Goal: Task Accomplishment & Management: Manage account settings

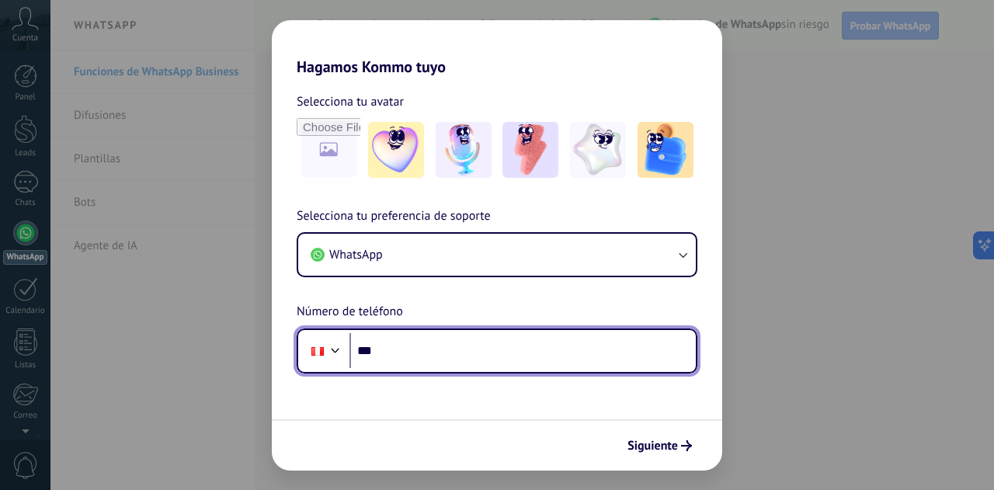
click at [425, 348] on input "***" at bounding box center [522, 351] width 346 height 36
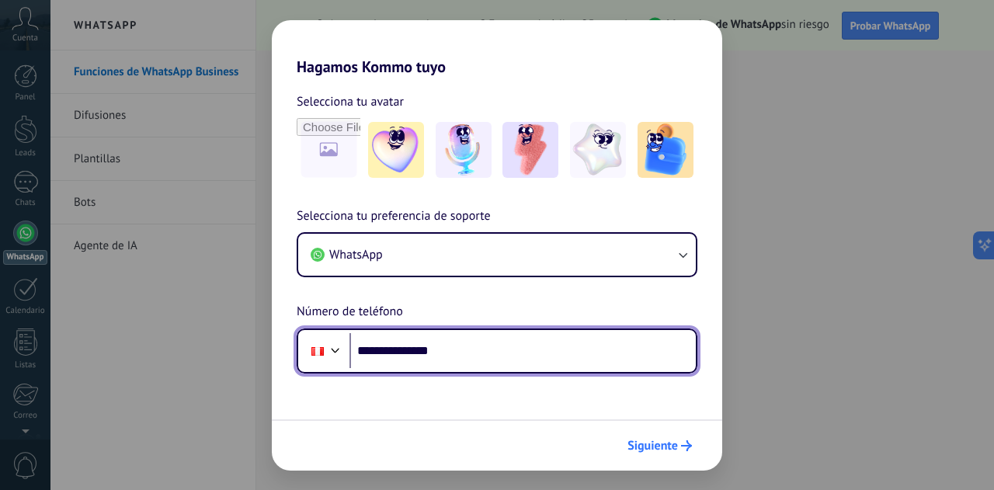
type input "**********"
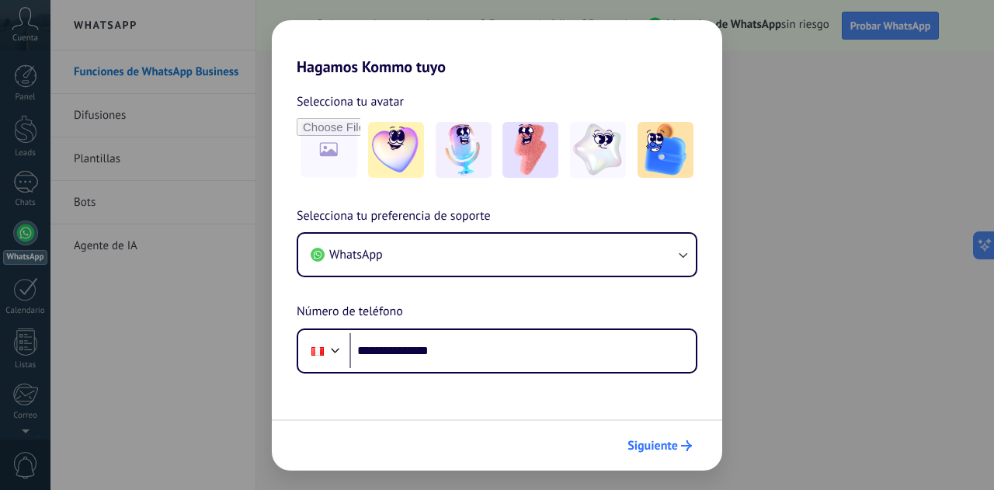
click at [672, 440] on span "Siguiente" at bounding box center [652, 445] width 50 height 11
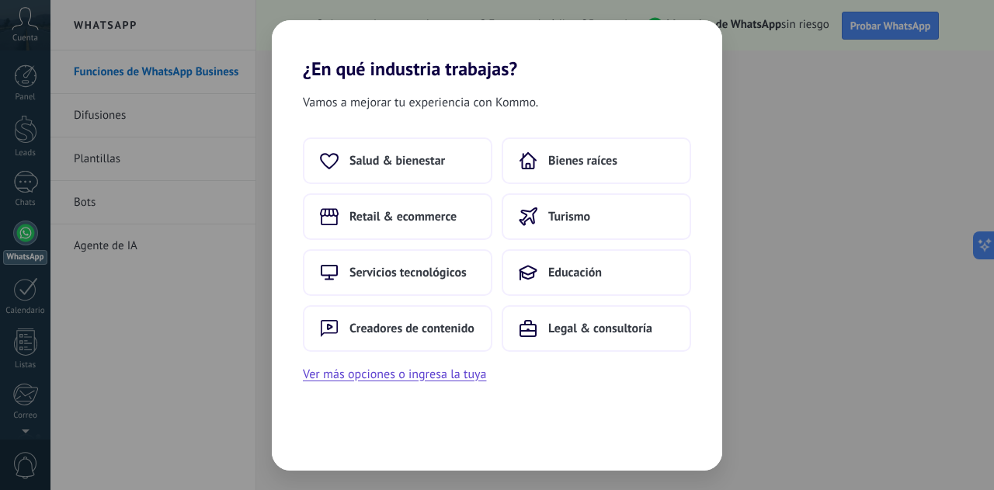
click at [455, 384] on div "Vamos a mejorar tu experiencia con Kommo. Salud & bienestar Bienes raíces Retai…" at bounding box center [497, 275] width 450 height 391
click at [455, 380] on button "Ver más opciones o ingresa la tuya" at bounding box center [394, 374] width 183 height 20
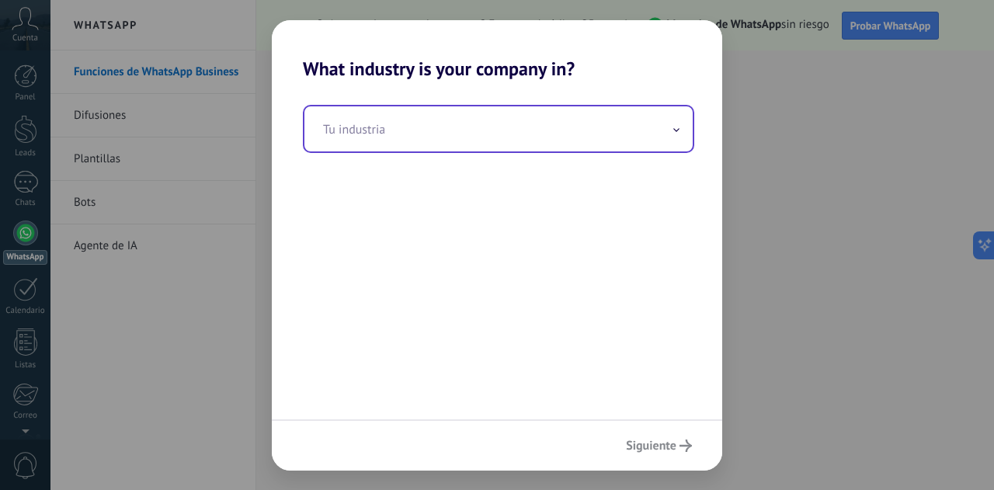
click at [517, 147] on input "text" at bounding box center [498, 128] width 388 height 45
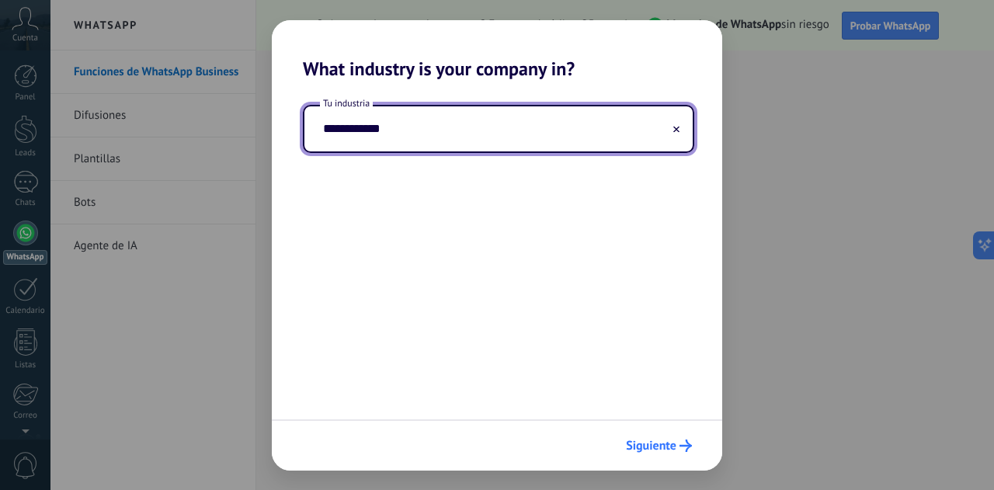
type input "**********"
click at [656, 448] on span "Siguiente" at bounding box center [651, 445] width 50 height 11
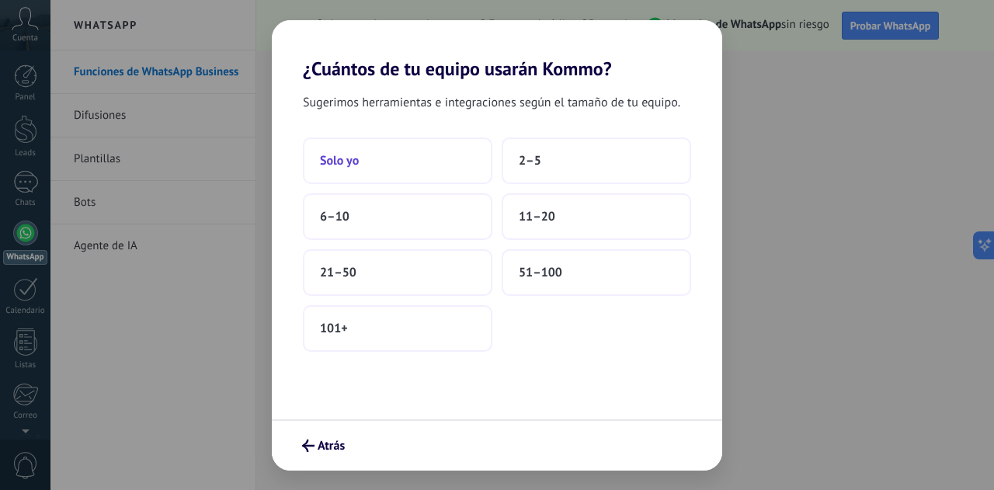
click at [443, 174] on button "Solo yo" at bounding box center [397, 160] width 189 height 47
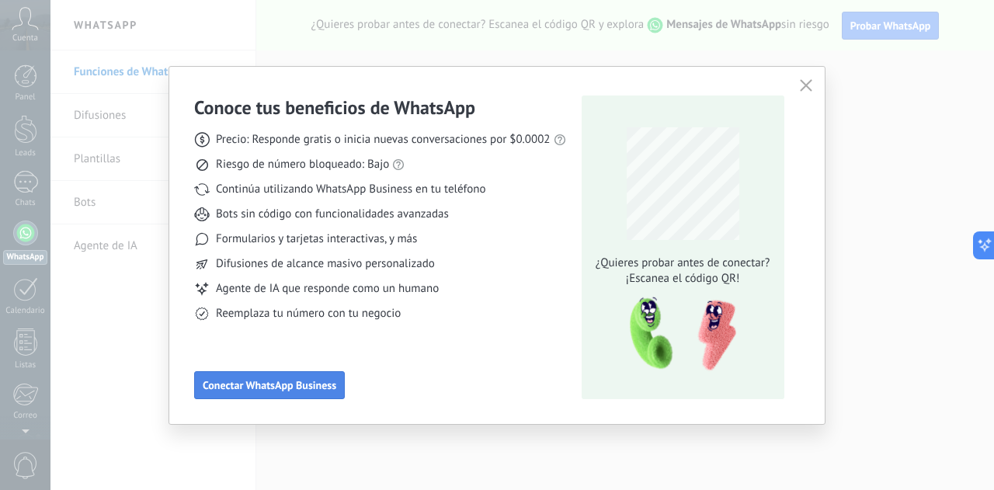
click at [334, 380] on span "Conectar WhatsApp Business" at bounding box center [270, 385] width 134 height 11
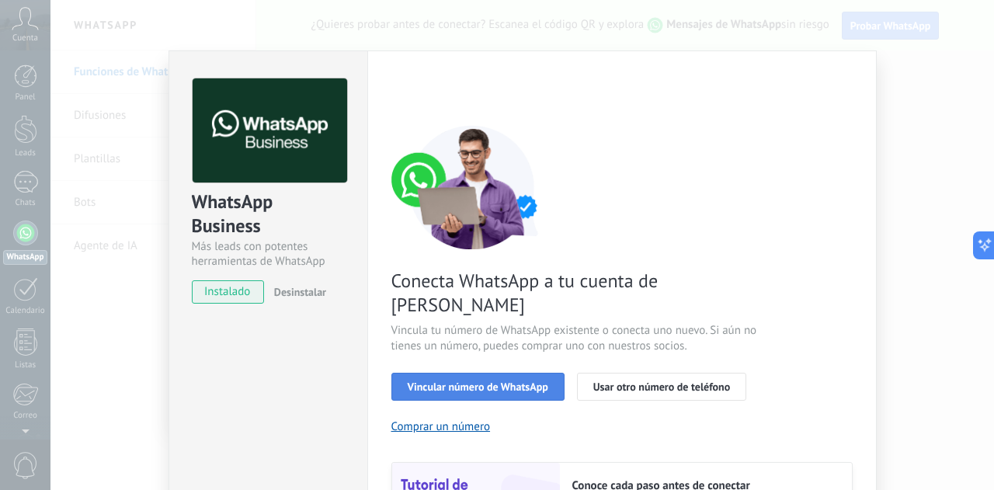
click at [519, 381] on span "Vincular número de WhatsApp" at bounding box center [478, 386] width 141 height 11
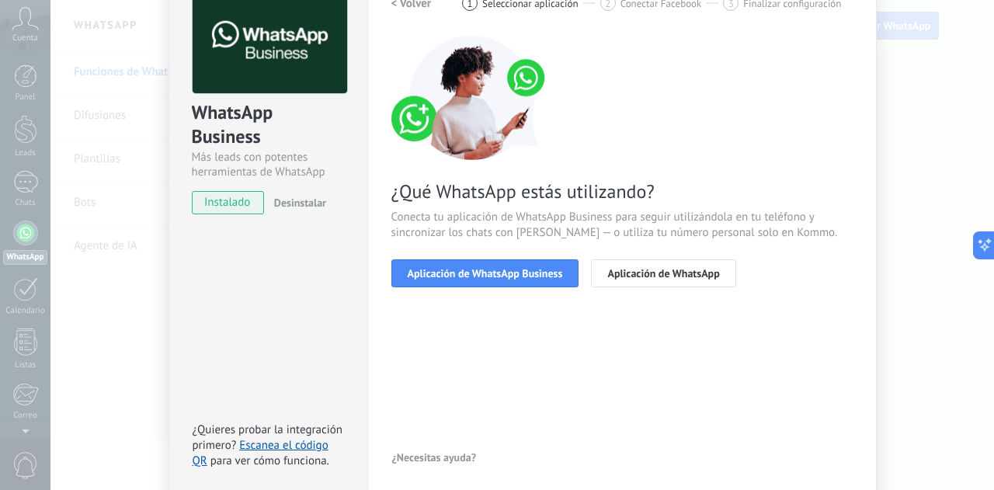
scroll to position [85, 0]
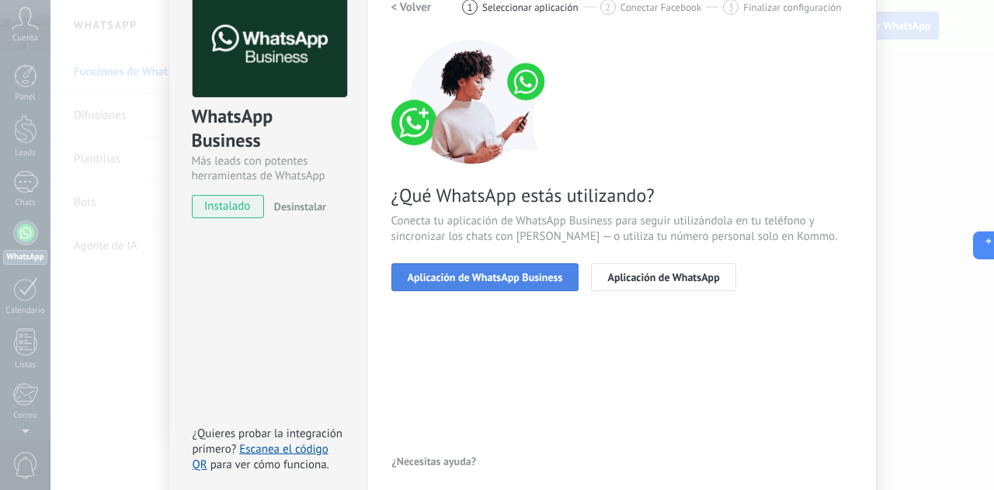
click at [523, 283] on button "Aplicación de WhatsApp Business" at bounding box center [485, 277] width 188 height 28
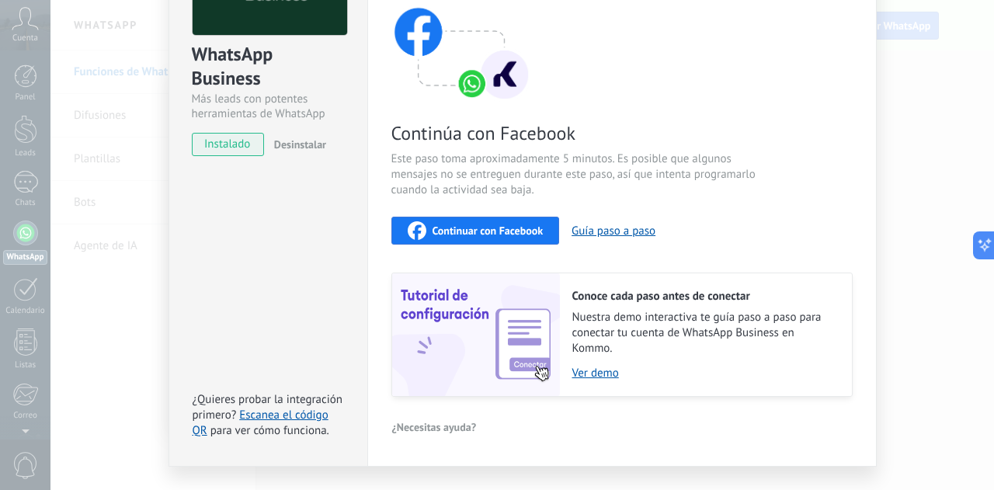
scroll to position [91, 0]
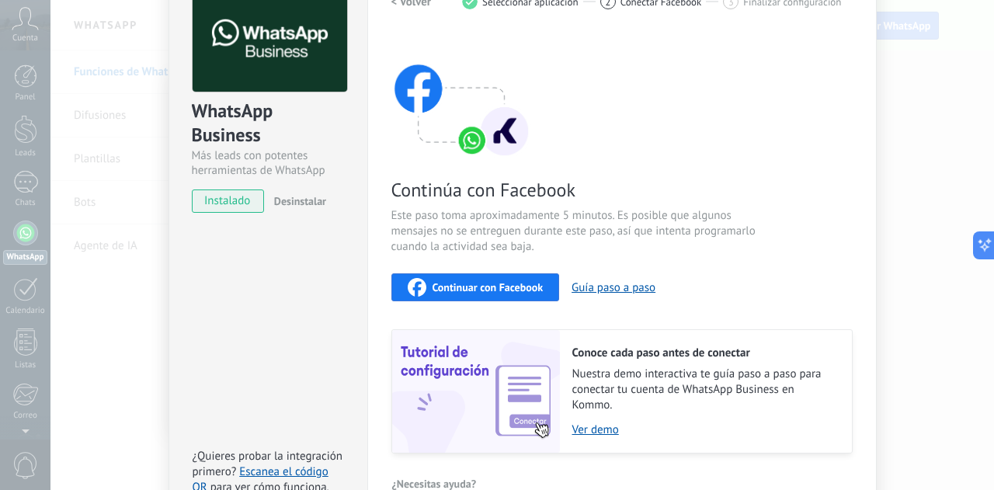
click at [534, 278] on div "Continuar con Facebook" at bounding box center [476, 287] width 136 height 19
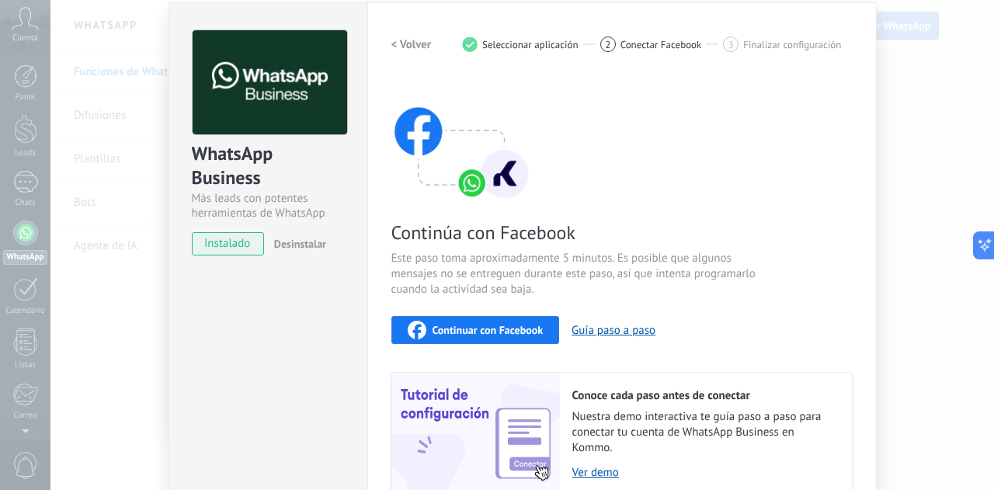
scroll to position [43, 0]
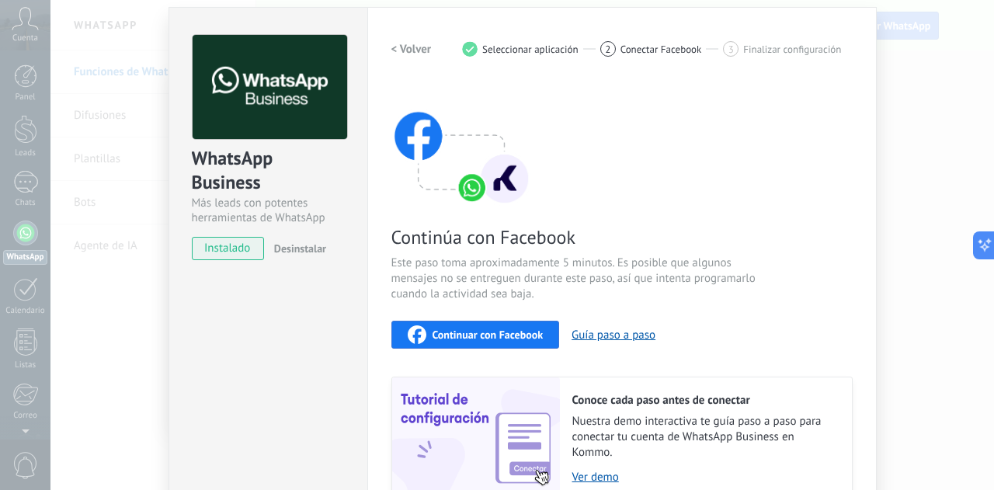
click at [515, 334] on span "Continuar con Facebook" at bounding box center [487, 334] width 111 height 11
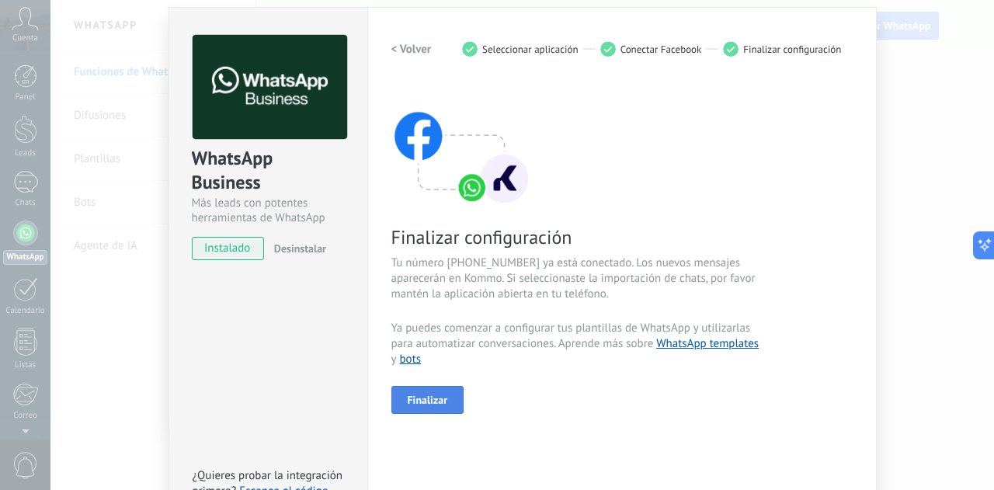
click at [455, 405] on button "Finalizar" at bounding box center [427, 400] width 73 height 28
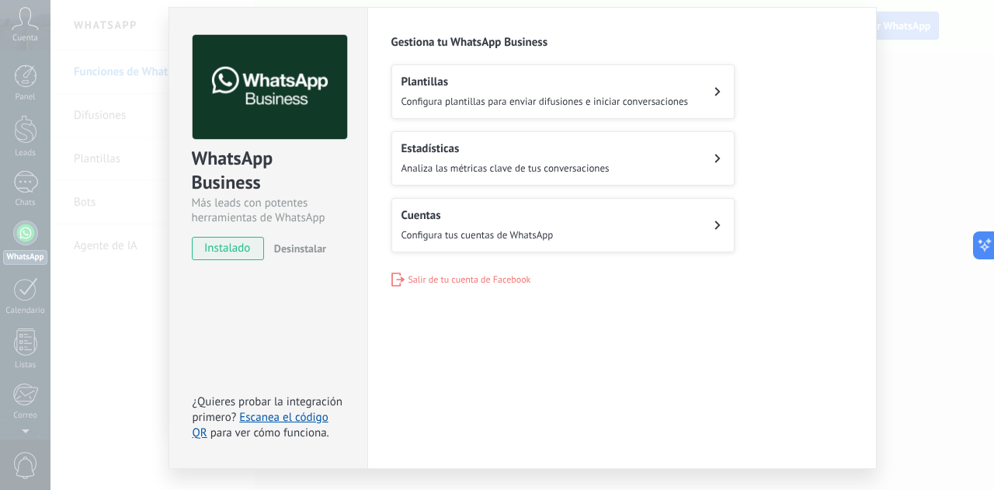
click at [623, 235] on button "Cuentas Configura tus cuentas de WhatsApp" at bounding box center [562, 225] width 343 height 54
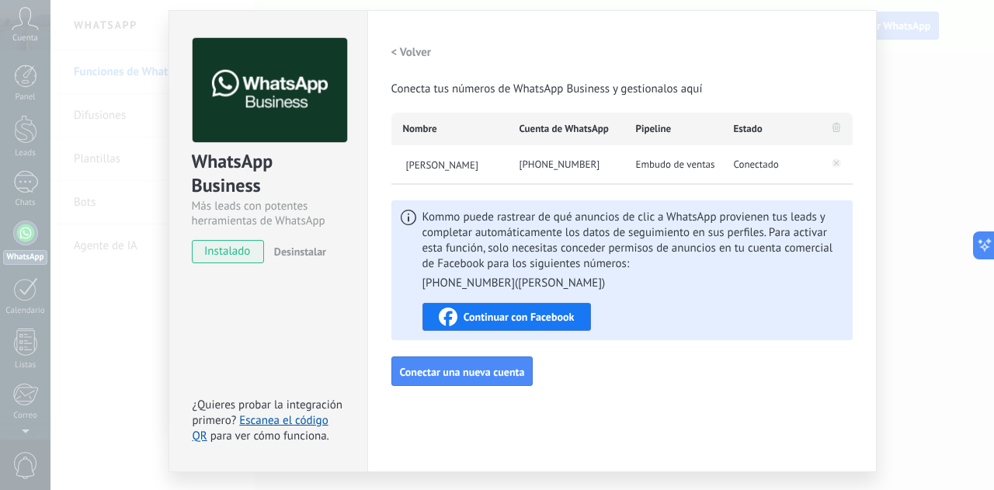
scroll to position [40, 0]
click at [507, 373] on span "Conectar una nueva cuenta" at bounding box center [462, 371] width 125 height 11
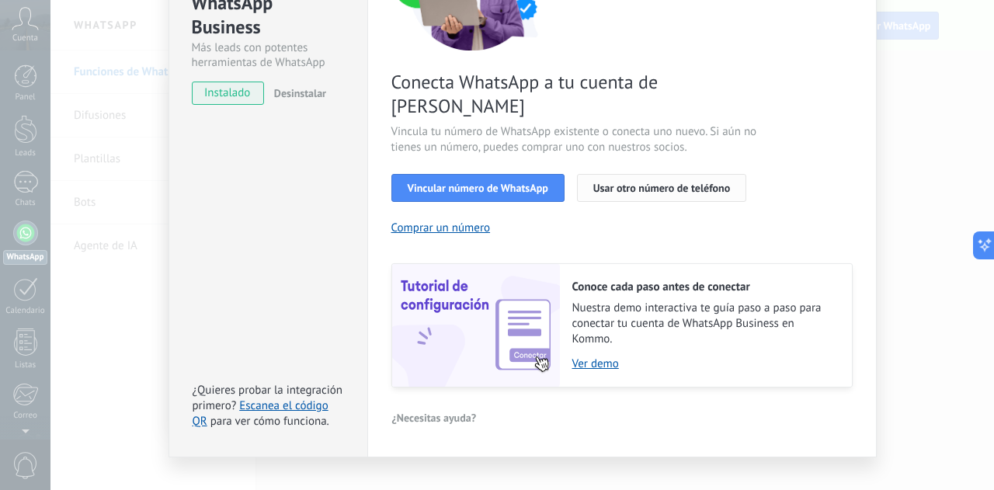
scroll to position [0, 0]
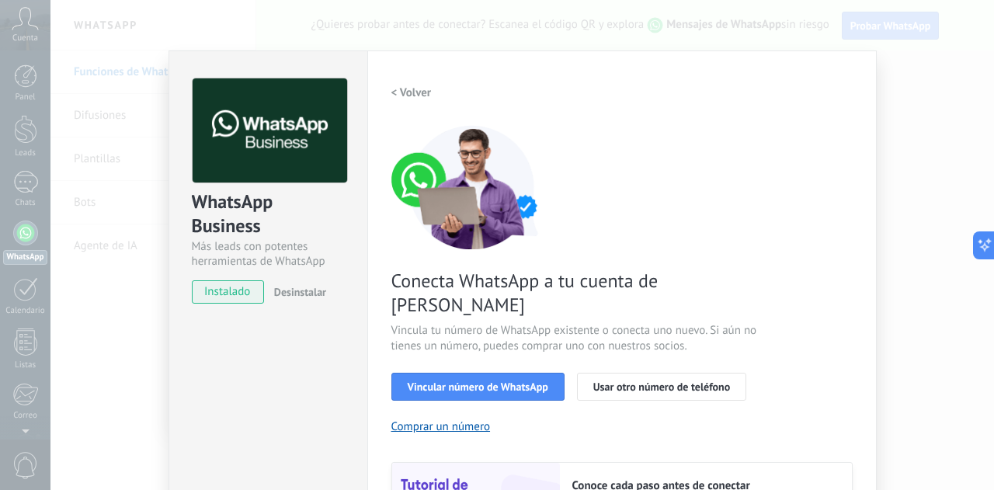
click at [407, 89] on h2 "< Volver" at bounding box center [411, 92] width 40 height 15
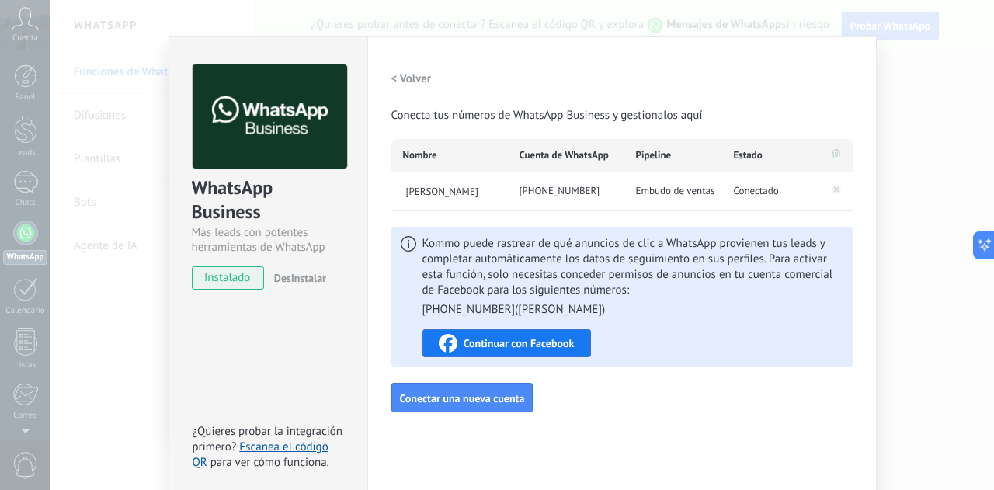
scroll to position [15, 0]
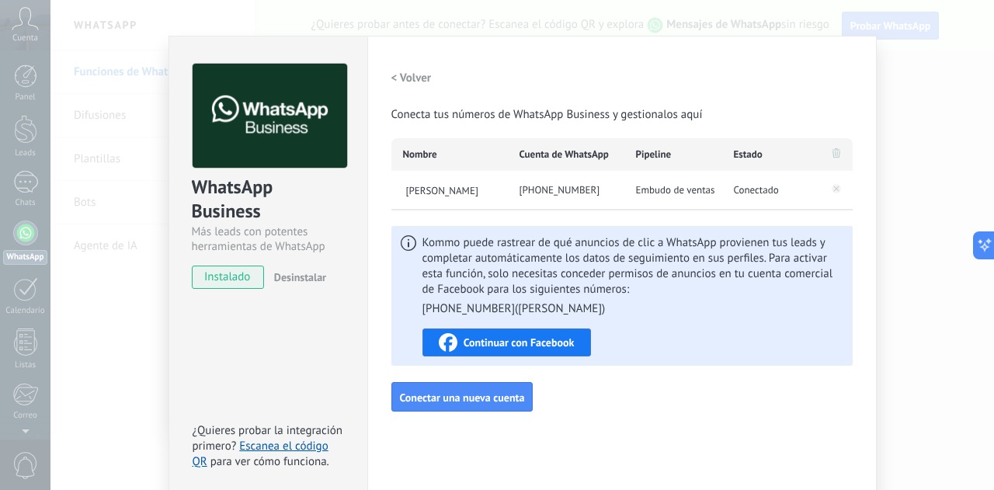
click at [910, 183] on div "WhatsApp Business Más leads con potentes herramientas de WhatsApp instalado Des…" at bounding box center [521, 245] width 943 height 490
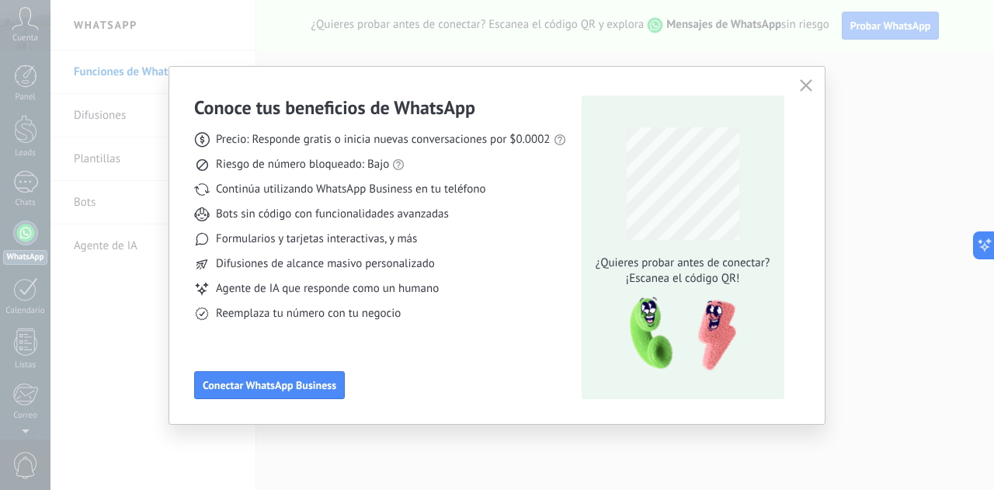
click at [805, 92] on span "button" at bounding box center [806, 86] width 12 height 14
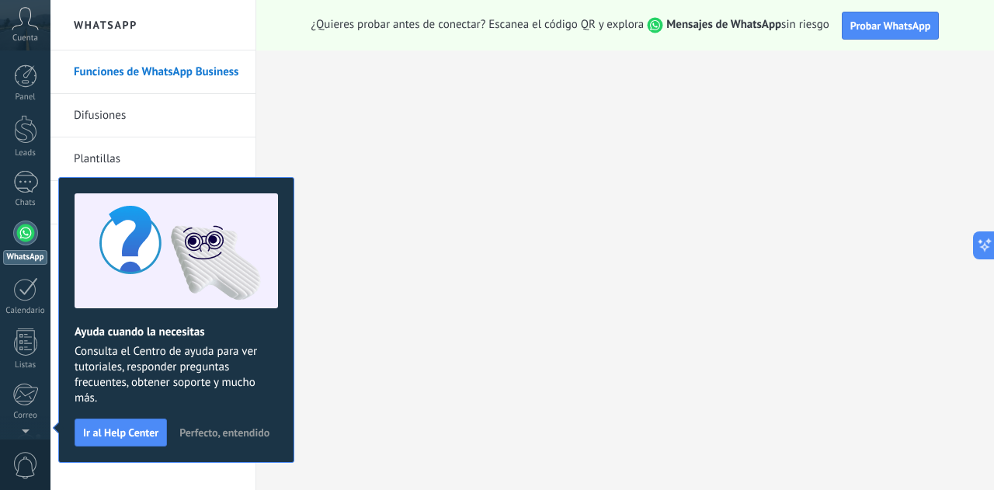
click at [234, 439] on button "Perfecto, entendido" at bounding box center [224, 432] width 104 height 23
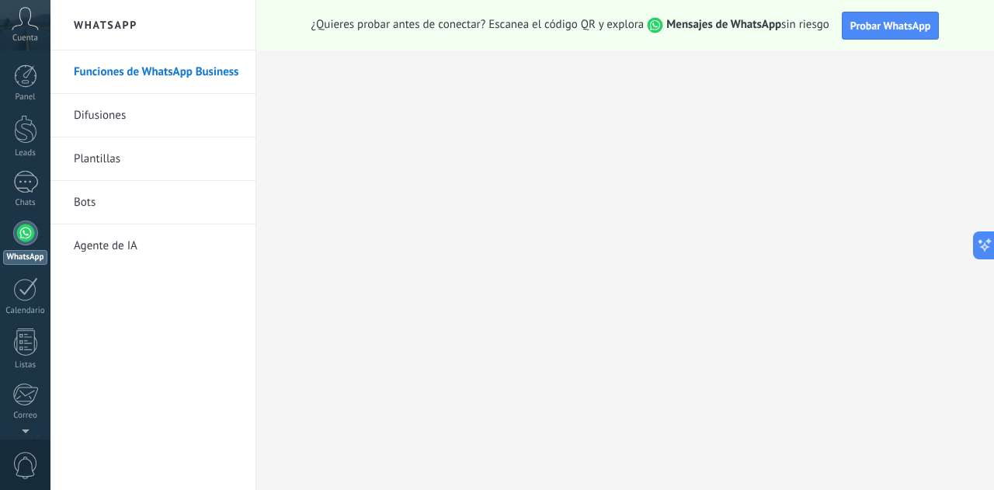
click at [211, 68] on link "Funciones de WhatsApp Business" at bounding box center [157, 71] width 166 height 43
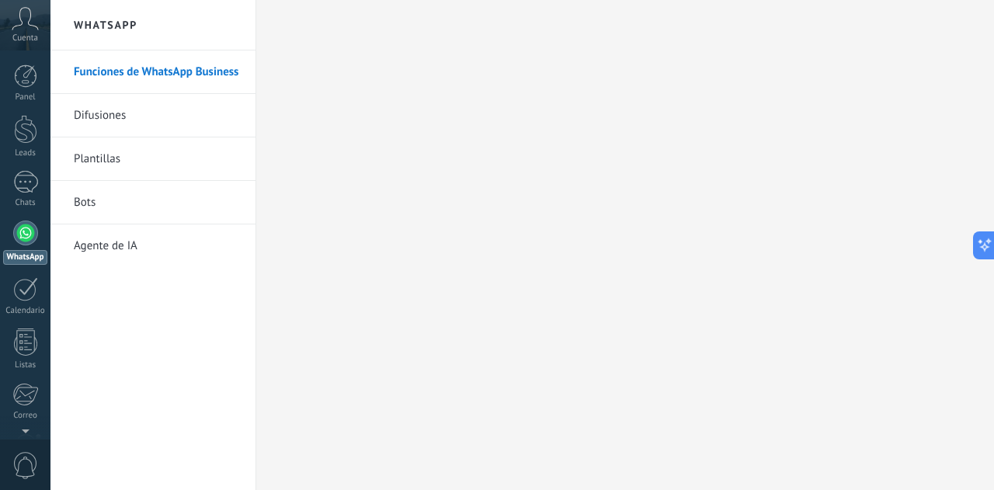
click at [92, 196] on link "Bots" at bounding box center [157, 202] width 166 height 43
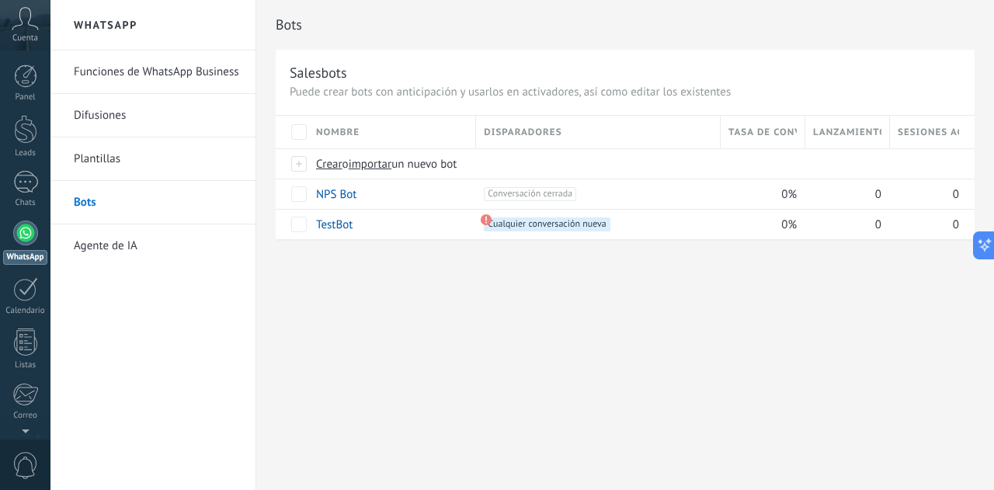
click at [122, 243] on link "Agente de IA" at bounding box center [157, 245] width 166 height 43
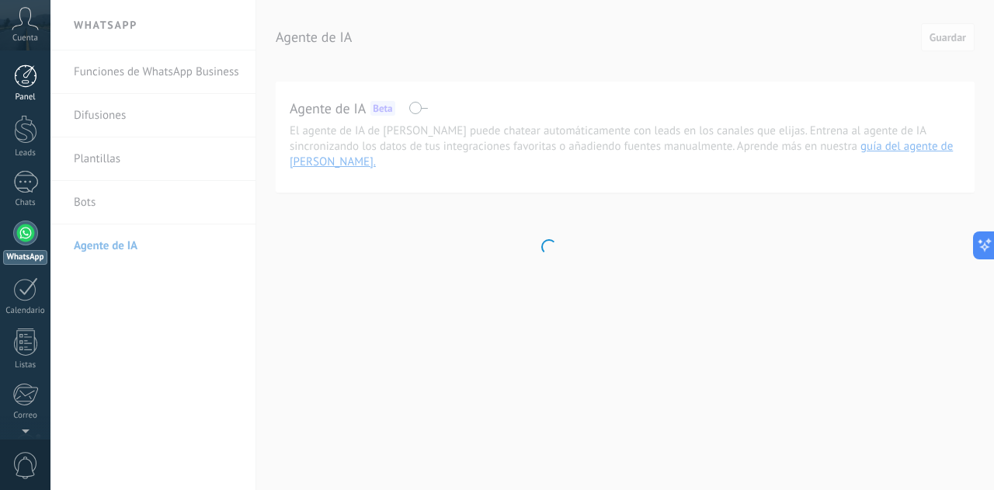
click at [29, 78] on div at bounding box center [25, 75] width 23 height 23
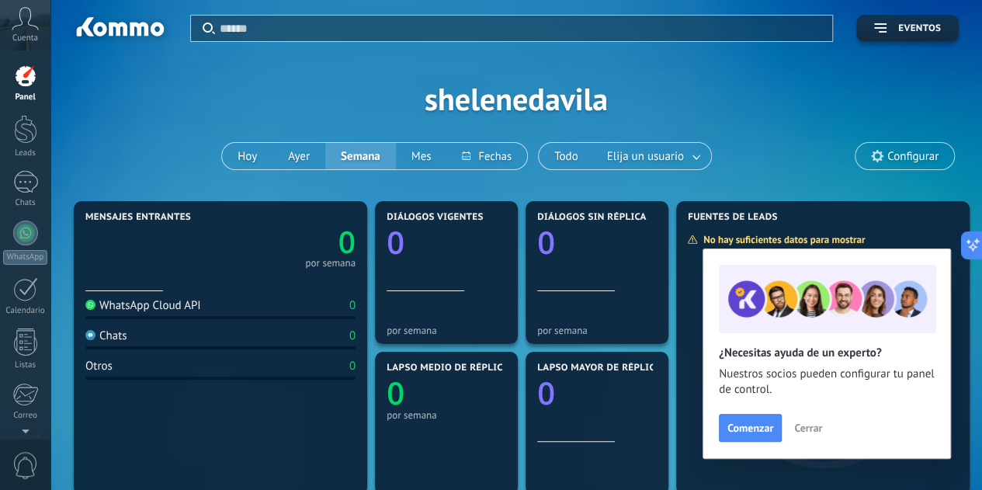
click at [818, 432] on span "Cerrar" at bounding box center [808, 427] width 28 height 11
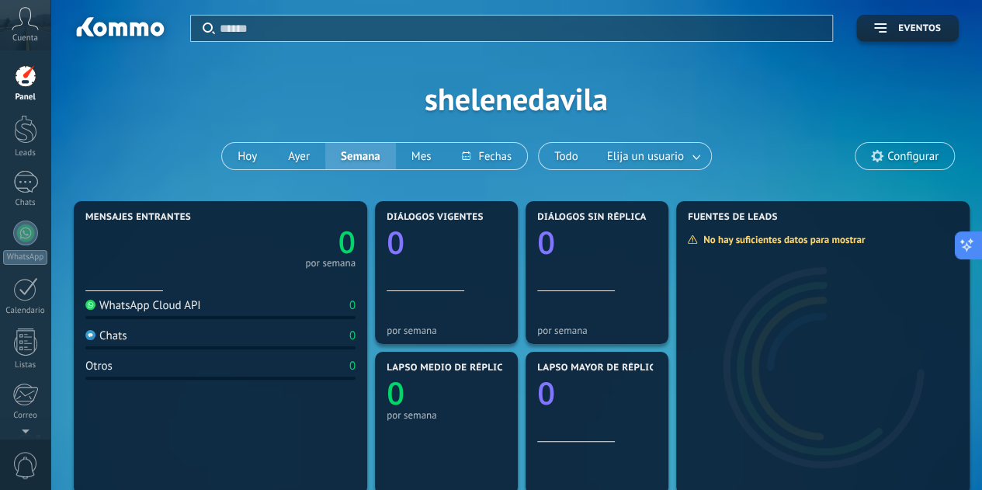
click at [974, 249] on button at bounding box center [969, 245] width 28 height 28
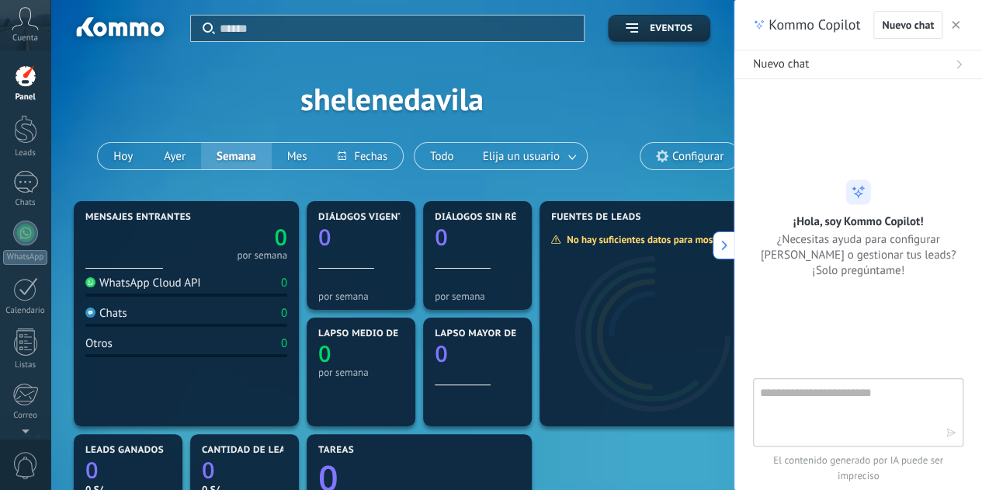
click at [849, 411] on textarea at bounding box center [847, 412] width 175 height 56
type textarea "**********"
click at [953, 434] on use "button" at bounding box center [951, 433] width 8 height 8
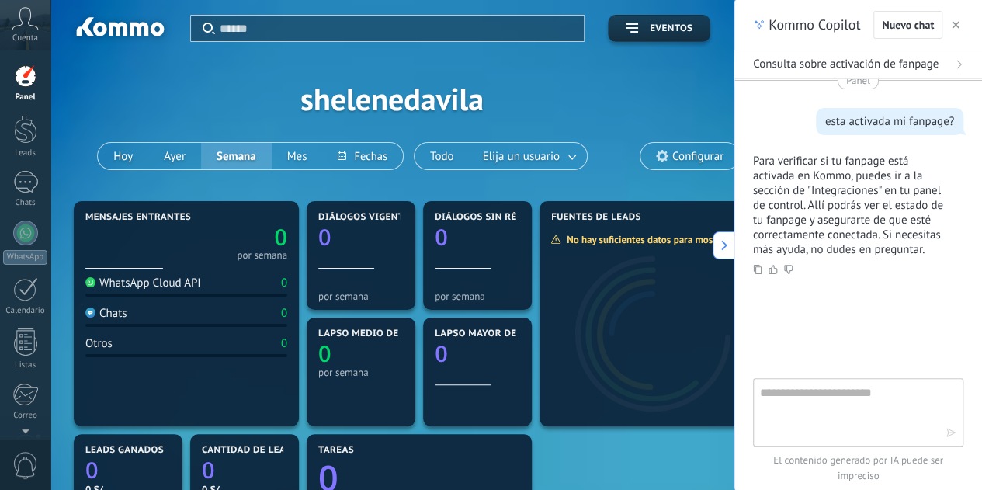
click at [26, 83] on div at bounding box center [25, 75] width 23 height 23
click at [30, 139] on div at bounding box center [25, 129] width 23 height 29
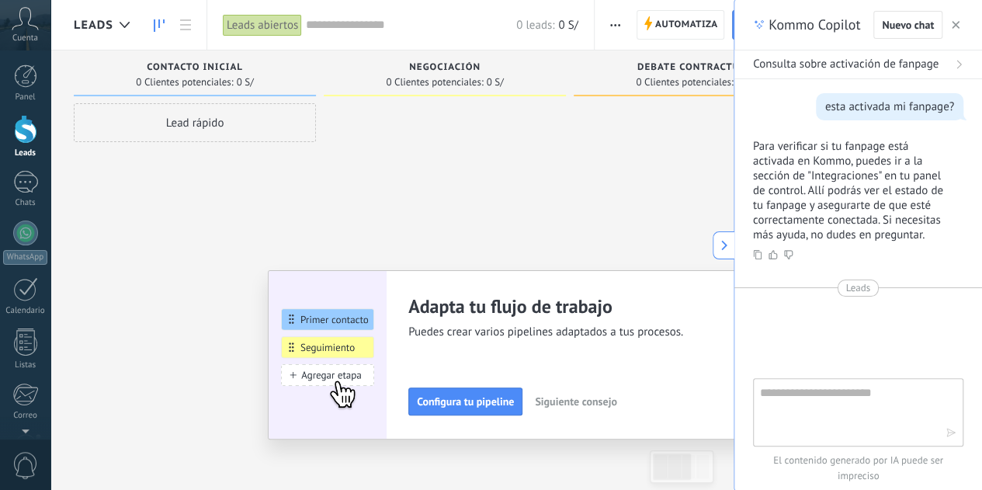
click at [957, 23] on use "button" at bounding box center [956, 25] width 8 height 8
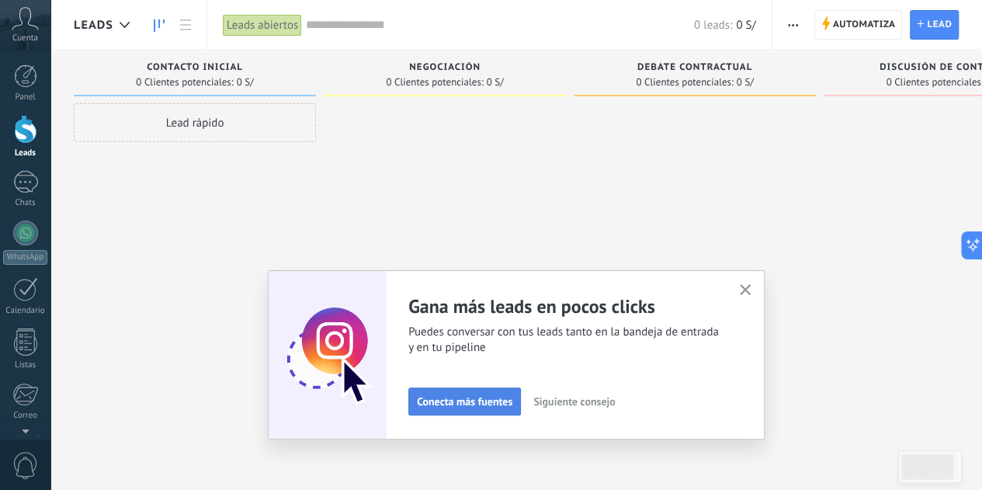
click at [453, 407] on span "Conecta más fuentes" at bounding box center [465, 401] width 96 height 11
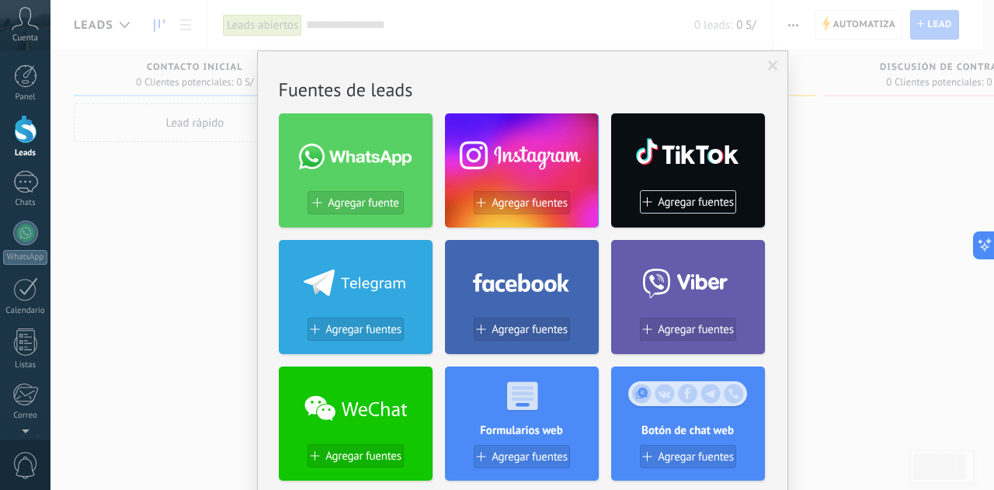
click at [532, 178] on div at bounding box center [522, 153] width 154 height 67
click at [540, 144] on div at bounding box center [522, 153] width 154 height 67
click at [562, 161] on div at bounding box center [522, 153] width 154 height 67
click at [542, 192] on button "Agregar fuentes" at bounding box center [522, 202] width 96 height 23
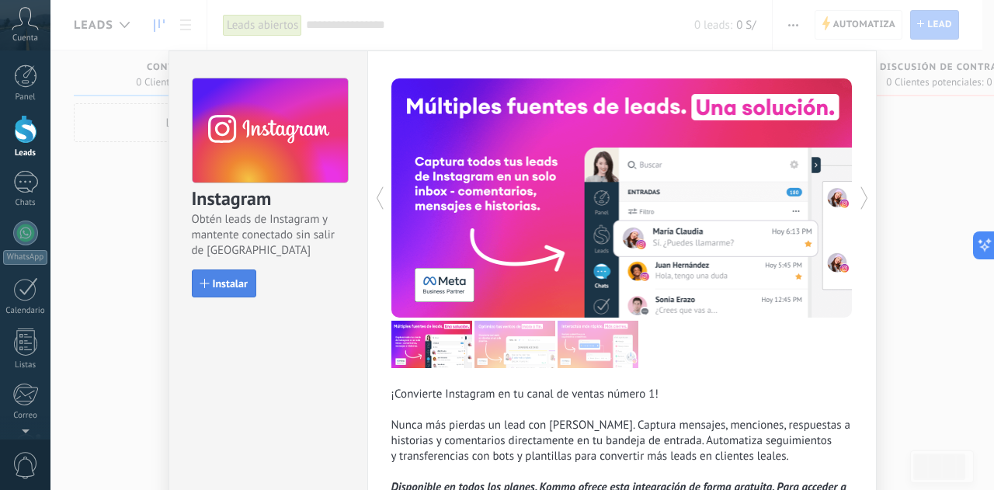
click at [238, 278] on span "Instalar" at bounding box center [230, 283] width 35 height 11
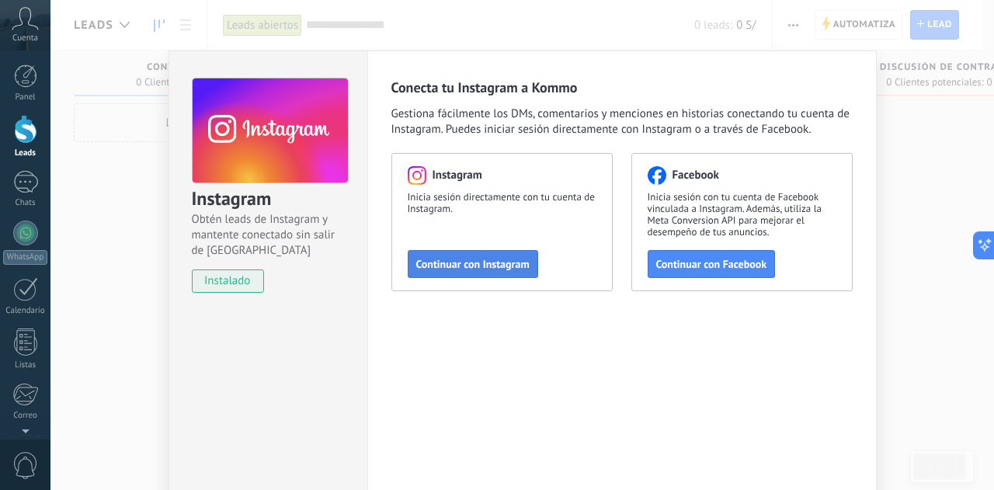
click at [469, 269] on span "Continuar con Instagram" at bounding box center [472, 264] width 113 height 11
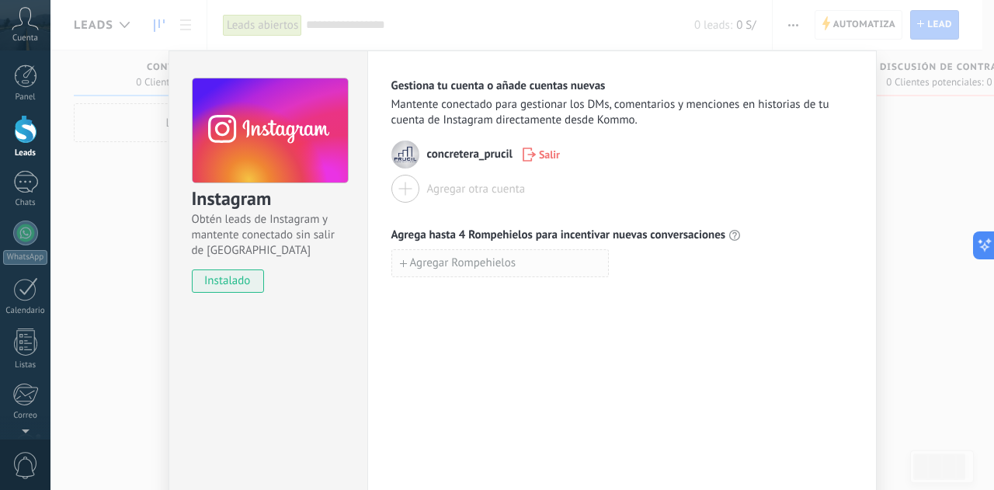
click at [573, 257] on button "Agregar Rompehielos" at bounding box center [499, 263] width 217 height 28
click at [536, 267] on input at bounding box center [500, 262] width 216 height 25
click at [505, 346] on div "Gestiona tu cuenta o añade cuentas nuevas Mantente conectado para gestionar los…" at bounding box center [621, 281] width 509 height 462
click at [613, 262] on icon "button" at bounding box center [618, 263] width 10 height 12
click at [23, 148] on div "Leads" at bounding box center [25, 153] width 45 height 10
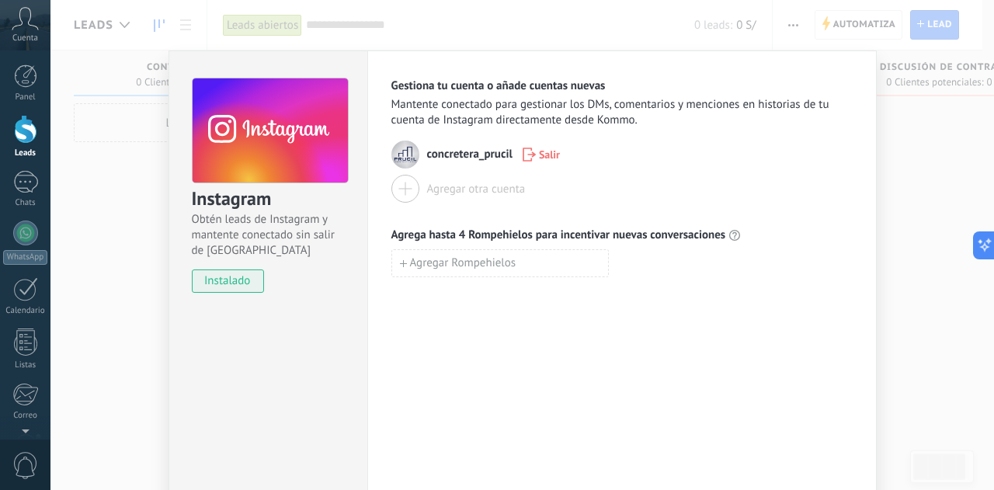
click at [23, 148] on div "Leads" at bounding box center [25, 153] width 45 height 10
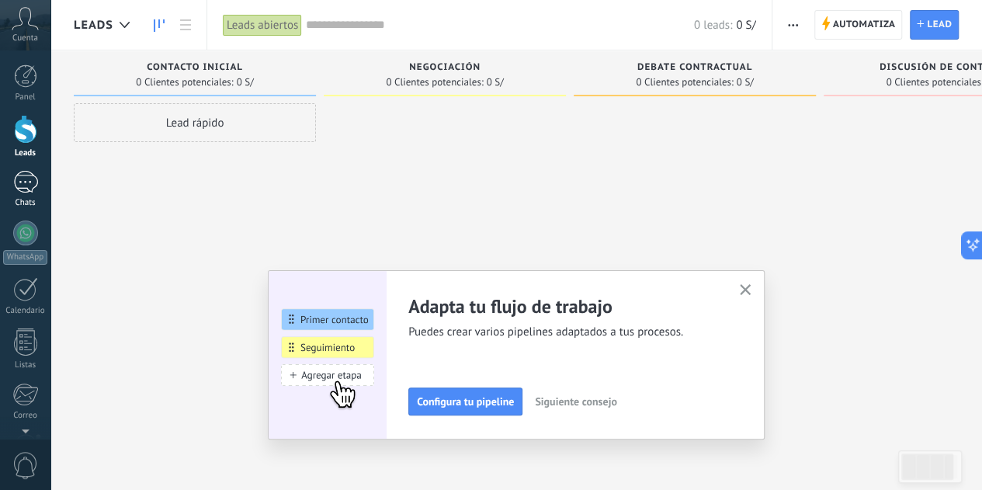
click at [20, 188] on div at bounding box center [25, 182] width 25 height 23
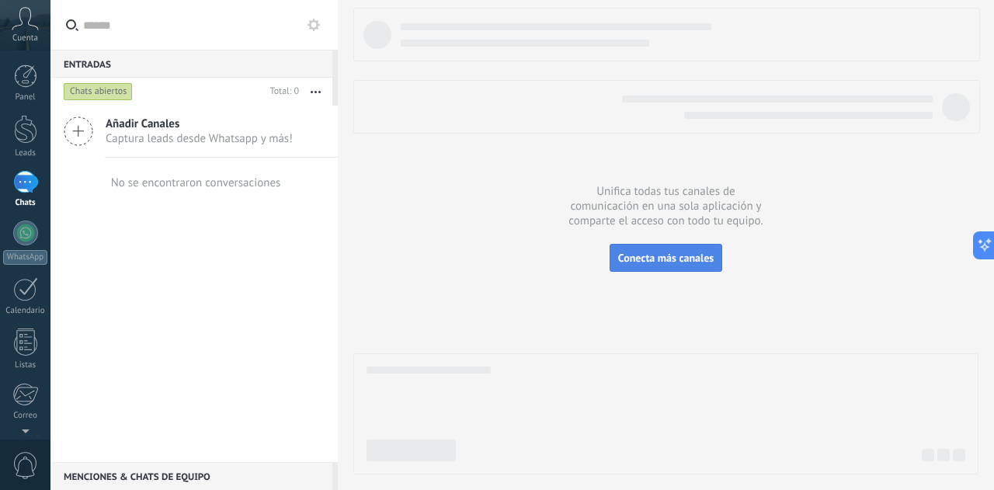
click at [653, 261] on span "Conecta más canales" at bounding box center [666, 258] width 96 height 14
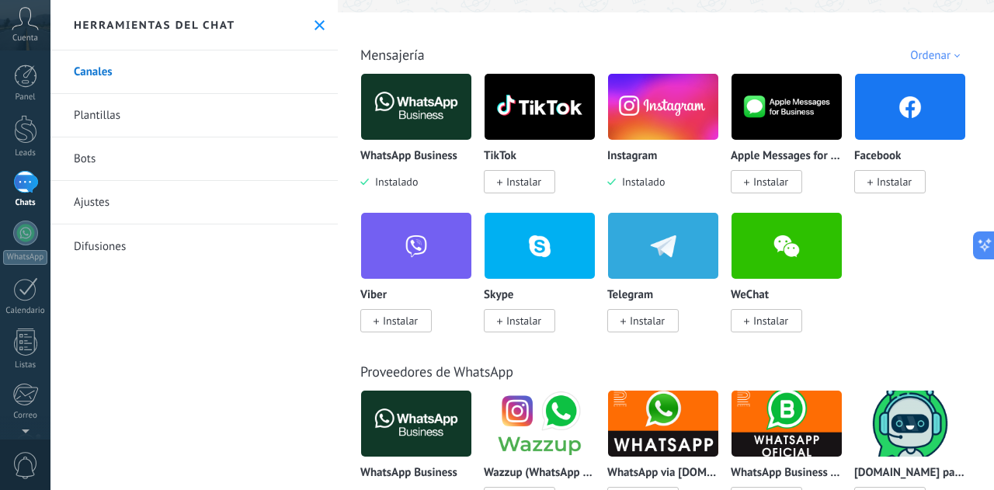
scroll to position [241, 0]
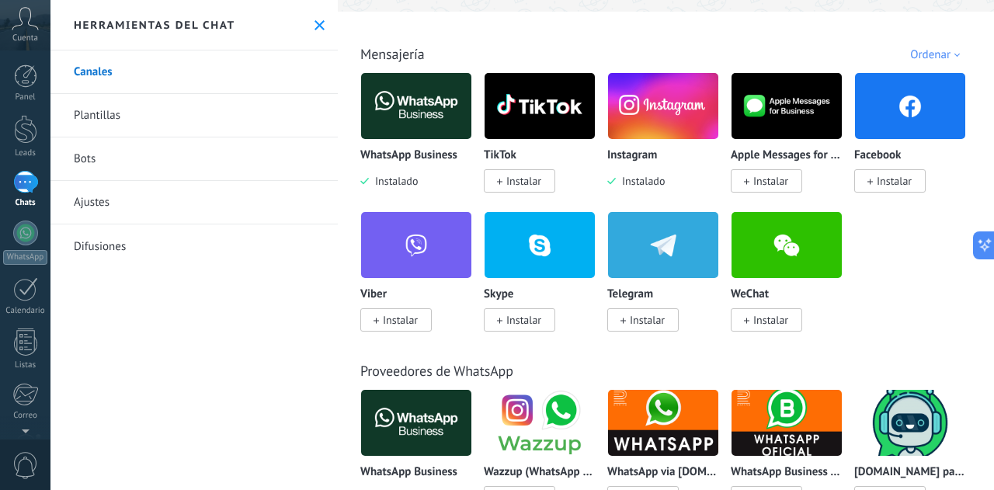
click at [913, 108] on img at bounding box center [910, 105] width 110 height 75
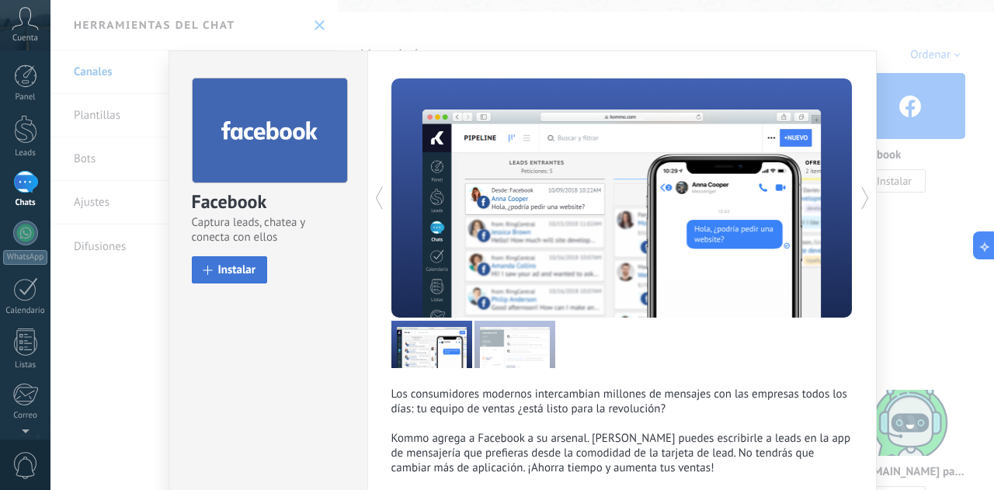
click at [223, 279] on button "Instalar" at bounding box center [230, 269] width 76 height 27
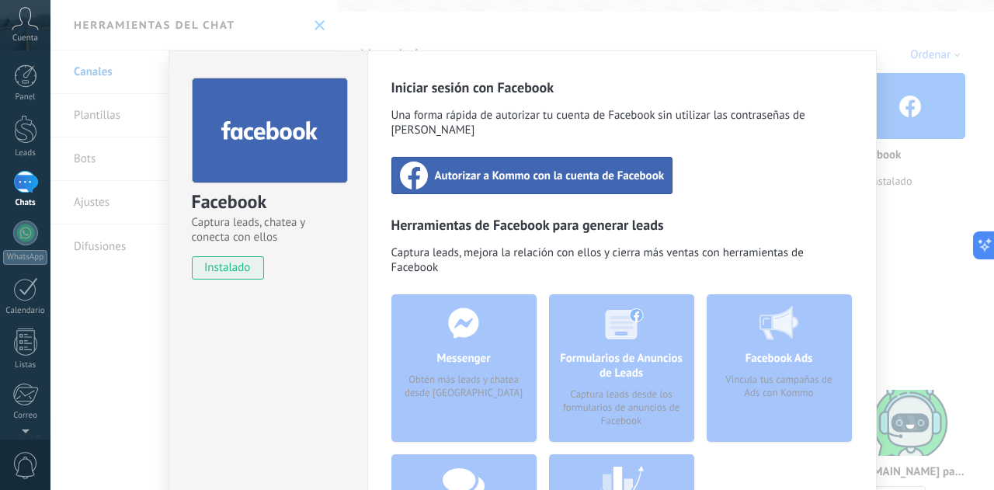
click at [630, 168] on span "Autorizar a Kommo con la cuenta de Facebook" at bounding box center [550, 176] width 230 height 16
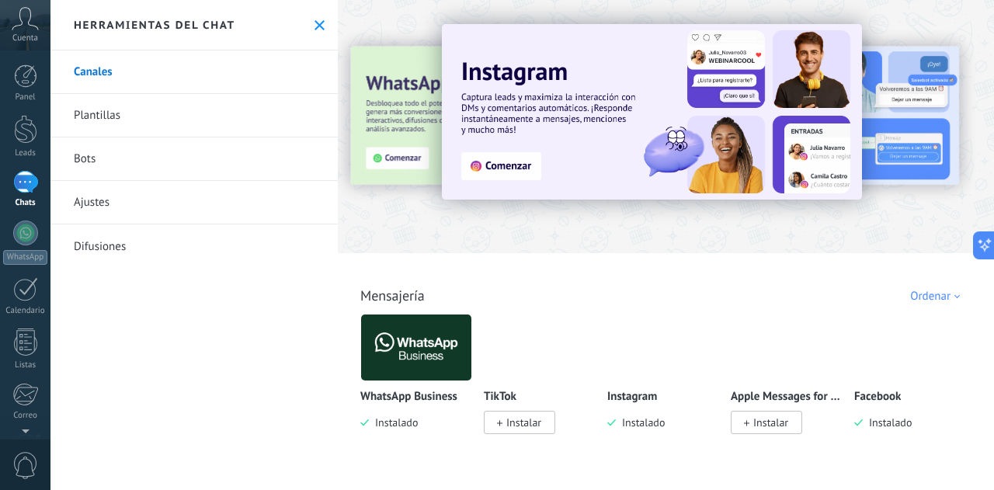
scroll to position [76, 0]
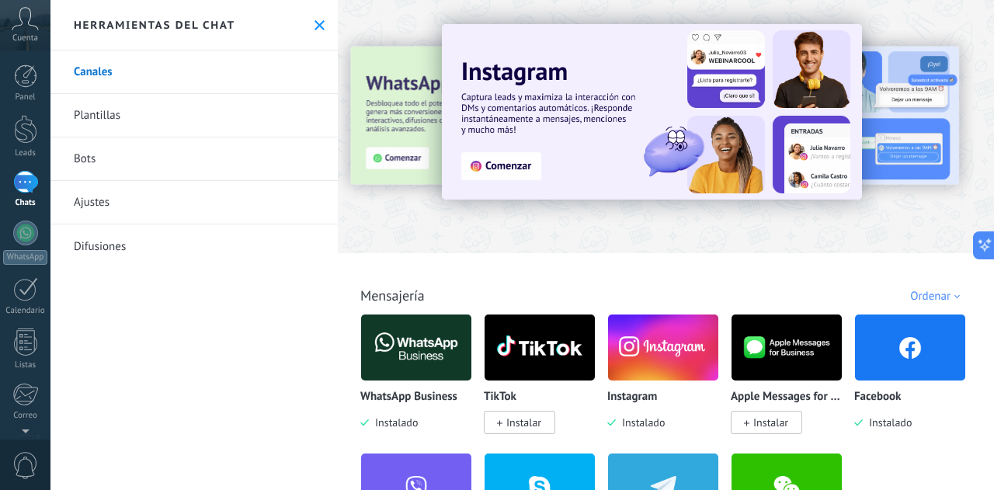
click at [31, 190] on div at bounding box center [25, 182] width 25 height 23
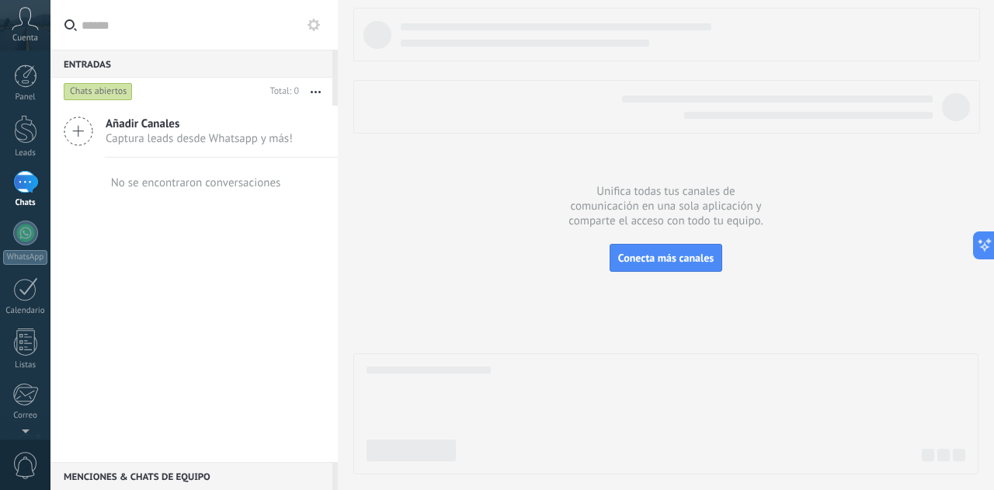
click at [148, 134] on span "Captura leads desde Whatsapp y más!" at bounding box center [199, 138] width 187 height 15
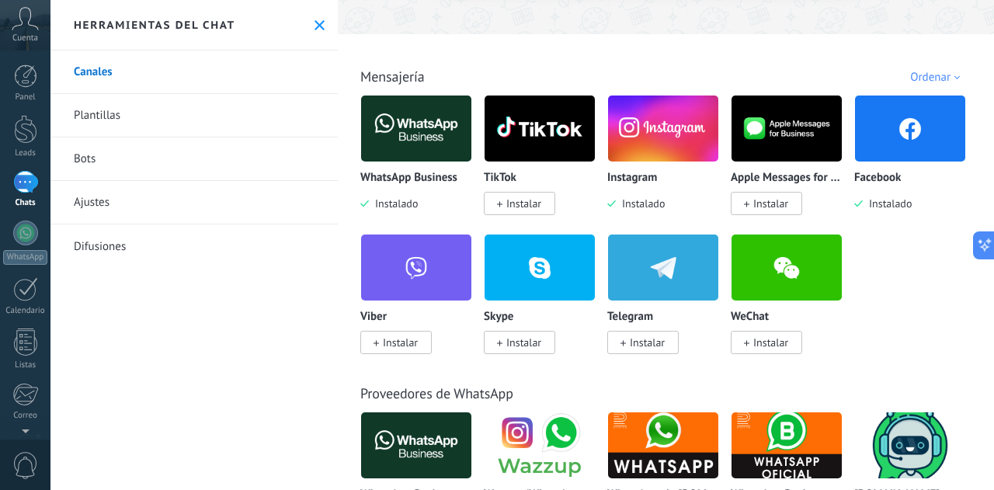
scroll to position [210, 0]
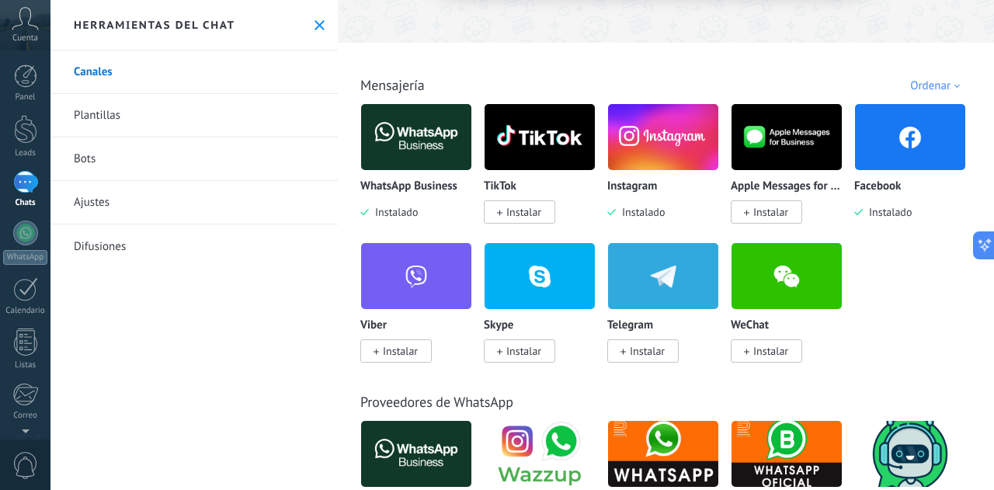
click at [521, 215] on span "Instalar" at bounding box center [523, 212] width 35 height 14
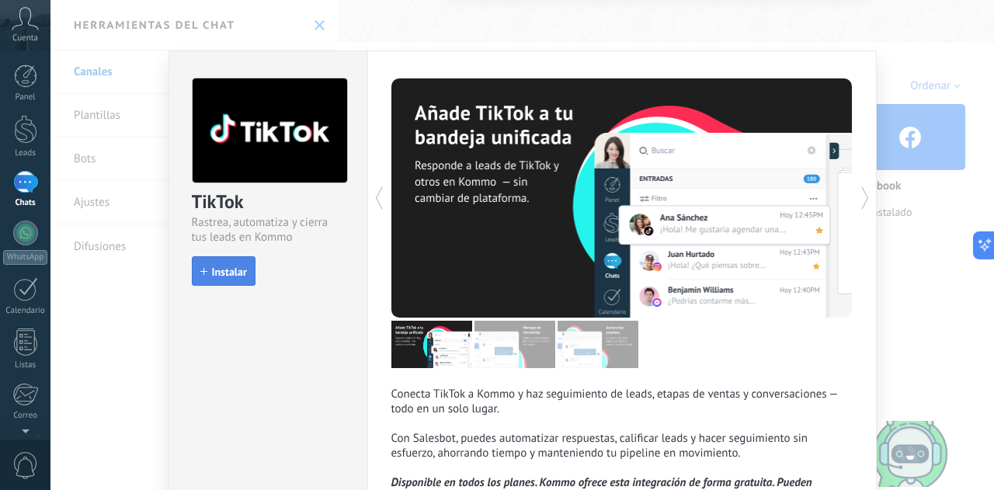
click at [226, 268] on span "Instalar" at bounding box center [229, 271] width 35 height 11
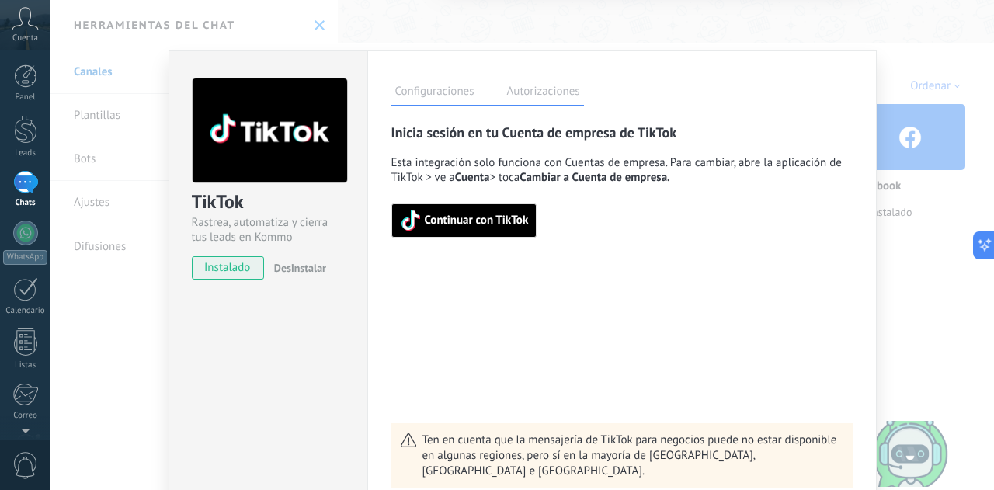
click at [512, 213] on span "Continuar con TikTok" at bounding box center [464, 221] width 129 height 22
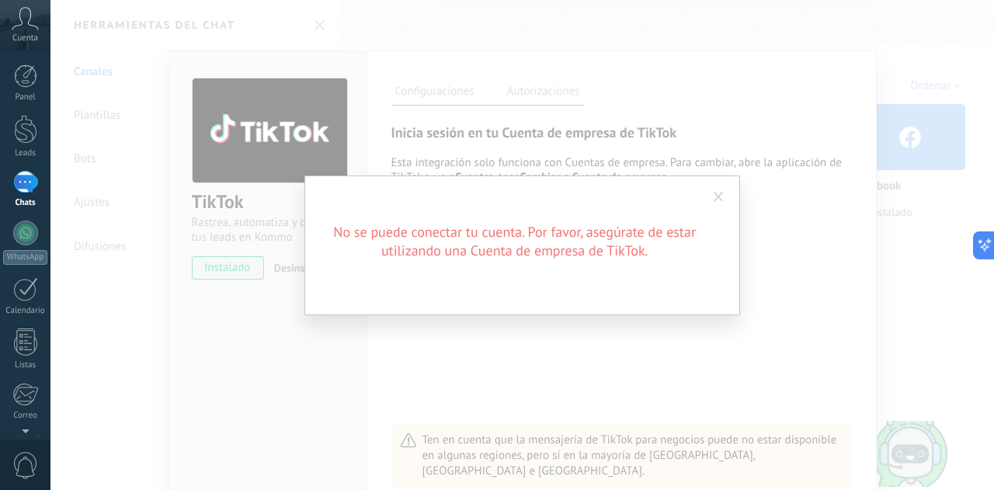
click at [717, 193] on span at bounding box center [719, 197] width 10 height 11
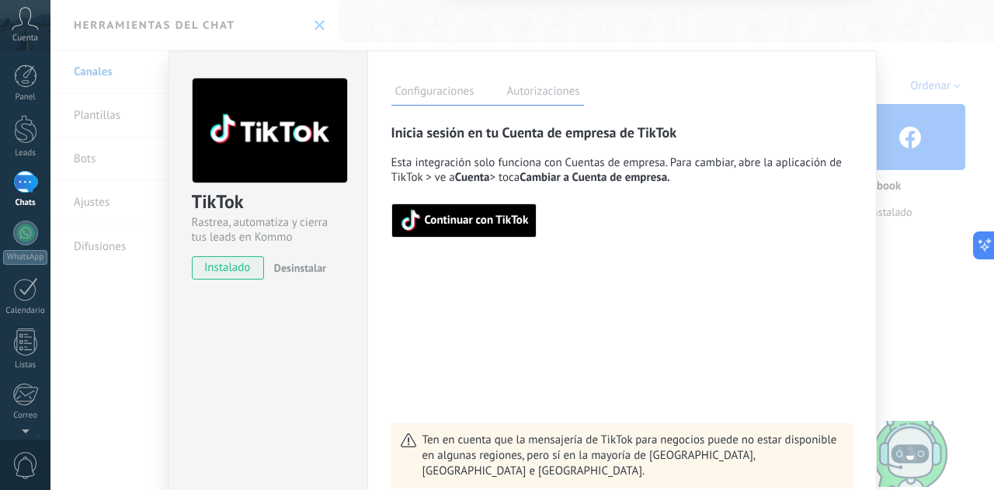
click at [516, 211] on span "Continuar con TikTok" at bounding box center [464, 221] width 129 height 22
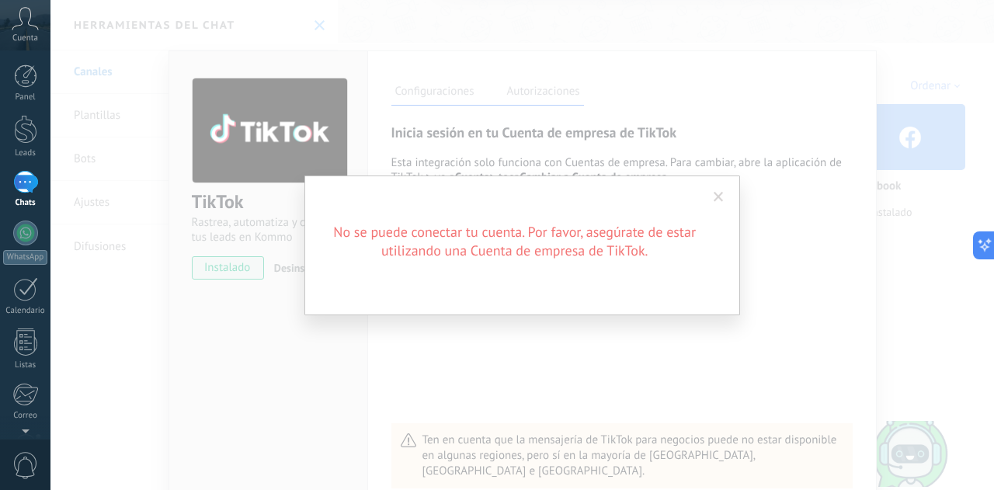
click at [717, 210] on span at bounding box center [719, 197] width 26 height 26
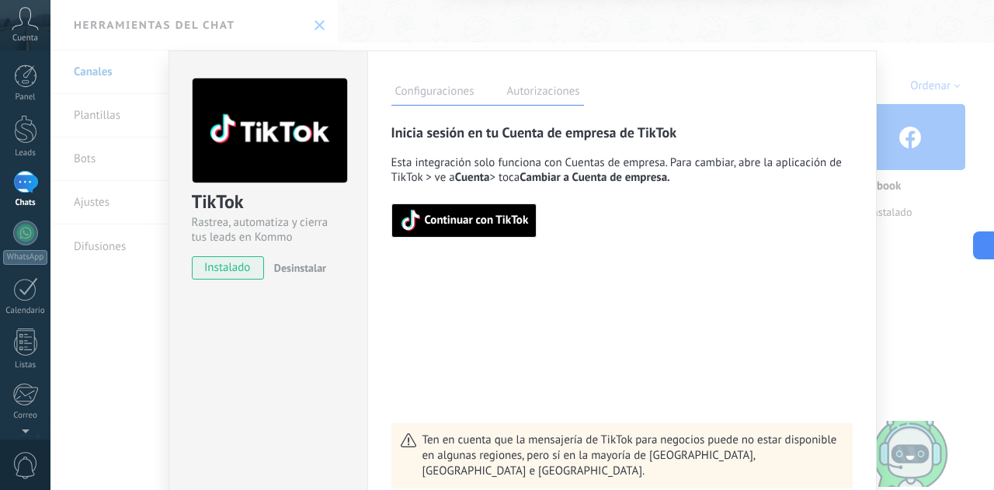
click at [514, 214] on span "Continuar con TikTok" at bounding box center [464, 221] width 129 height 22
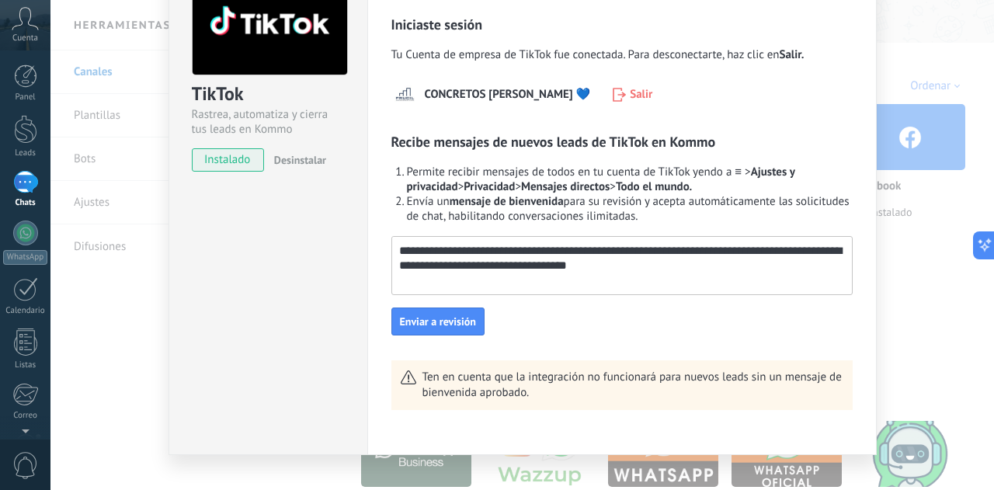
scroll to position [131, 0]
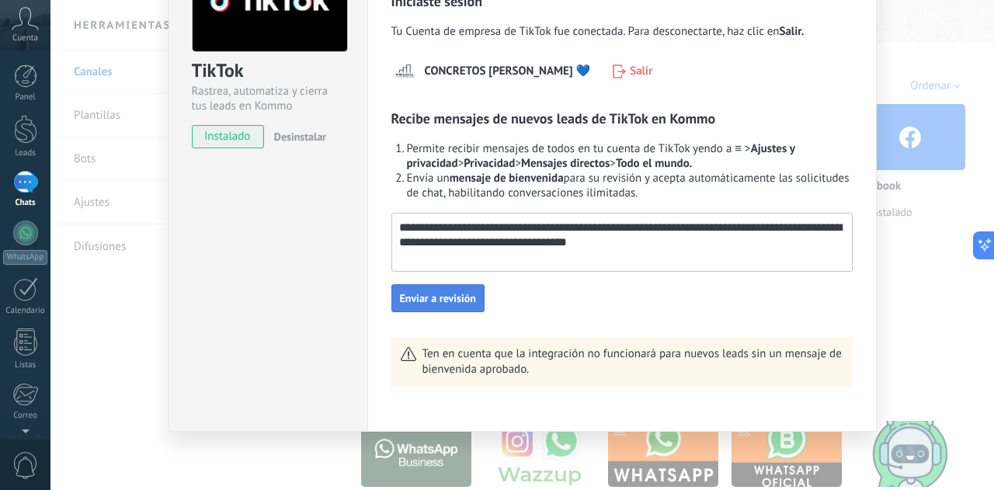
click at [450, 297] on span "Enviar a revisión" at bounding box center [438, 298] width 76 height 11
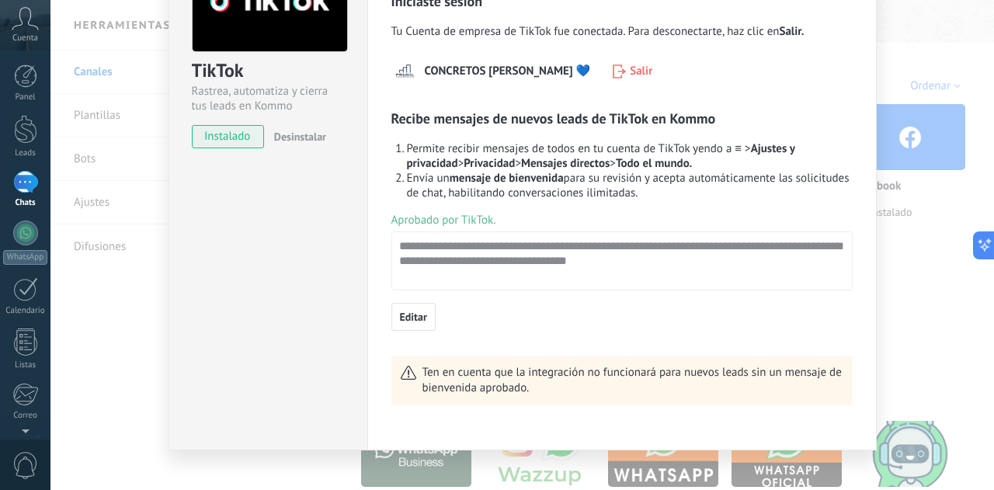
scroll to position [150, 0]
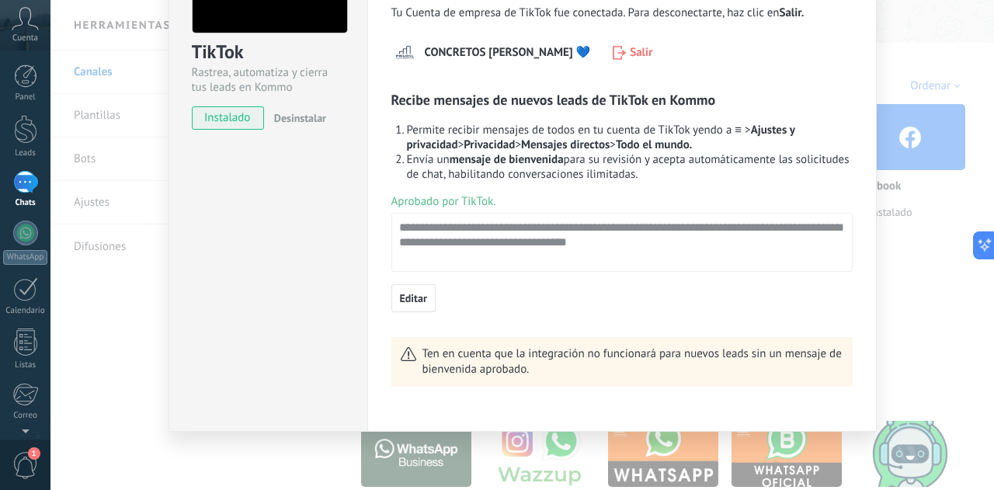
click at [303, 113] on span "Desinstalar" at bounding box center [300, 118] width 52 height 14
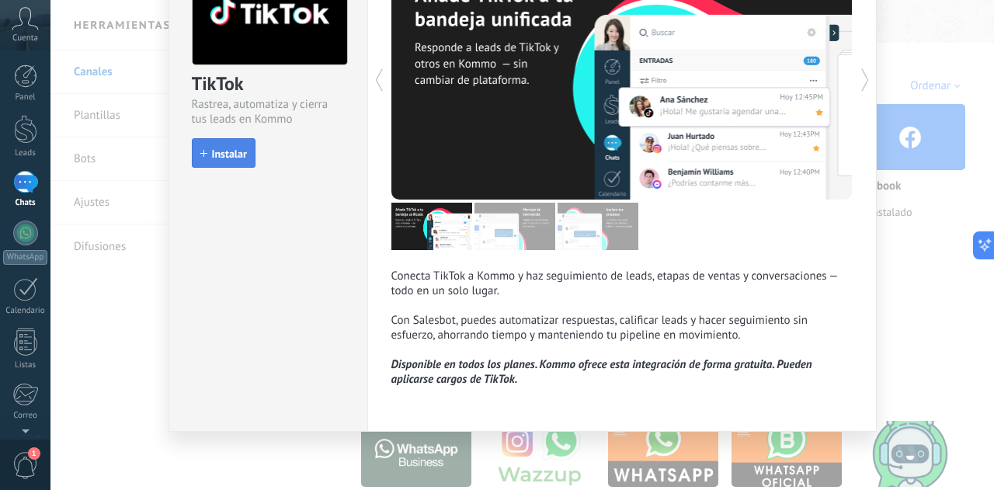
click at [233, 156] on span "Instalar" at bounding box center [229, 153] width 35 height 11
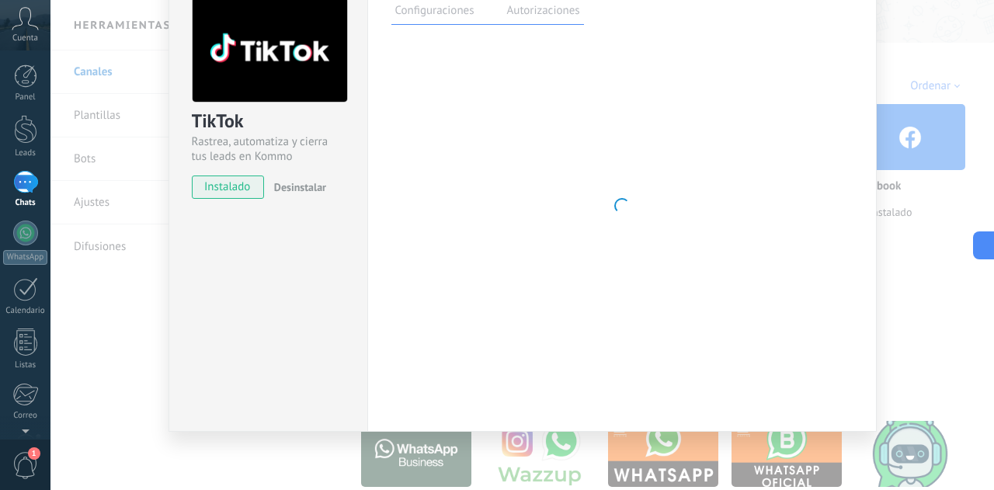
scroll to position [101, 0]
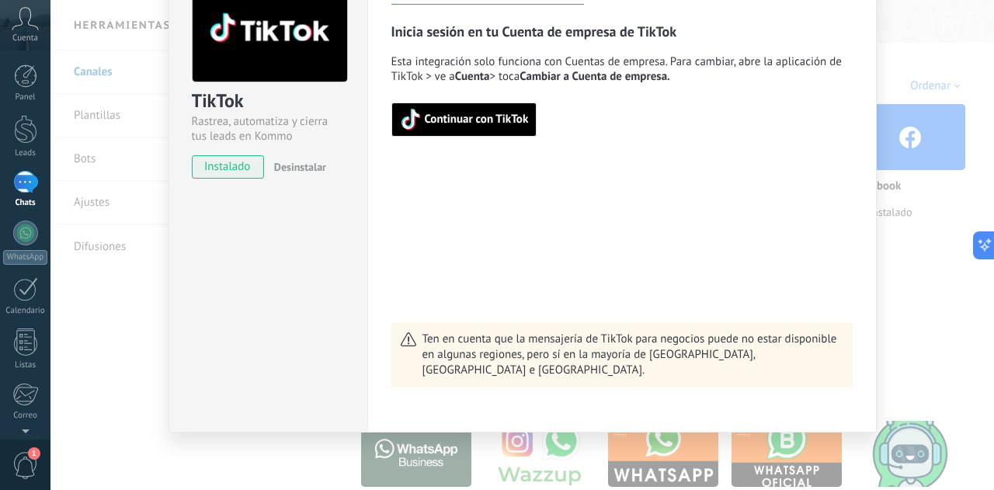
click at [506, 123] on span "Continuar con TikTok" at bounding box center [477, 119] width 104 height 11
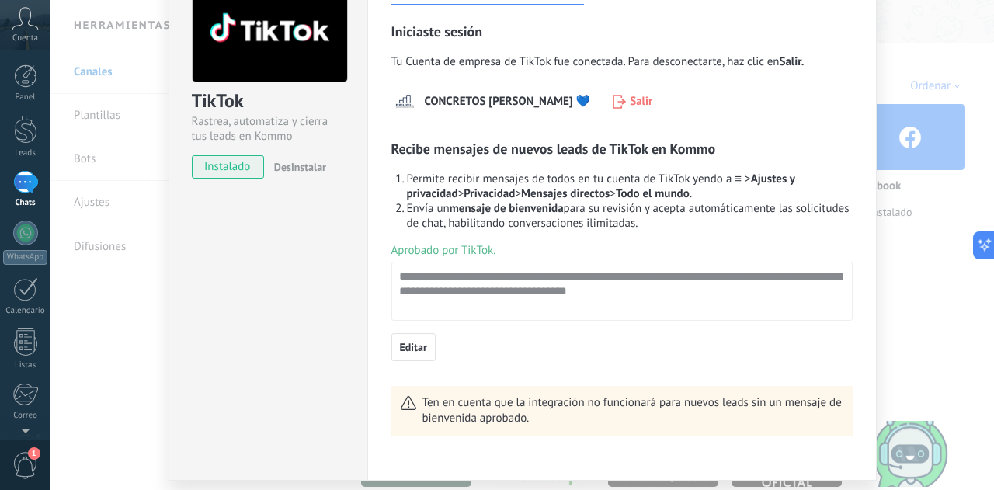
scroll to position [150, 0]
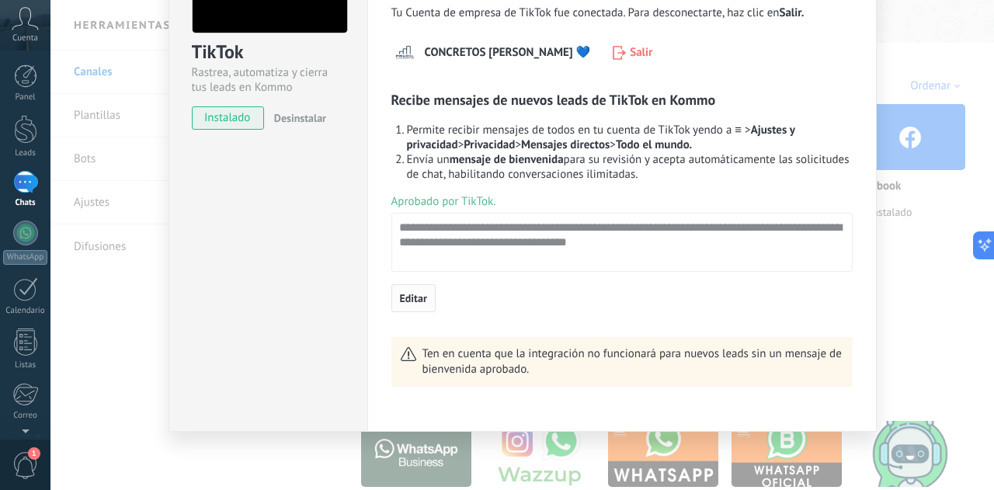
click at [418, 304] on span "Editar" at bounding box center [413, 298] width 27 height 11
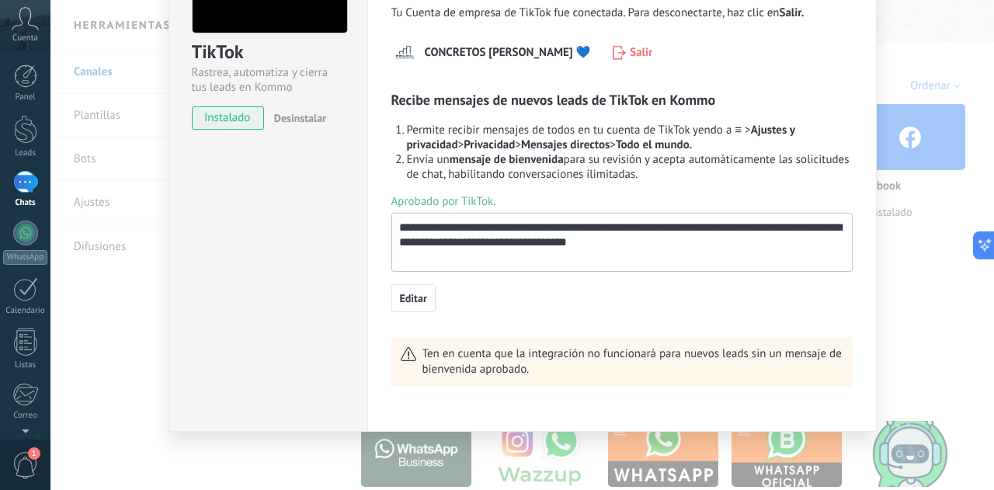
drag, startPoint x: 609, startPoint y: 248, endPoint x: 389, endPoint y: 209, distance: 223.1
click at [391, 209] on div "**********" at bounding box center [621, 233] width 461 height 78
click at [391, 188] on icon at bounding box center [390, 187] width 14 height 14
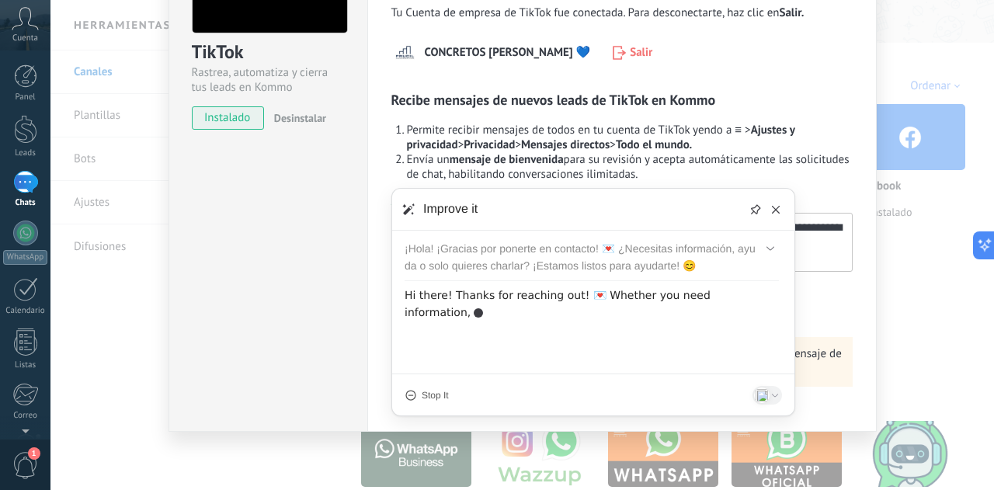
click at [466, 256] on div "¡Hola! ¡Gracias por ponerte en contacto! 💌 ¿Necesitas información, ayuda o solo…" at bounding box center [582, 257] width 354 height 34
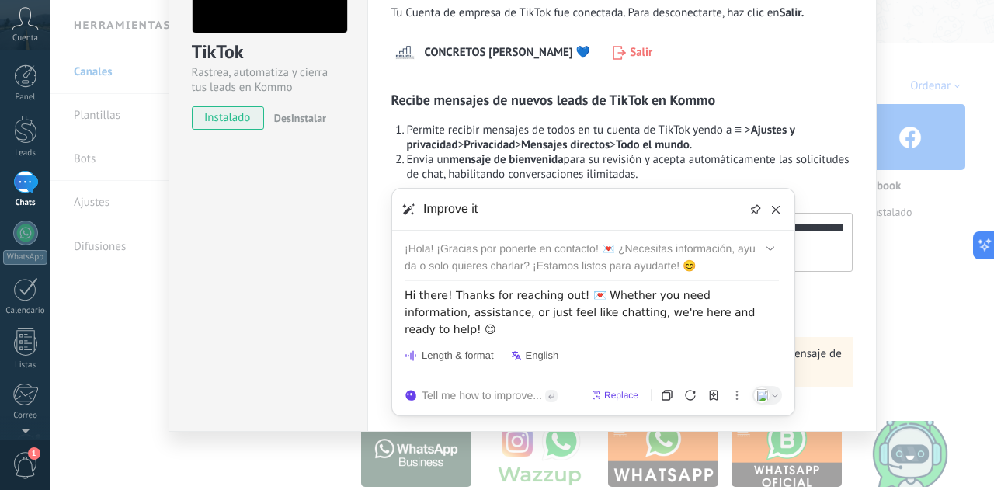
click at [611, 269] on div "¡Hola! ¡Gracias por ponerte en contacto! 💌 ¿Necesitas información, ayuda o solo…" at bounding box center [582, 257] width 354 height 34
click at [773, 207] on icon at bounding box center [775, 209] width 12 height 12
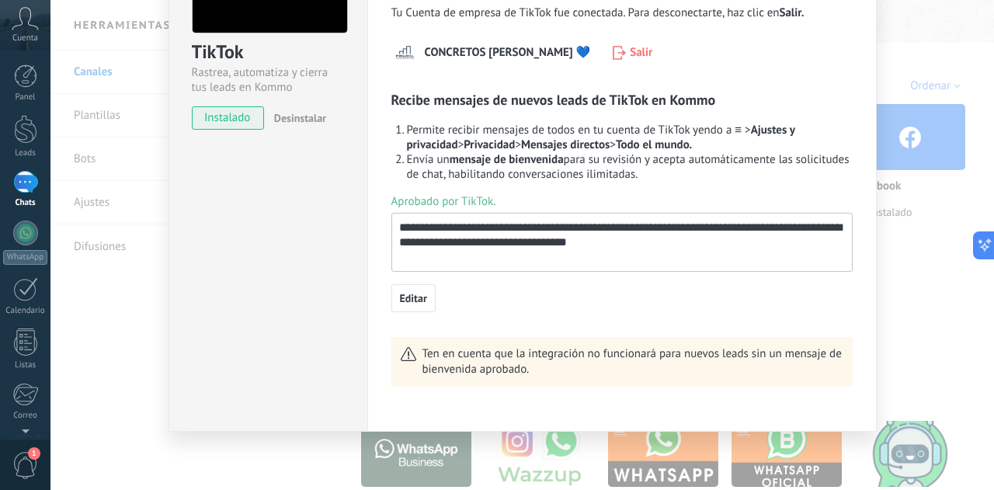
click at [635, 243] on textarea "**********" at bounding box center [620, 235] width 457 height 43
drag, startPoint x: 629, startPoint y: 245, endPoint x: 345, endPoint y: 207, distance: 286.6
click at [345, 207] on div "TikTok Rastrea, automatiza y cierra tus leads en Kommo instalado Desinstalar Co…" at bounding box center [522, 166] width 708 height 531
paste textarea "**********"
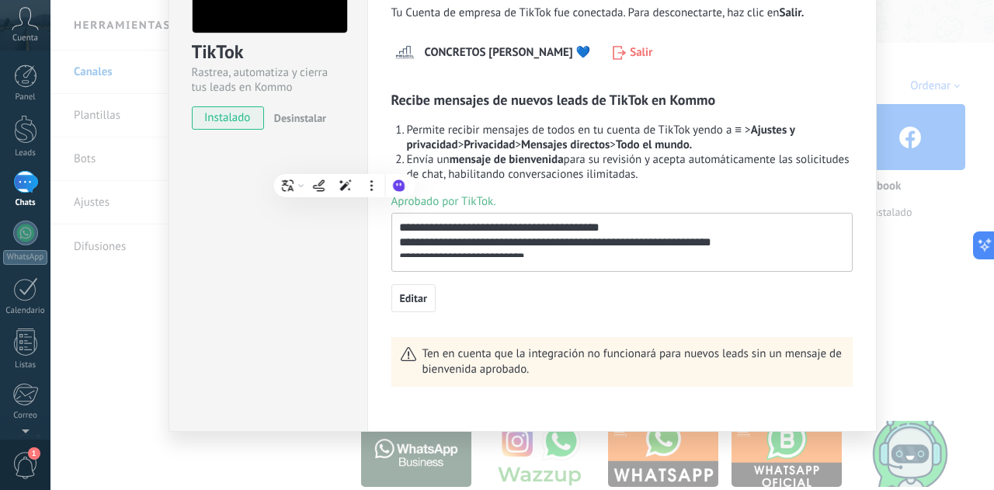
scroll to position [131, 0]
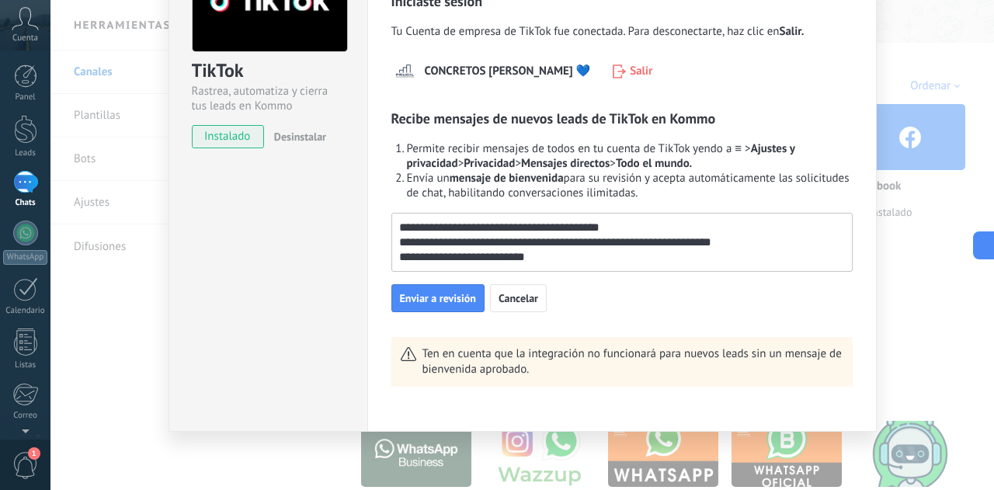
click at [751, 251] on textarea "**********" at bounding box center [620, 242] width 457 height 56
click at [736, 245] on textarea "**********" at bounding box center [620, 242] width 457 height 56
type textarea "**********"
click at [436, 296] on span "Enviar a revisión" at bounding box center [438, 298] width 76 height 11
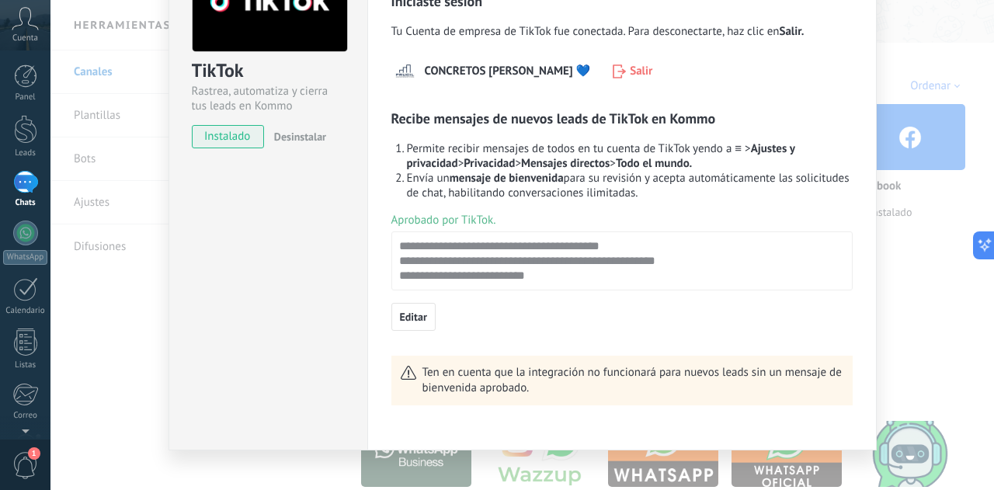
click at [908, 317] on div "TikTok Rastrea, automatiza y cierra tus leads en Kommo instalado Desinstalar Co…" at bounding box center [521, 245] width 943 height 490
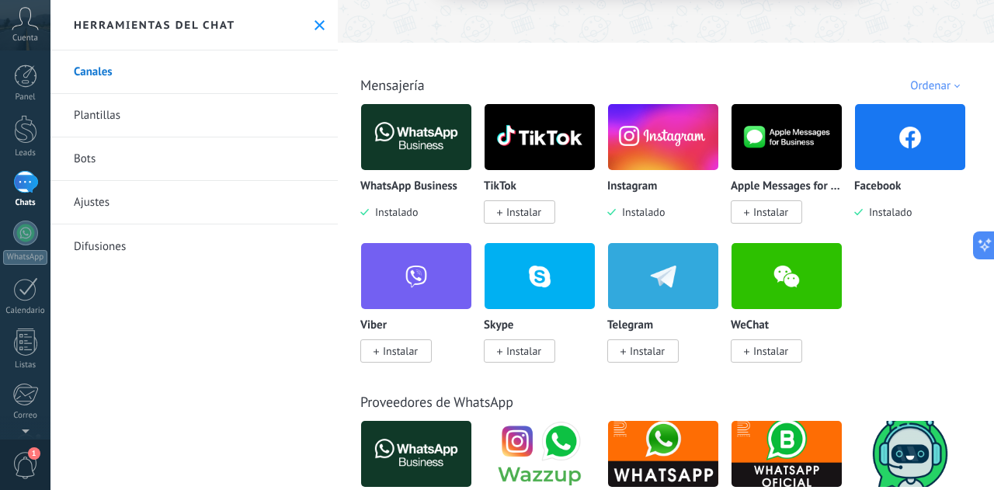
click at [151, 113] on link "Plantillas" at bounding box center [193, 115] width 287 height 43
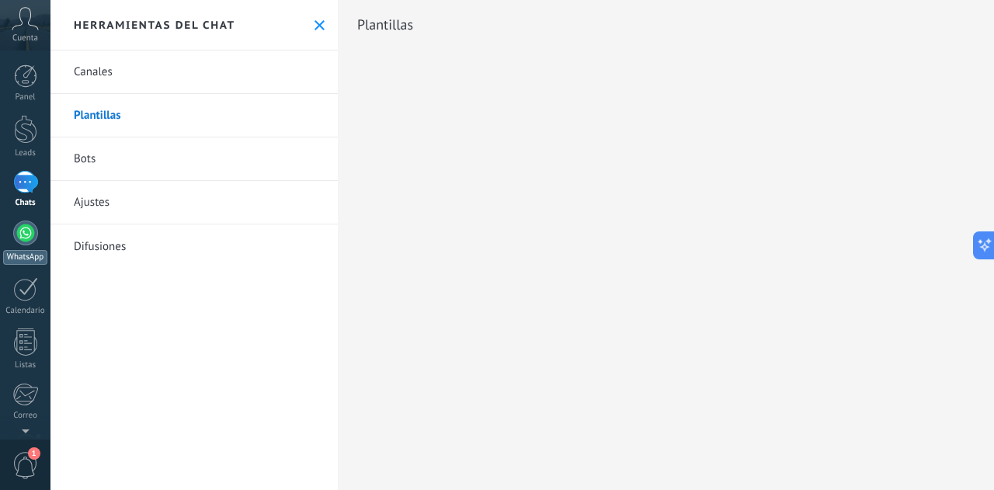
click at [26, 245] on div at bounding box center [25, 233] width 25 height 25
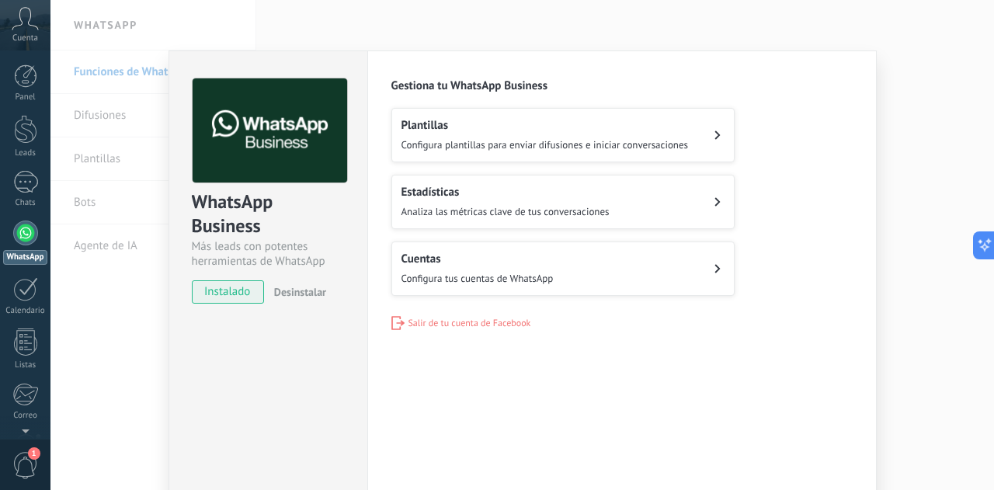
click at [657, 269] on button "Cuentas Configura tus cuentas de WhatsApp" at bounding box center [562, 268] width 343 height 54
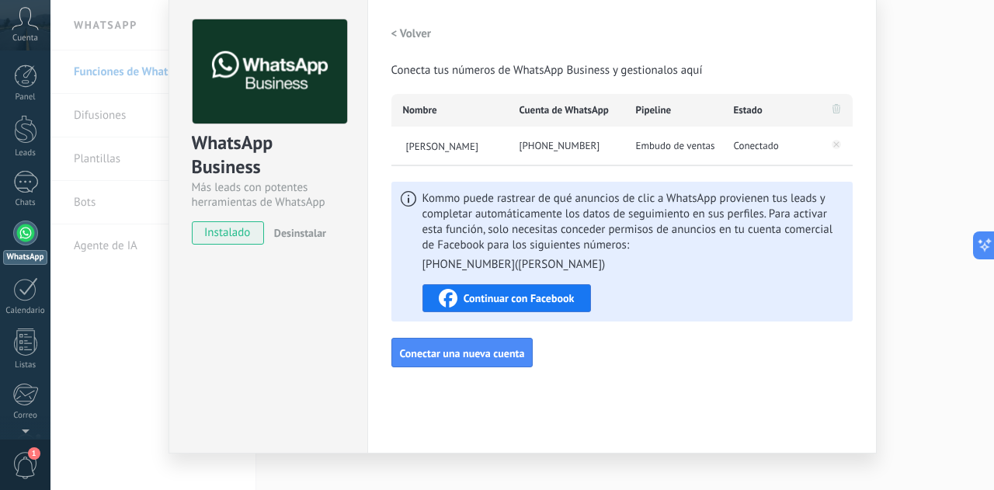
scroll to position [81, 0]
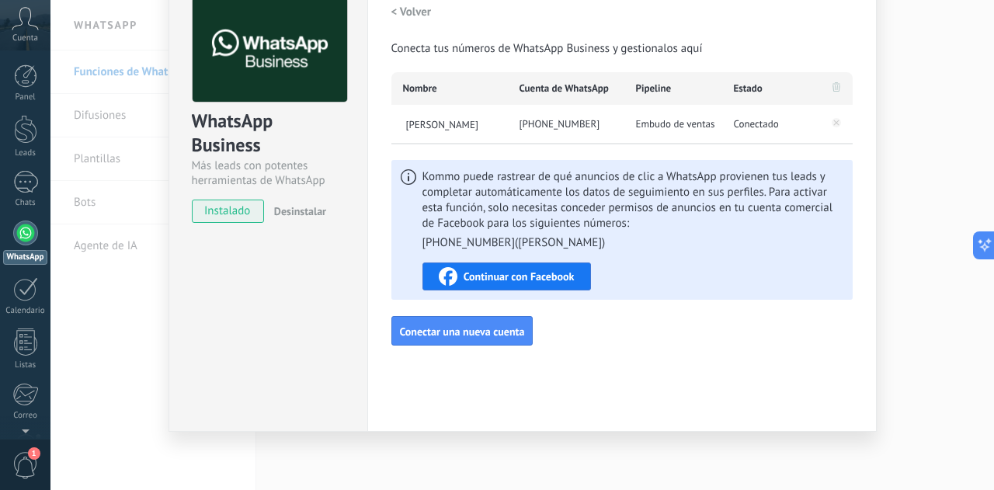
click at [548, 277] on span "Continuar con Facebook" at bounding box center [519, 276] width 111 height 11
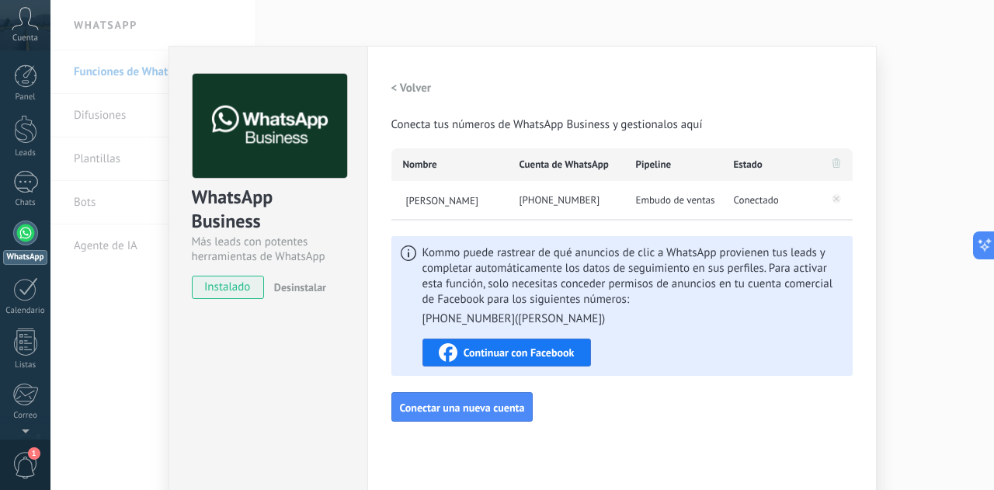
scroll to position [5, 0]
click at [914, 88] on div "WhatsApp Business Más leads con potentes herramientas de WhatsApp instalado Des…" at bounding box center [521, 245] width 943 height 490
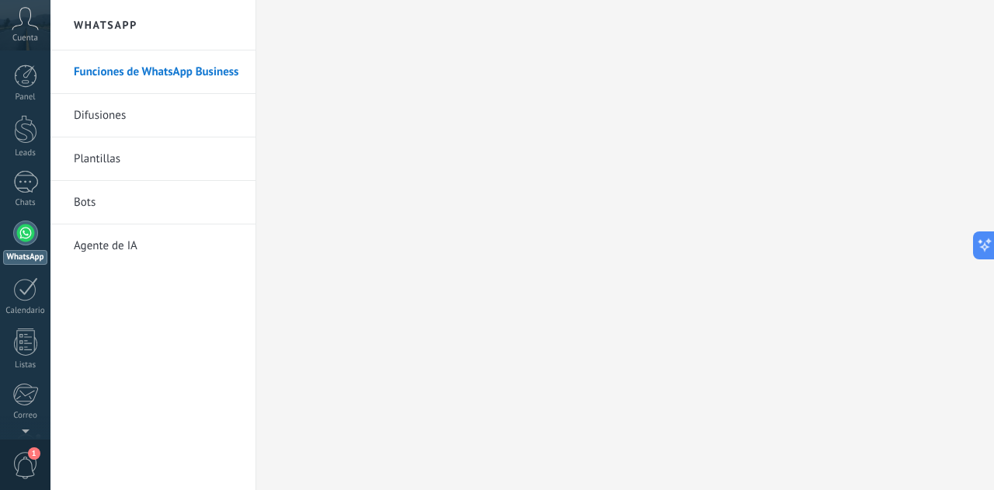
click at [103, 120] on link "Difusiones" at bounding box center [157, 115] width 166 height 43
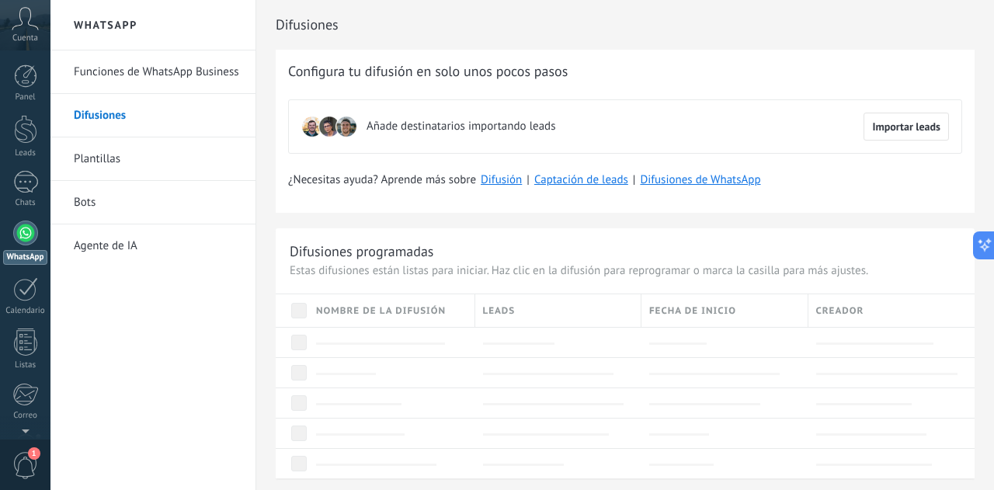
click at [113, 161] on link "Plantillas" at bounding box center [157, 158] width 166 height 43
click at [900, 127] on span "Importar leads" at bounding box center [906, 126] width 68 height 11
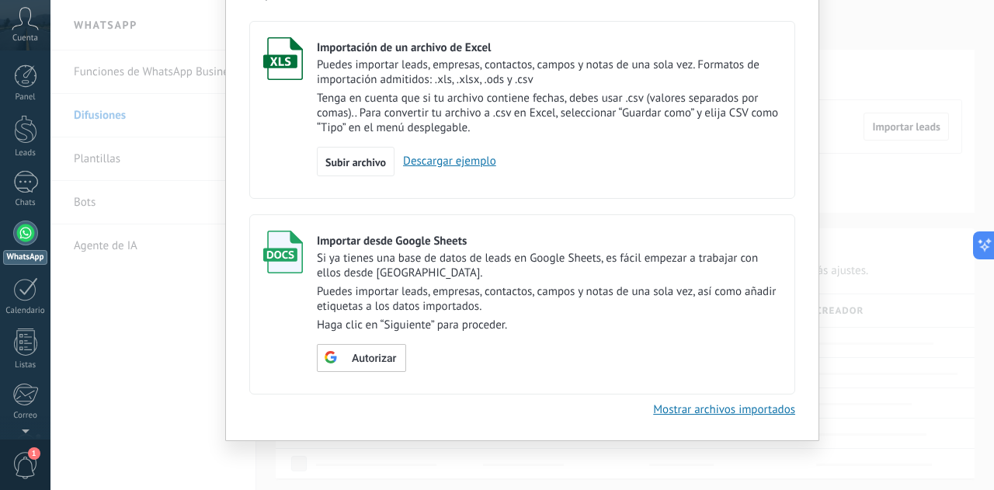
scroll to position [90, 0]
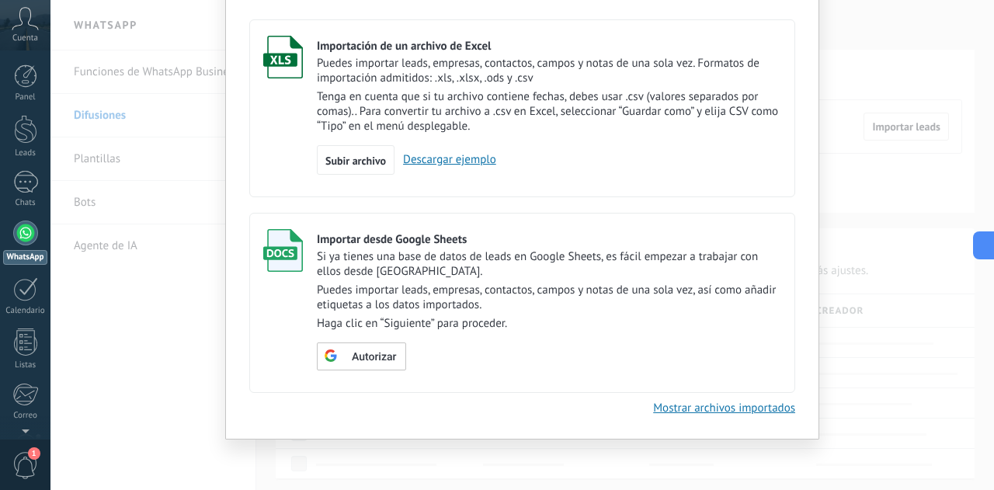
click at [867, 192] on div "Importar Cancelar Importación de un archivo de Excel Puedes importar leads, emp…" at bounding box center [521, 245] width 943 height 490
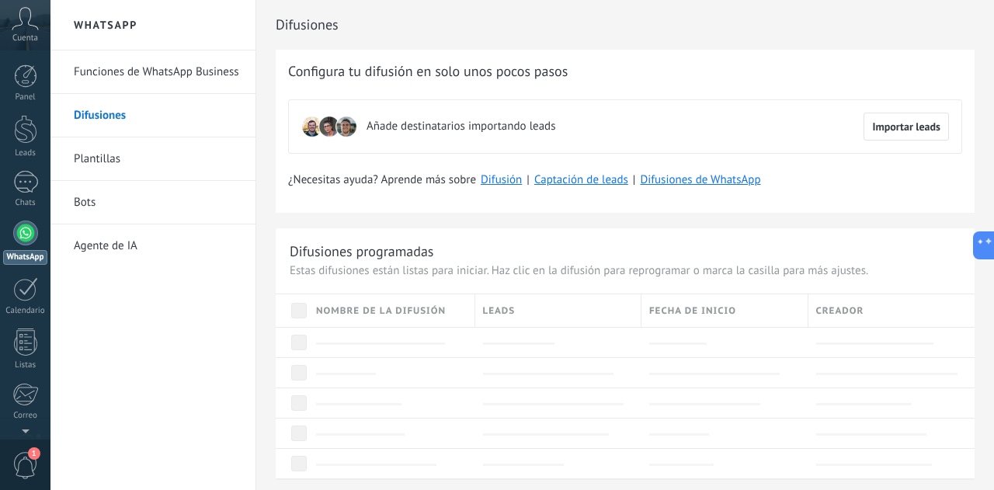
scroll to position [0, 0]
click at [162, 165] on link "Plantillas" at bounding box center [157, 158] width 166 height 43
click at [97, 158] on link "Plantillas" at bounding box center [157, 158] width 166 height 43
click at [91, 199] on link "Bots" at bounding box center [157, 202] width 166 height 43
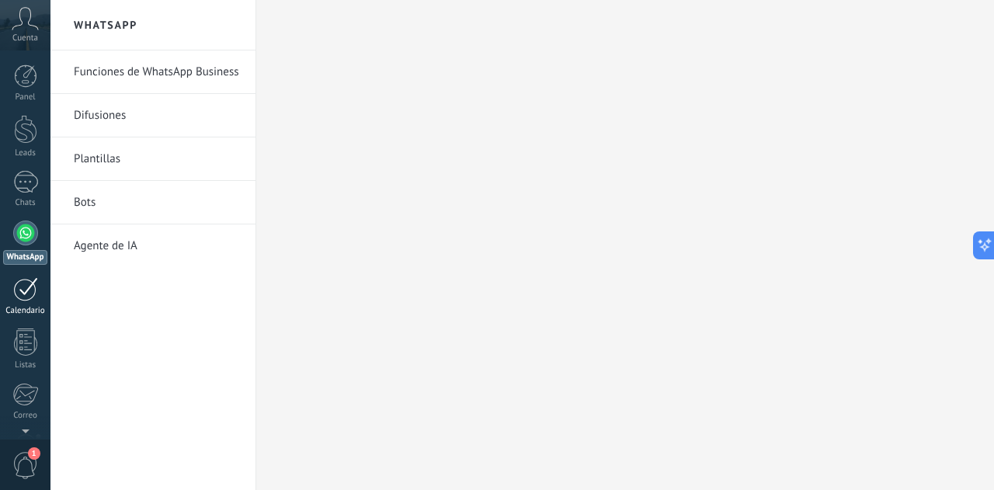
click at [26, 280] on div at bounding box center [25, 289] width 25 height 24
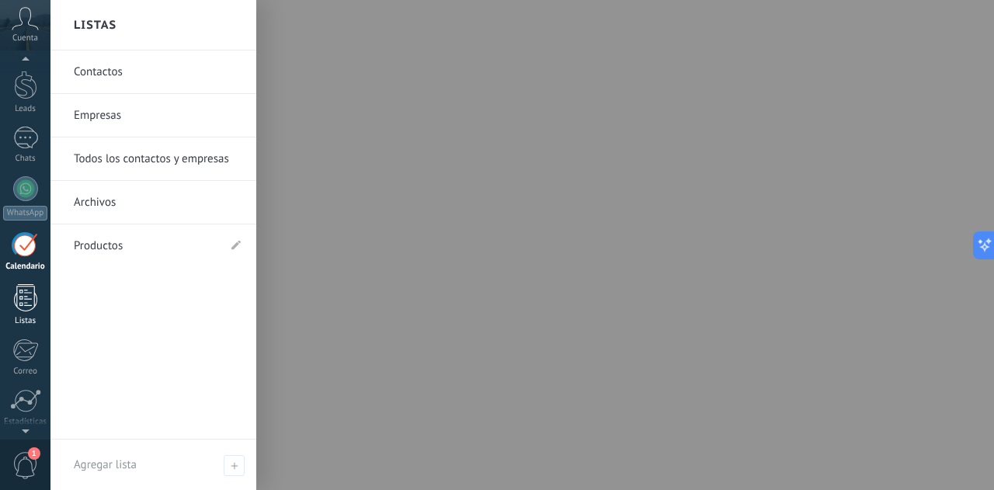
click at [27, 296] on div at bounding box center [25, 297] width 23 height 27
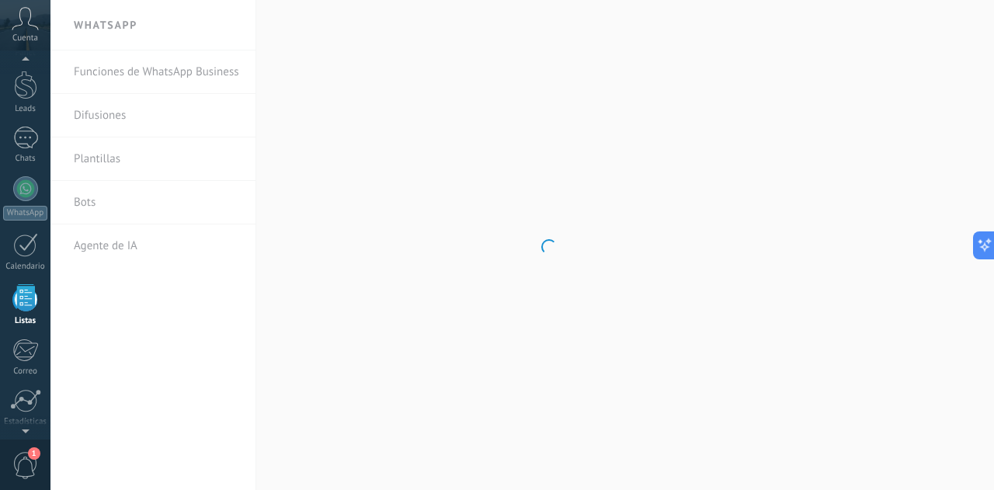
scroll to position [96, 0]
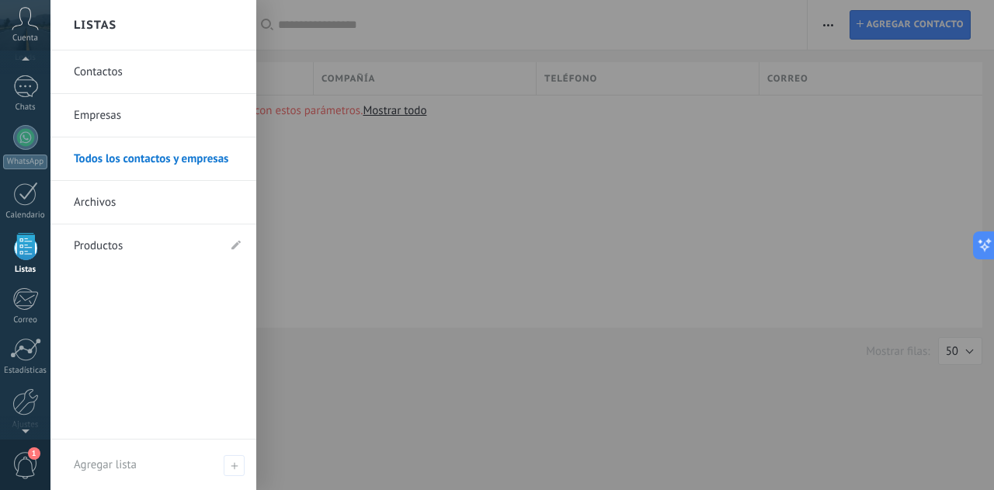
click at [110, 68] on link "Contactos" at bounding box center [157, 71] width 167 height 43
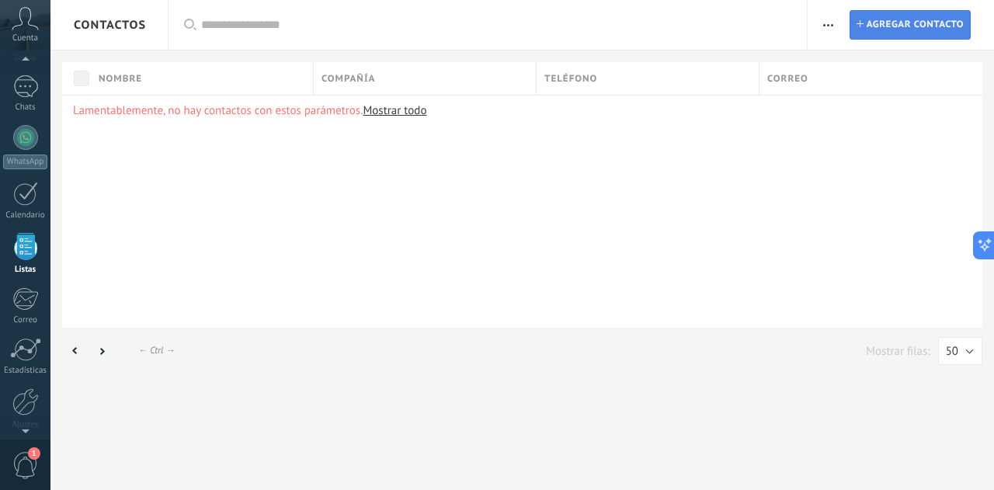
click at [891, 27] on span "Agregar contacto" at bounding box center [915, 25] width 97 height 28
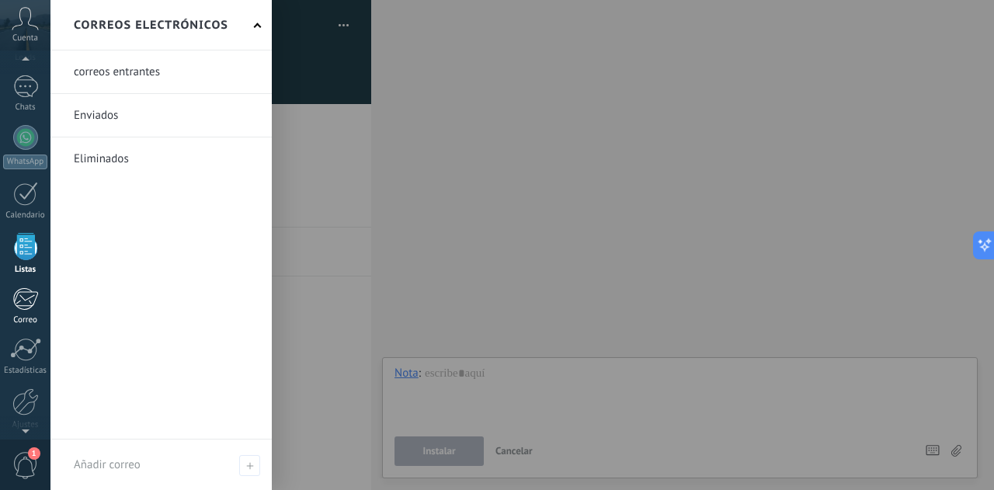
click at [30, 312] on link "Correo" at bounding box center [25, 306] width 50 height 38
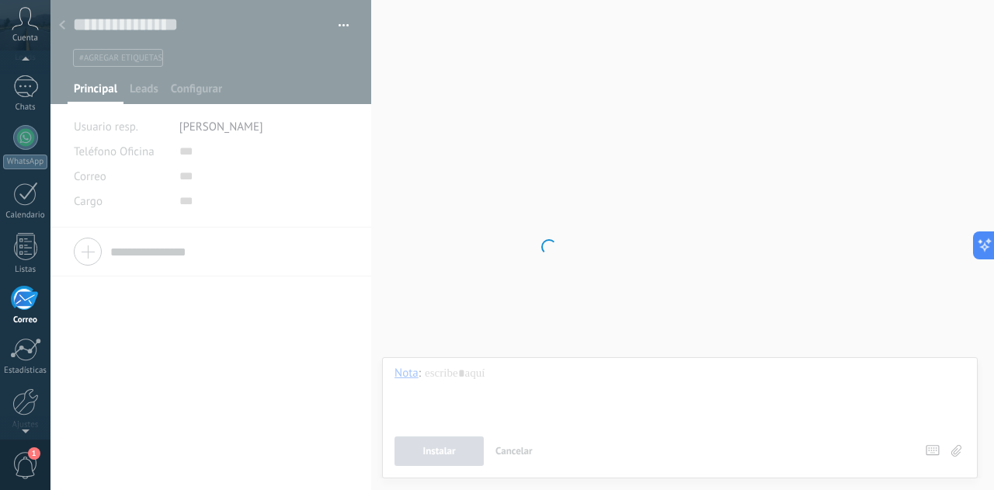
scroll to position [150, 0]
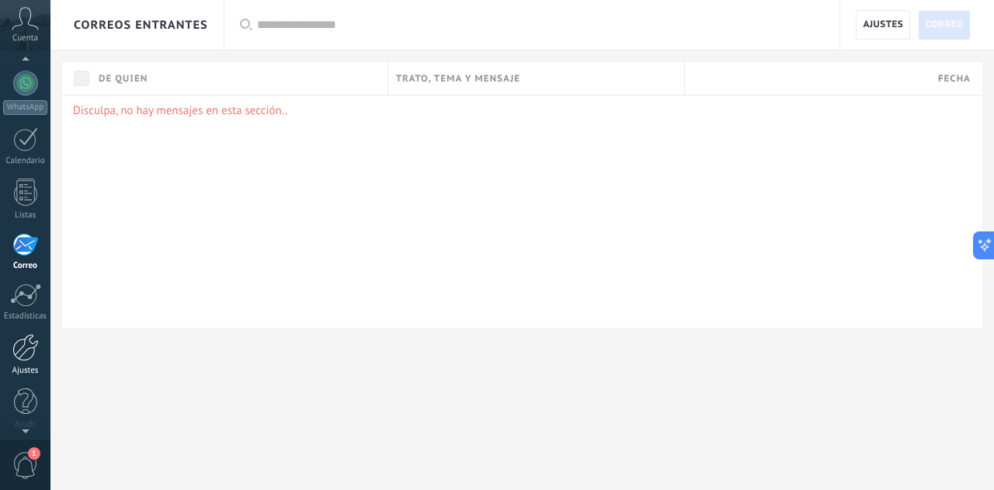
click at [34, 367] on div "Ajustes" at bounding box center [25, 371] width 45 height 10
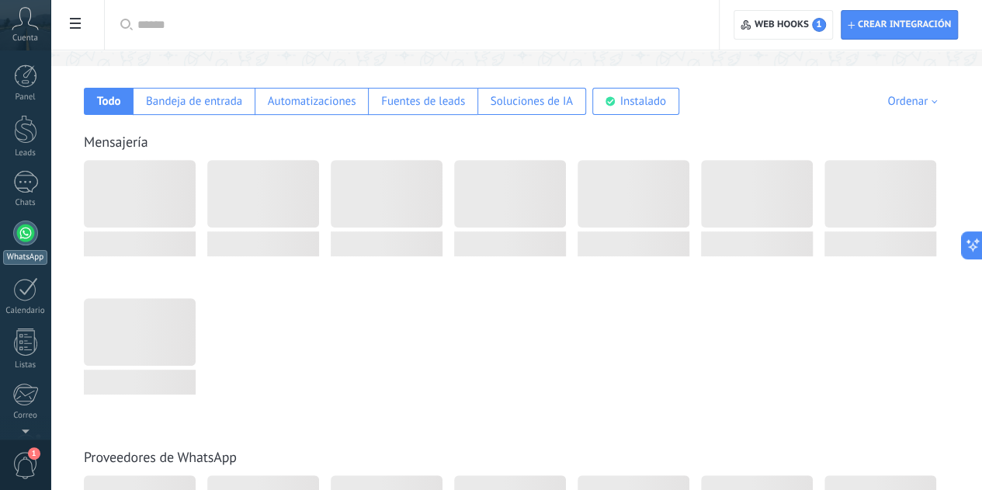
scroll to position [238, 0]
click at [32, 85] on div at bounding box center [25, 75] width 23 height 23
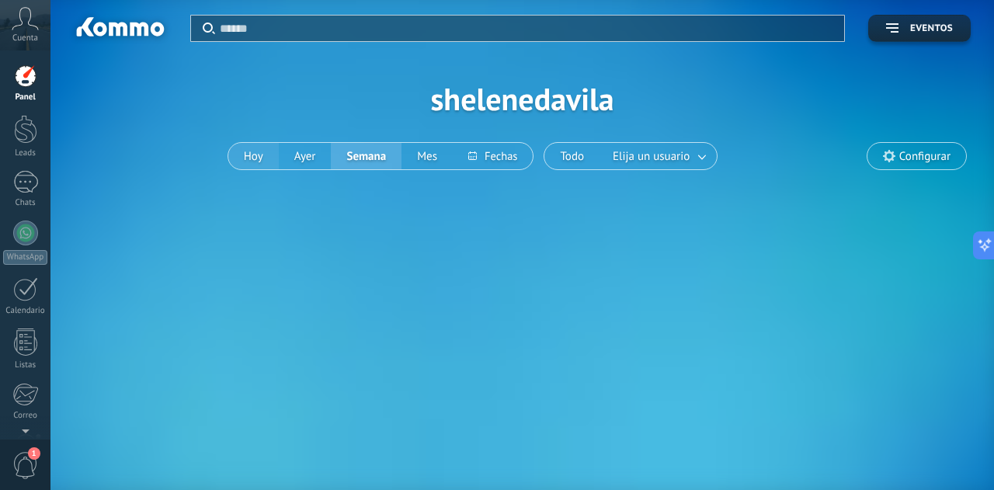
click at [258, 150] on button "Hoy" at bounding box center [253, 156] width 50 height 26
click at [253, 158] on button "Hoy" at bounding box center [253, 156] width 50 height 26
click at [253, 151] on button "Hoy" at bounding box center [253, 156] width 50 height 26
click at [30, 26] on icon at bounding box center [25, 18] width 27 height 23
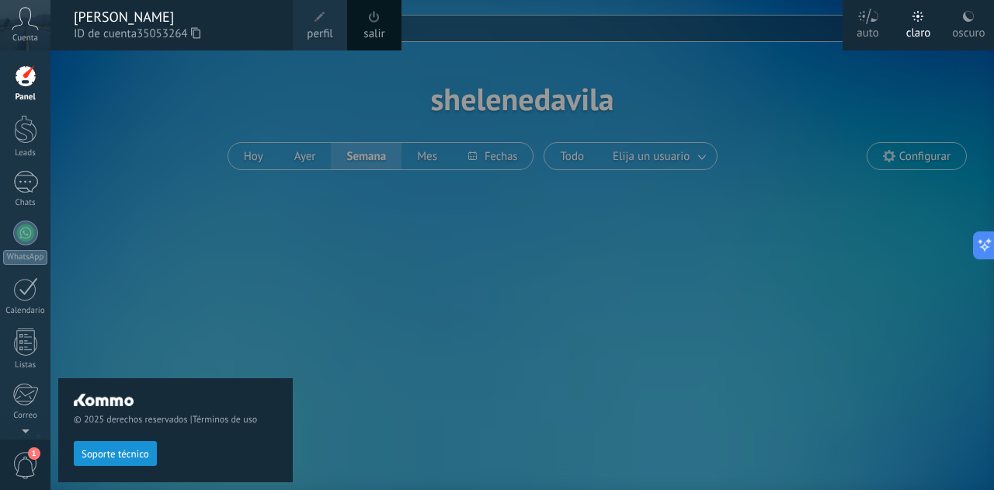
click at [870, 24] on div "auto" at bounding box center [867, 30] width 23 height 40
click at [755, 115] on div at bounding box center [547, 245] width 994 height 490
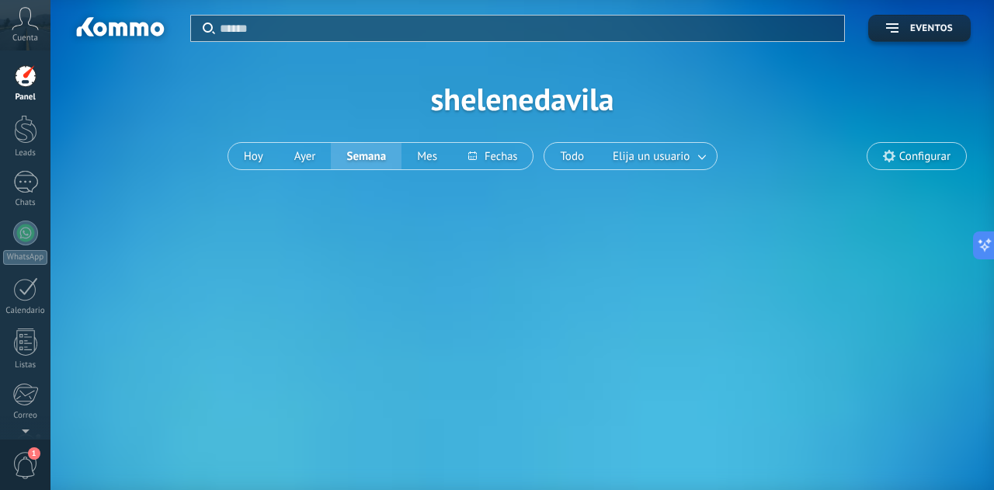
click at [930, 153] on span "Configurar" at bounding box center [924, 156] width 51 height 13
click at [913, 155] on span "Configurar" at bounding box center [924, 156] width 51 height 13
click at [30, 139] on div at bounding box center [25, 129] width 23 height 29
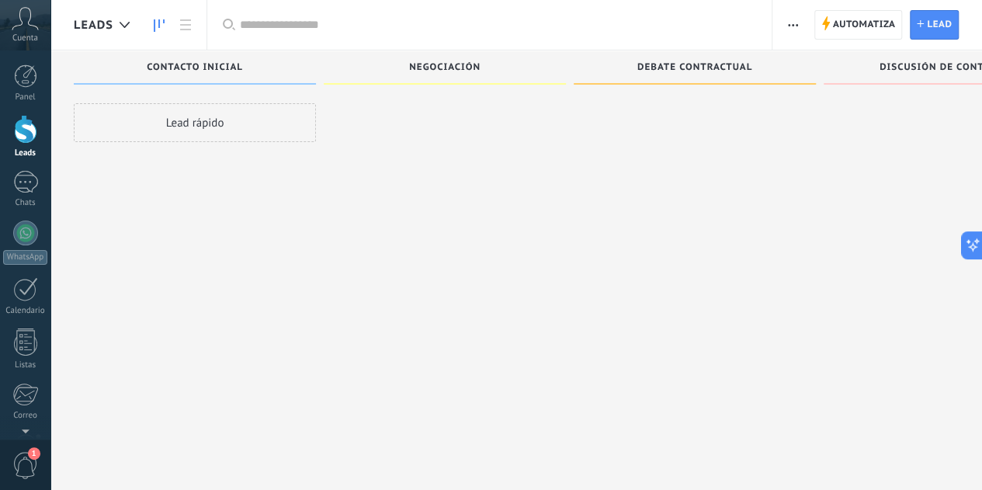
click at [247, 130] on div "Lead rápido" at bounding box center [195, 122] width 242 height 39
click at [188, 130] on div "Lead rápido" at bounding box center [195, 122] width 242 height 39
click at [183, 121] on div "Lead rápido" at bounding box center [195, 122] width 242 height 39
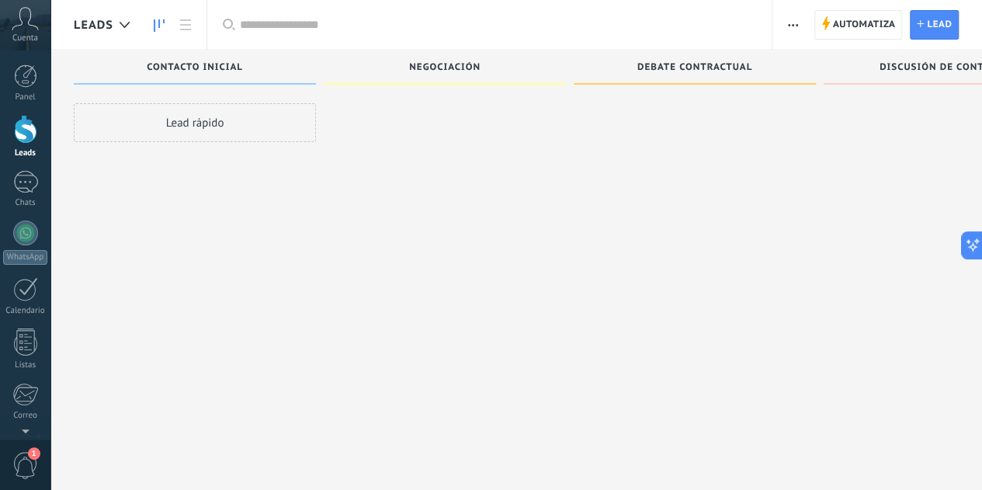
drag, startPoint x: 194, startPoint y: 132, endPoint x: 192, endPoint y: 207, distance: 74.6
click at [192, 207] on div "Lead rápido" at bounding box center [195, 246] width 242 height 287
click at [19, 200] on div "Chats" at bounding box center [25, 203] width 45 height 10
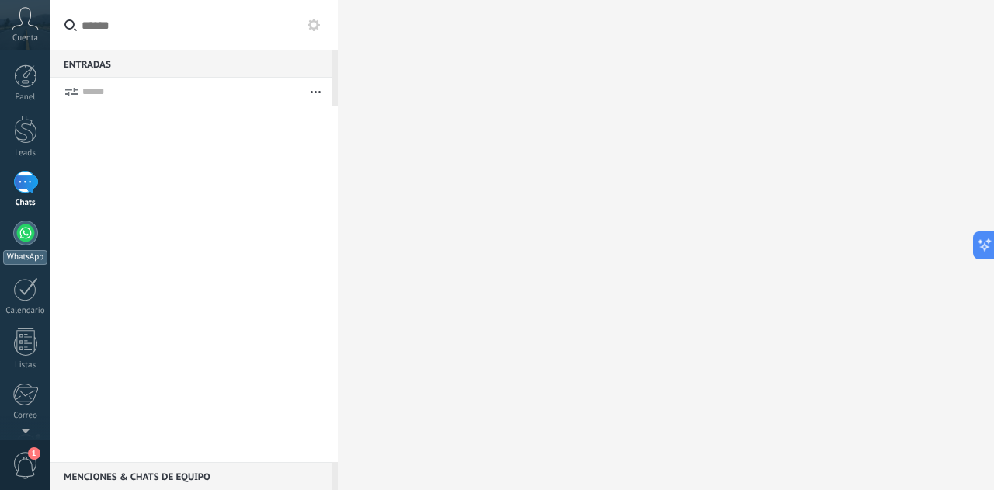
click at [31, 231] on div at bounding box center [25, 233] width 25 height 25
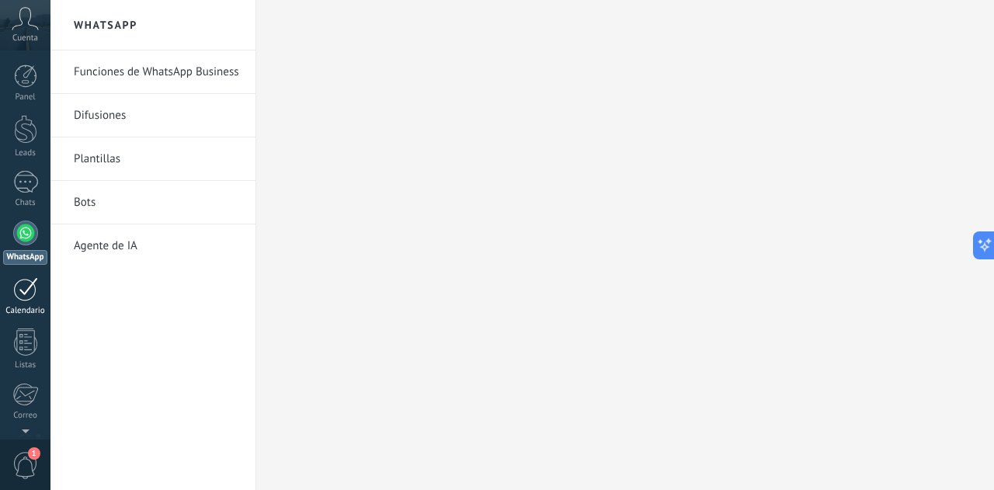
click at [31, 307] on div "Calendario" at bounding box center [25, 311] width 45 height 10
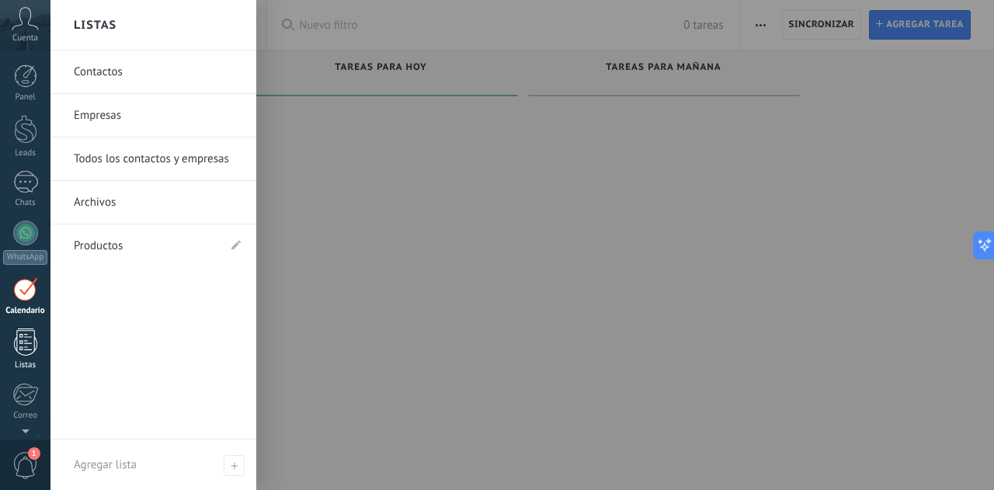
click at [25, 341] on div at bounding box center [25, 341] width 23 height 27
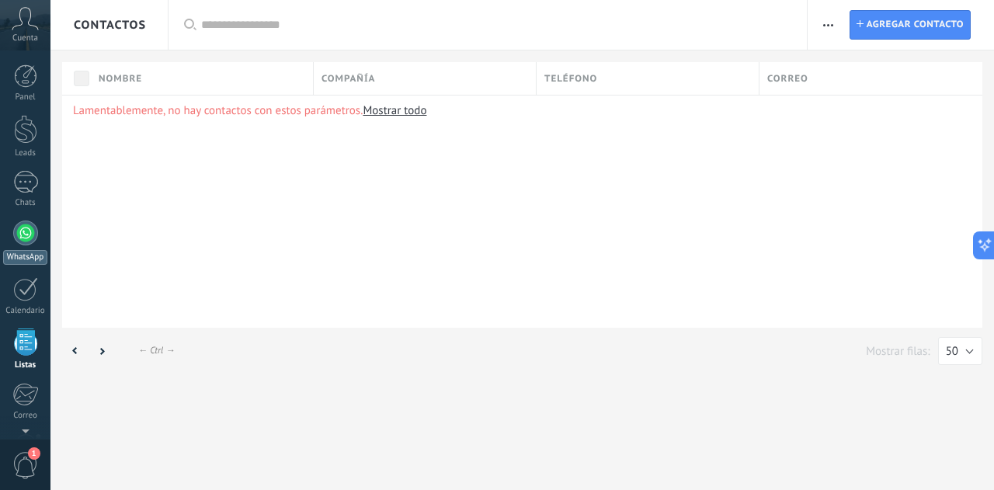
click at [30, 235] on div at bounding box center [25, 233] width 25 height 25
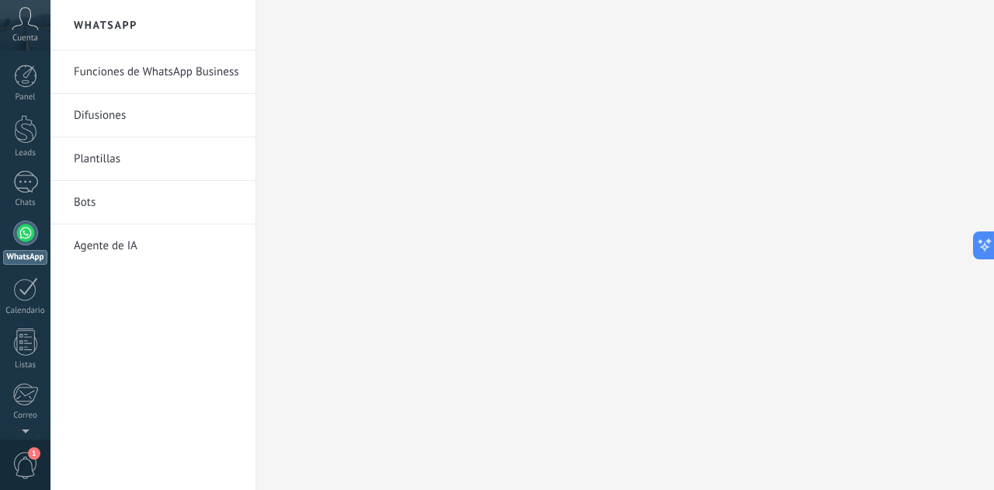
click at [189, 75] on link "Funciones de WhatsApp Business" at bounding box center [157, 71] width 166 height 43
click at [152, 81] on link "Funciones de WhatsApp Business" at bounding box center [157, 71] width 166 height 43
click at [136, 77] on link "Funciones de WhatsApp Business" at bounding box center [157, 71] width 166 height 43
click at [127, 251] on link "Agente de IA" at bounding box center [157, 245] width 166 height 43
click at [116, 69] on link "Funciones de WhatsApp Business" at bounding box center [157, 71] width 166 height 43
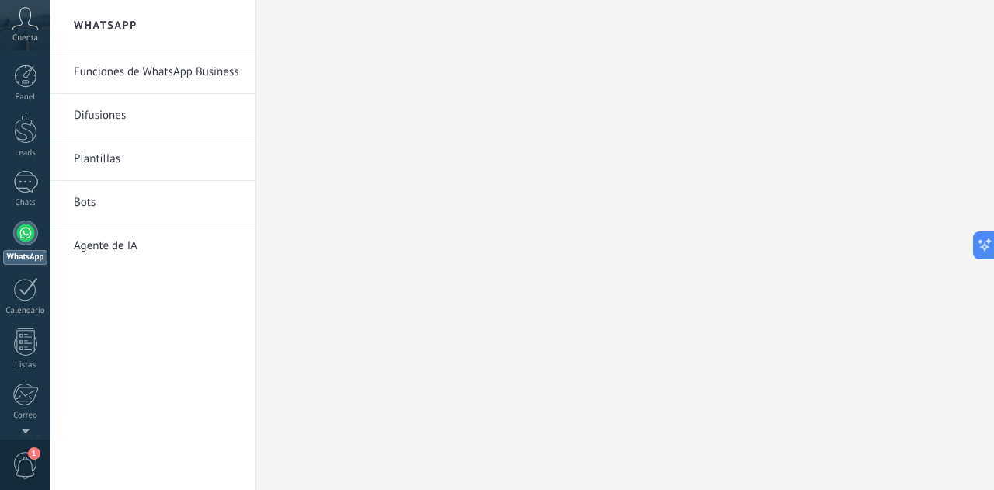
click at [149, 85] on link "Funciones de WhatsApp Business" at bounding box center [157, 71] width 166 height 43
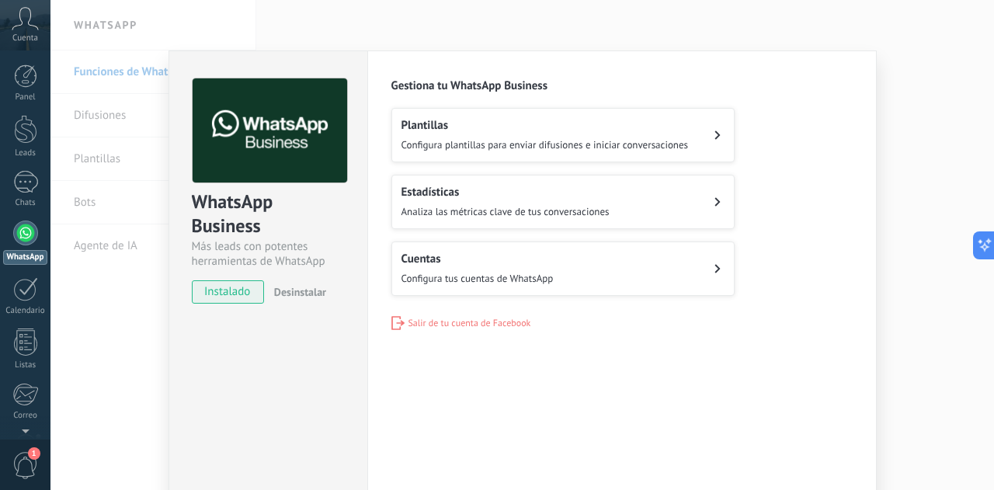
click at [564, 262] on button "Cuentas Configura tus cuentas de WhatsApp" at bounding box center [562, 268] width 343 height 54
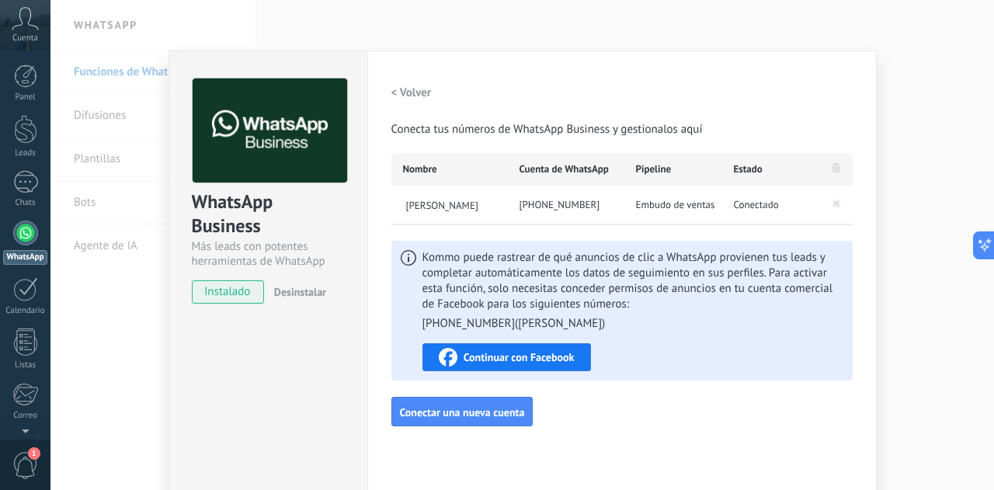
click at [757, 214] on div "Conectado" at bounding box center [771, 205] width 98 height 39
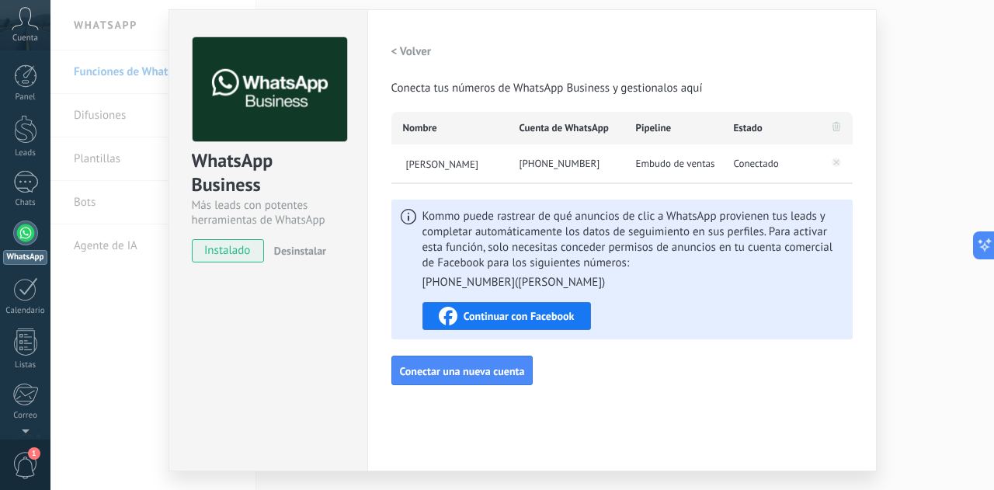
scroll to position [39, 0]
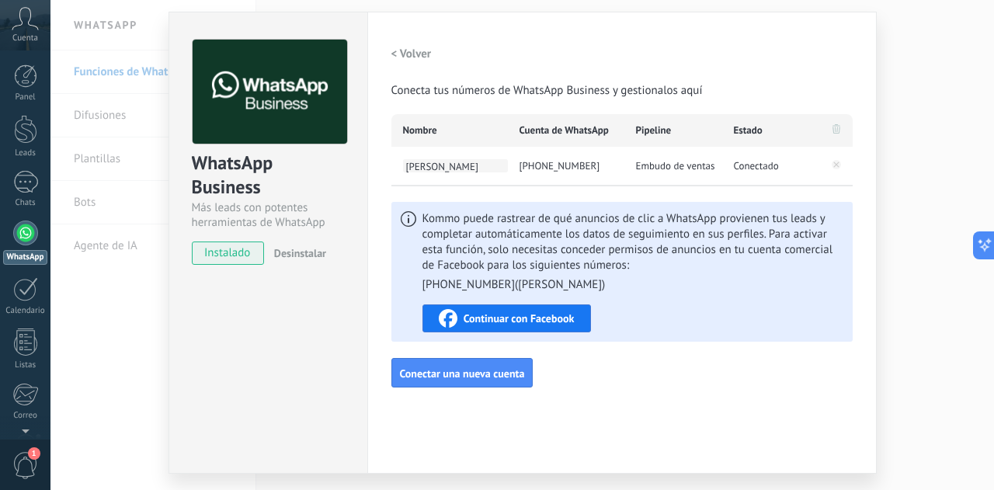
click at [483, 162] on span "[PERSON_NAME]" at bounding box center [455, 165] width 105 height 13
click at [513, 193] on div "**********" at bounding box center [621, 214] width 461 height 348
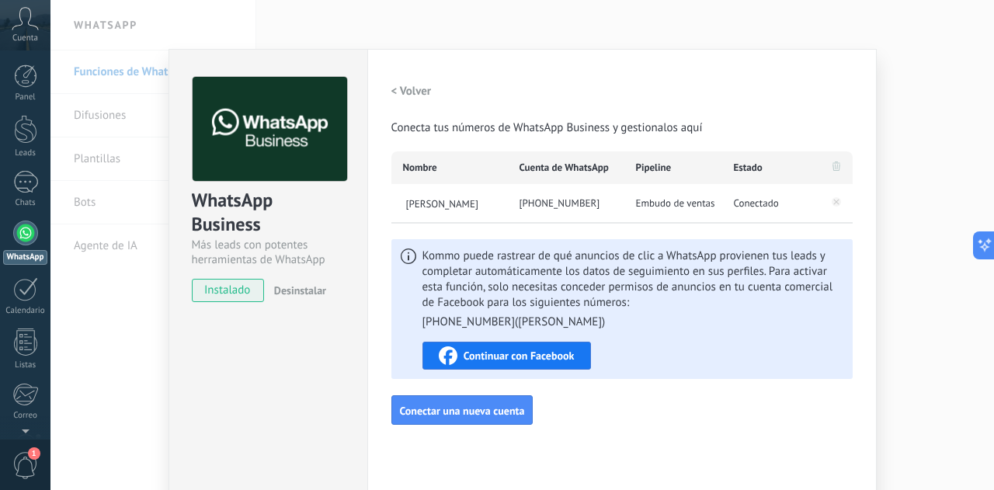
scroll to position [29, 0]
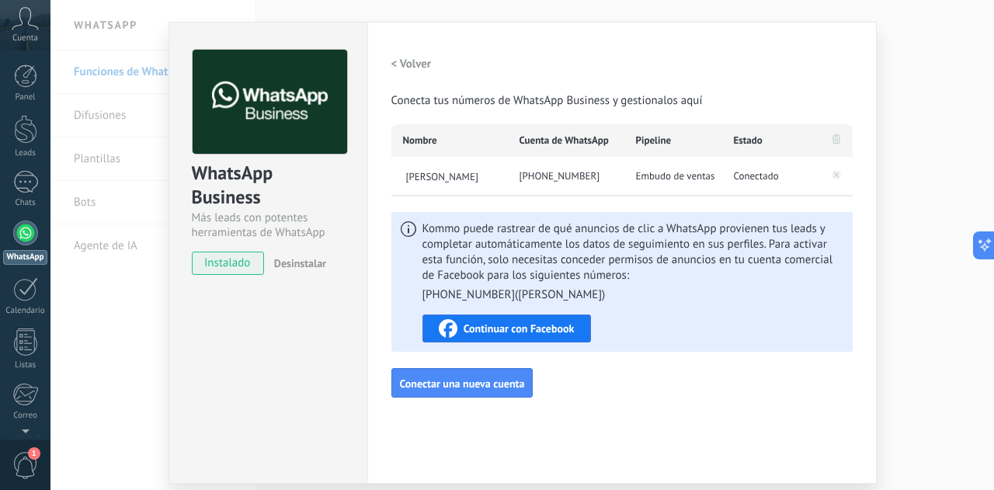
click at [391, 68] on h2 "< Volver" at bounding box center [411, 64] width 40 height 15
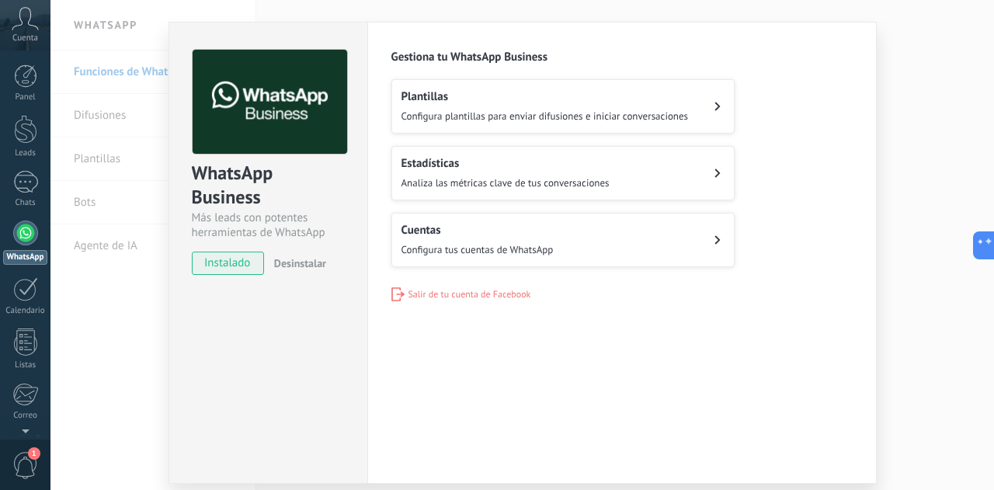
click at [620, 184] on button "Estadísticas Analiza las métricas clave de tus conversaciones" at bounding box center [562, 173] width 343 height 54
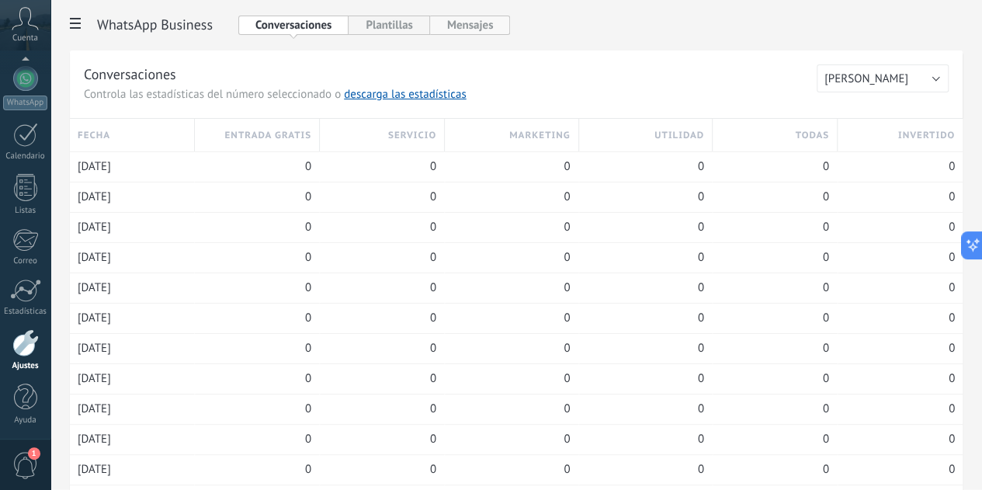
click at [511, 19] on button "Mensajes" at bounding box center [470, 25] width 81 height 19
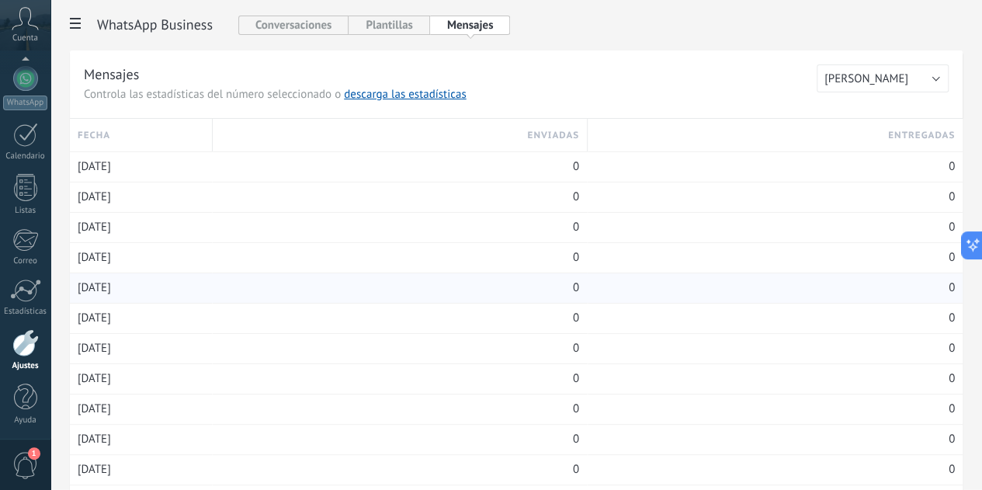
scroll to position [0, 12]
click at [891, 73] on span "[PERSON_NAME]" at bounding box center [867, 78] width 84 height 15
click at [787, 82] on h3 "Mensajes" at bounding box center [450, 73] width 733 height 19
click at [429, 32] on button "Plantillas" at bounding box center [389, 25] width 81 height 19
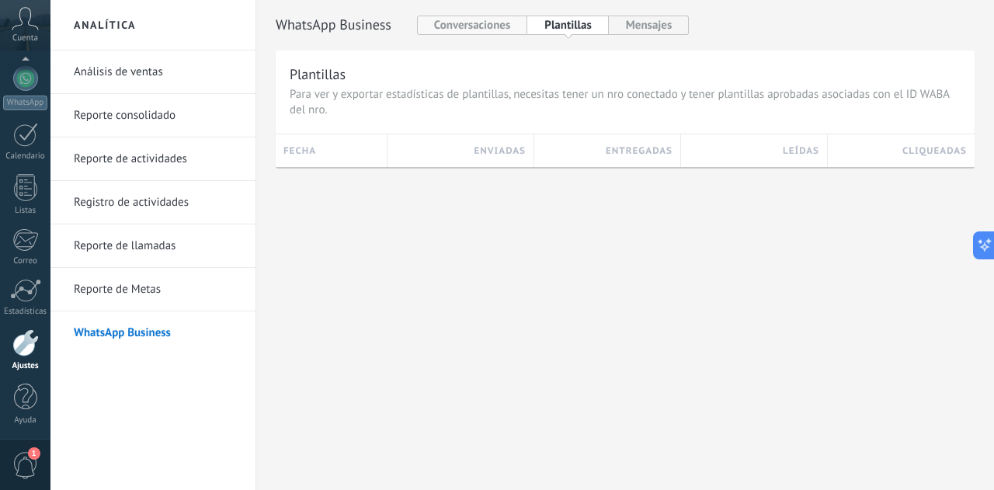
click at [478, 24] on button "Conversaciones" at bounding box center [472, 25] width 111 height 19
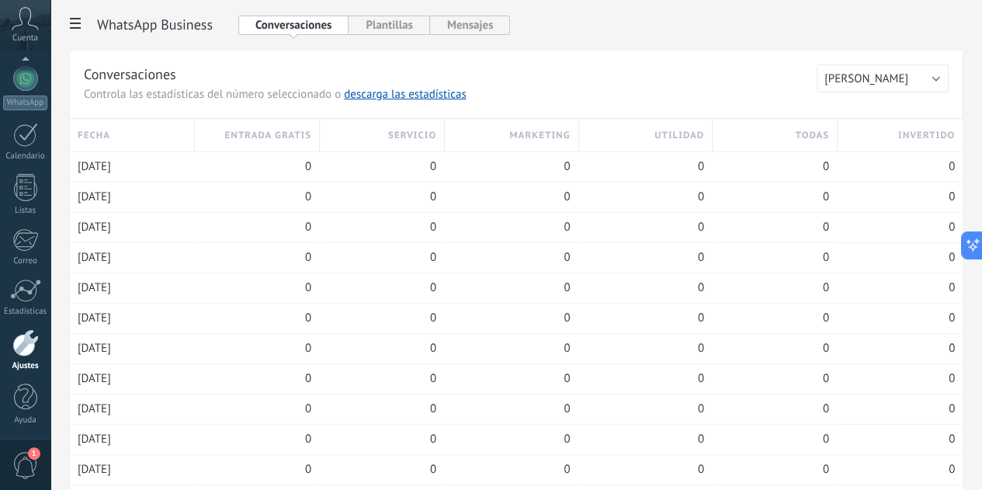
click at [429, 23] on button "Plantillas" at bounding box center [389, 25] width 81 height 19
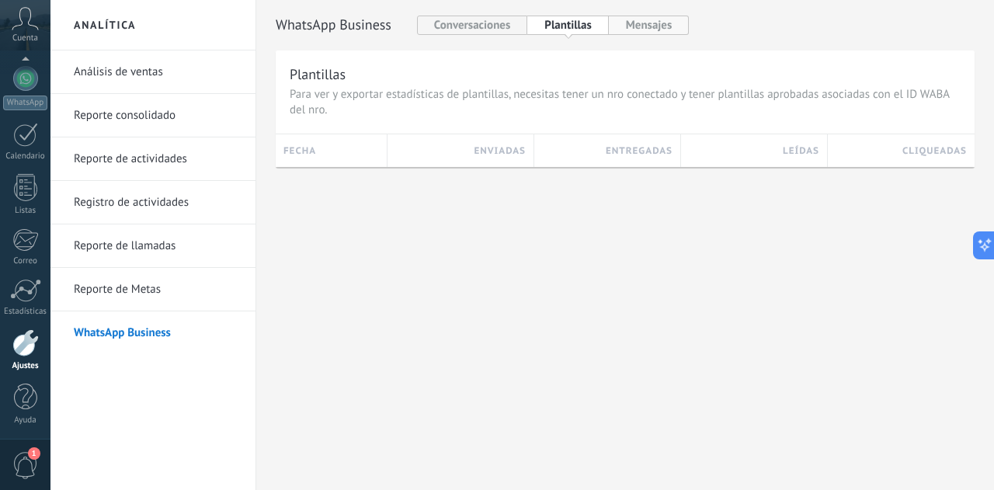
click at [641, 30] on button "Mensajes" at bounding box center [649, 25] width 81 height 19
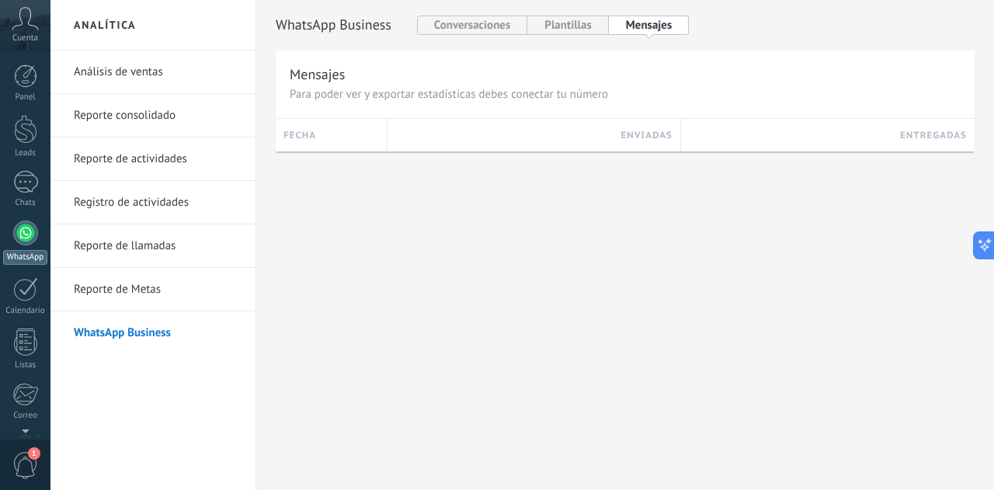
scroll to position [155, 0]
click at [30, 86] on div at bounding box center [25, 78] width 25 height 25
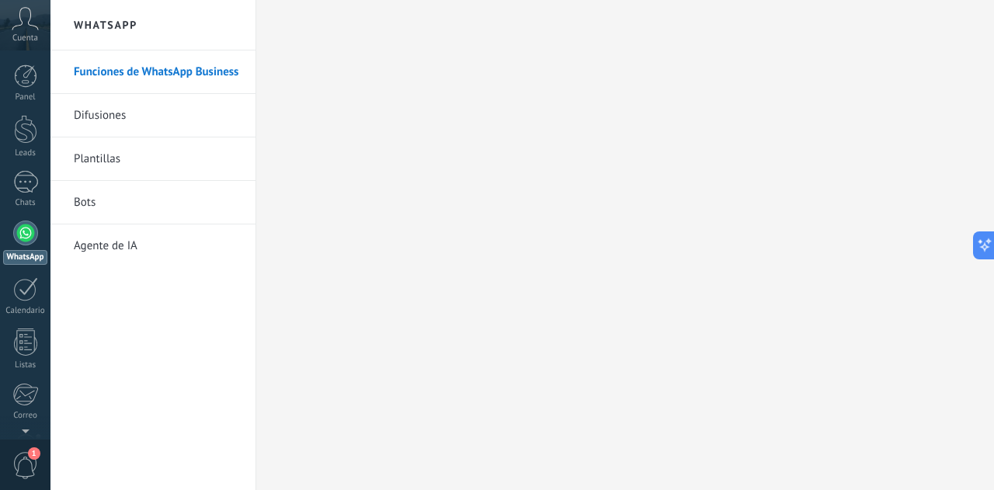
click at [26, 240] on div at bounding box center [25, 233] width 25 height 25
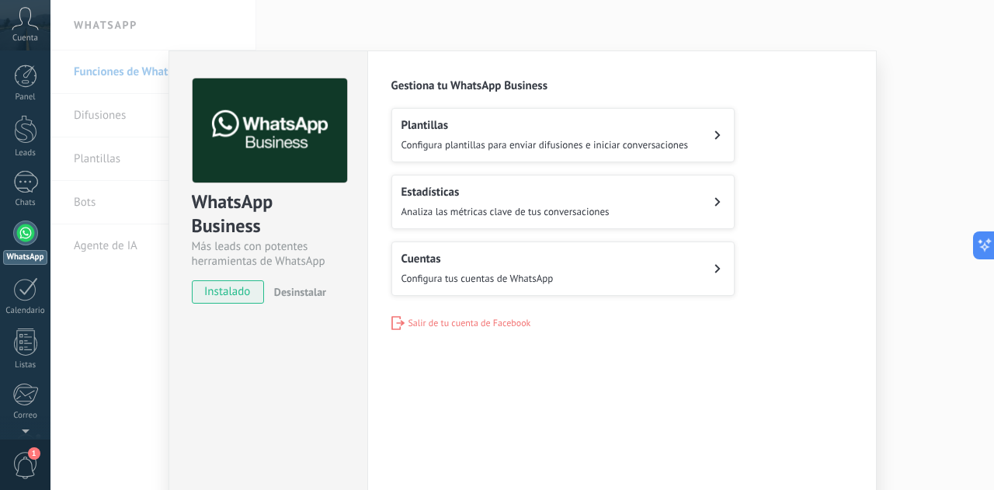
click at [495, 252] on h2 "Cuentas" at bounding box center [477, 259] width 152 height 15
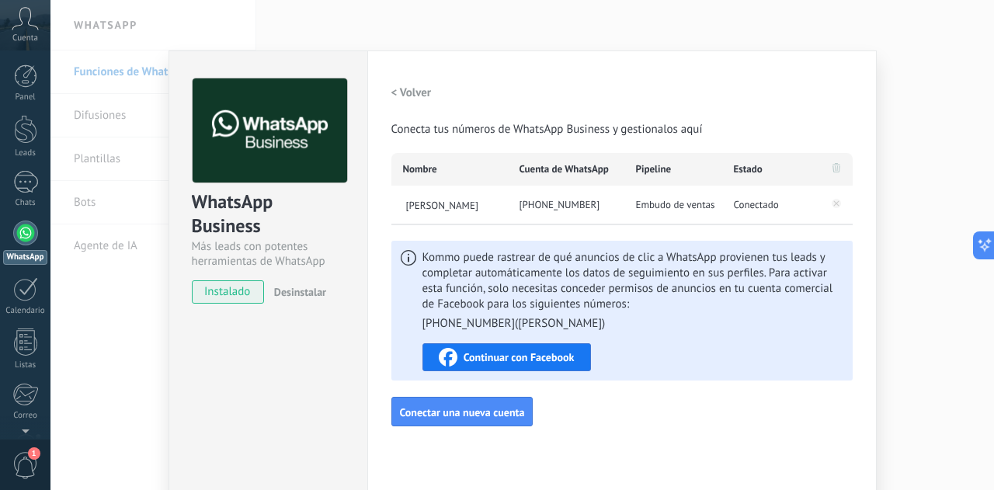
click at [636, 210] on span "Embudo de ventas" at bounding box center [675, 205] width 79 height 16
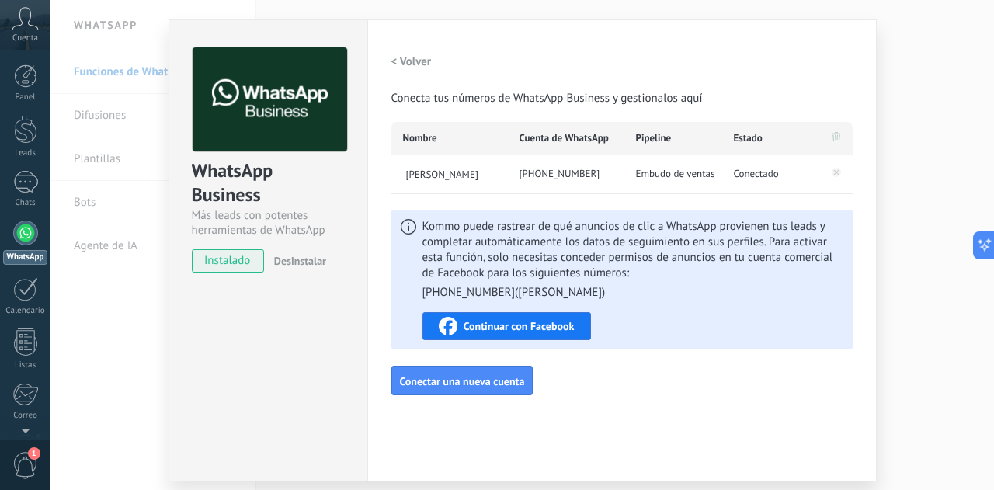
scroll to position [32, 0]
click at [569, 335] on button "Continuar con Facebook" at bounding box center [506, 325] width 168 height 28
click at [564, 327] on span "Continuar con Facebook" at bounding box center [519, 325] width 111 height 11
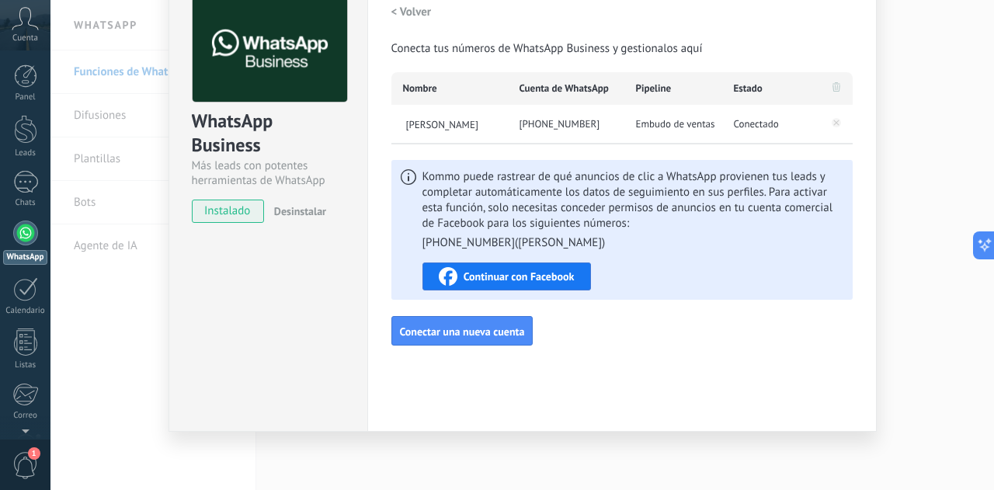
click at [898, 102] on div "WhatsApp Business Más leads con potentes herramientas de WhatsApp instalado Des…" at bounding box center [521, 245] width 943 height 490
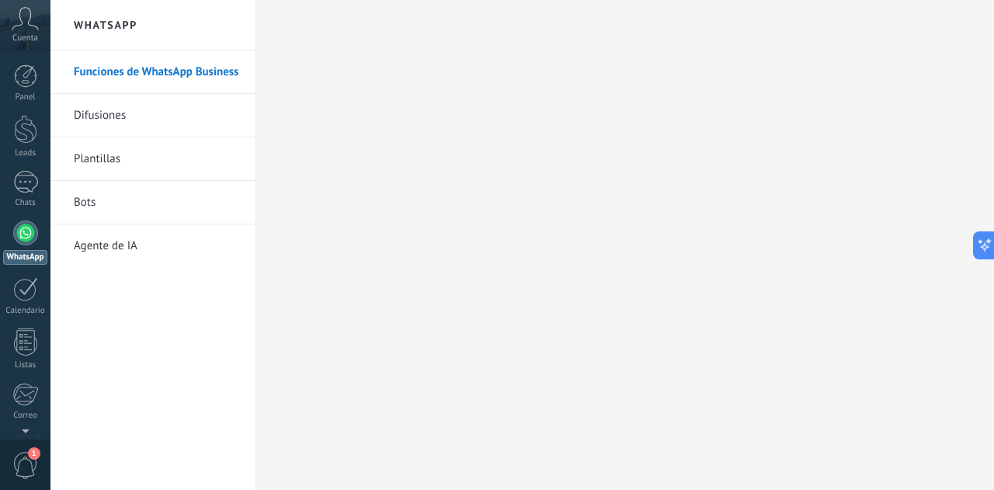
scroll to position [0, 0]
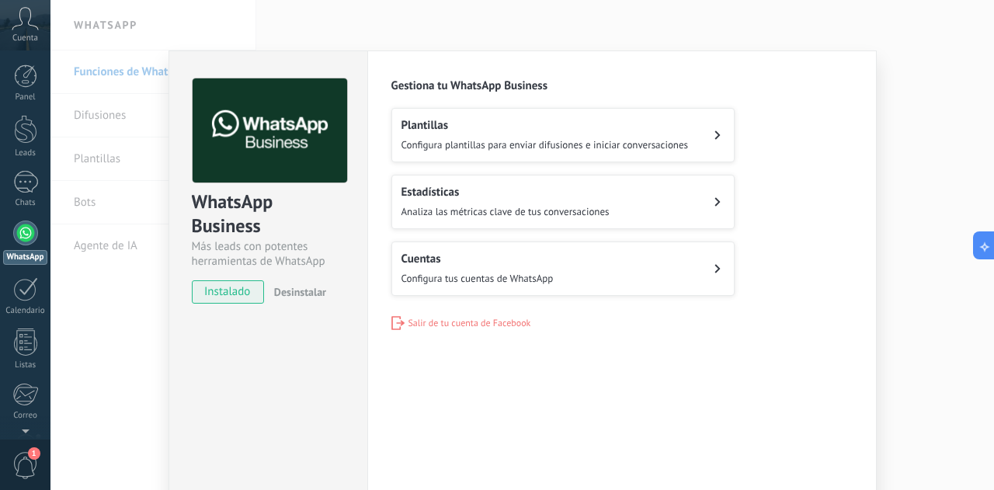
click at [585, 129] on h2 "Plantillas" at bounding box center [544, 125] width 287 height 15
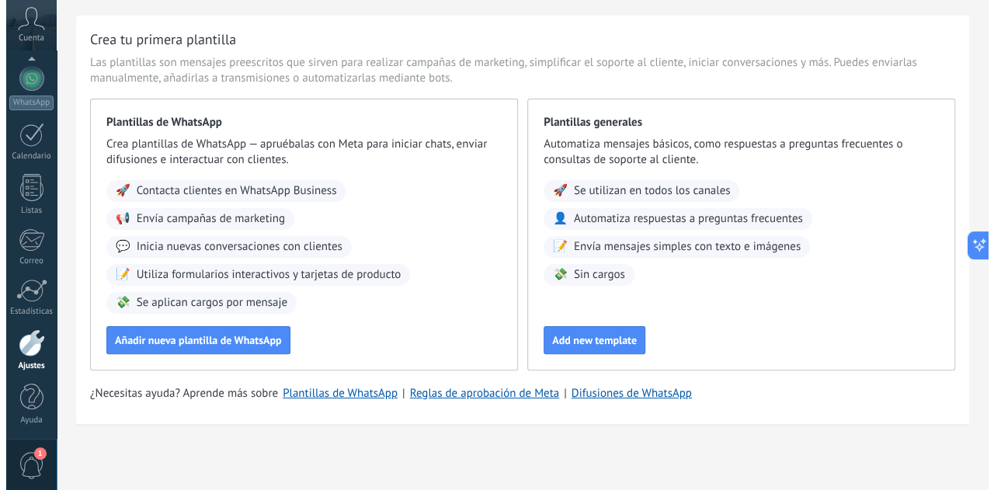
scroll to position [43, 0]
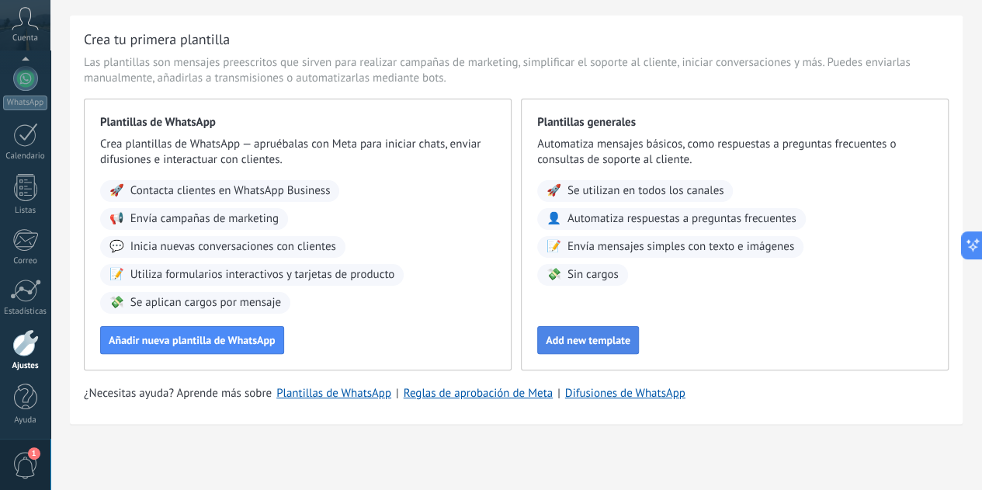
click at [630, 346] on span "Add new template" at bounding box center [588, 340] width 85 height 11
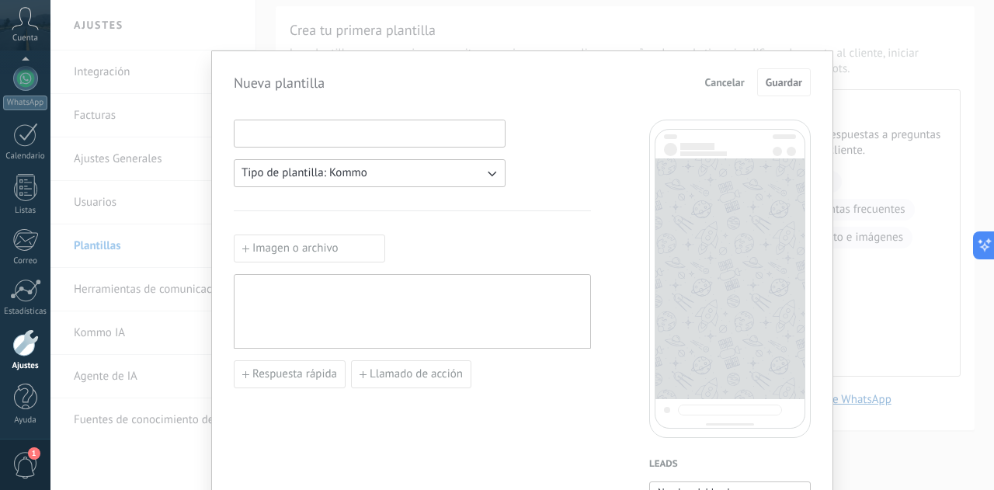
click at [393, 144] on input at bounding box center [369, 132] width 270 height 25
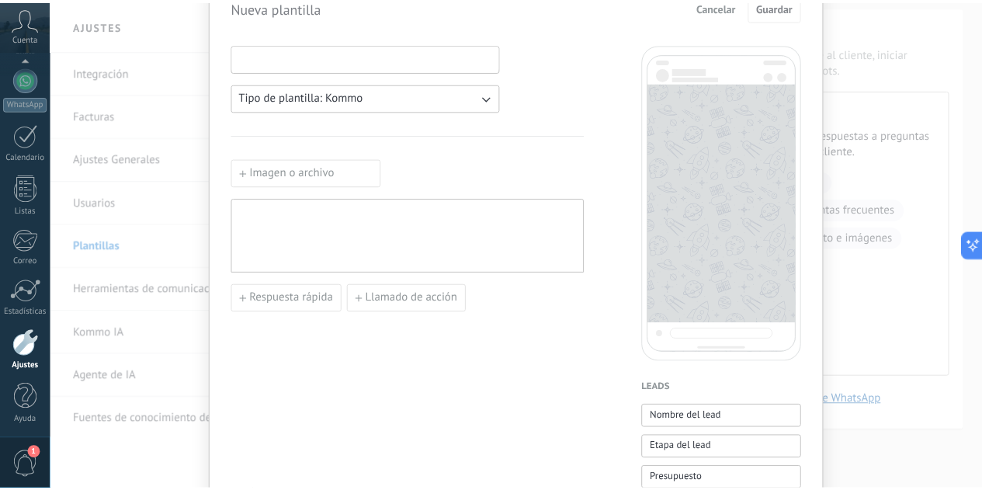
scroll to position [0, 0]
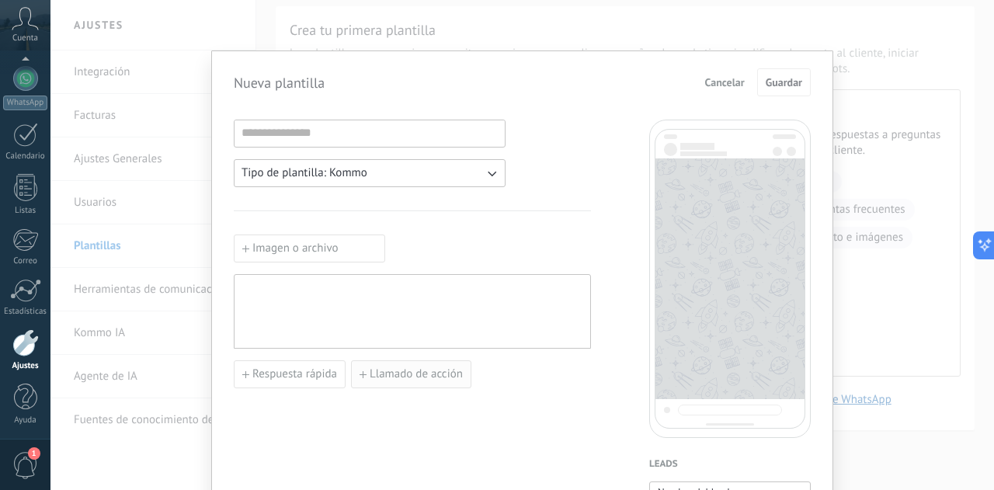
click at [419, 377] on span "Llamado de acción" at bounding box center [416, 374] width 93 height 11
click at [440, 380] on input at bounding box center [504, 373] width 173 height 25
click at [725, 88] on span "Cancelar" at bounding box center [725, 82] width 40 height 11
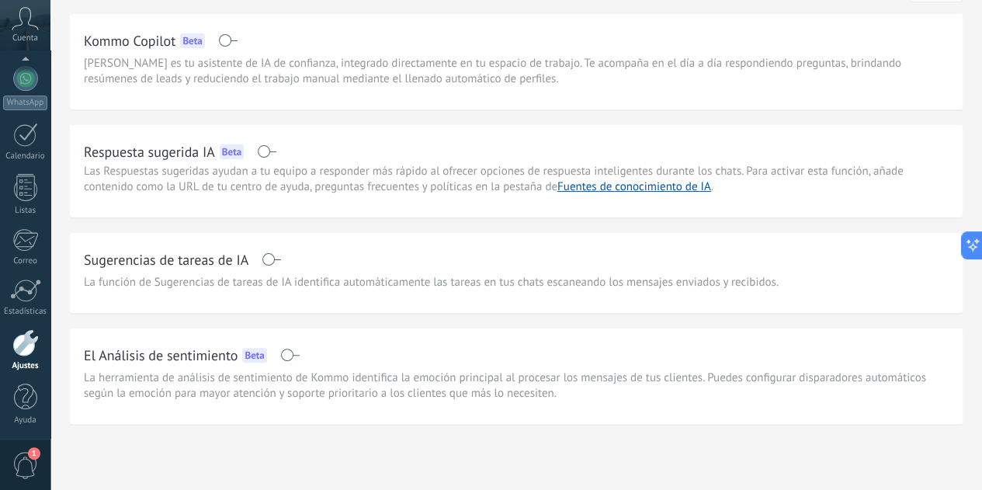
scroll to position [66, 0]
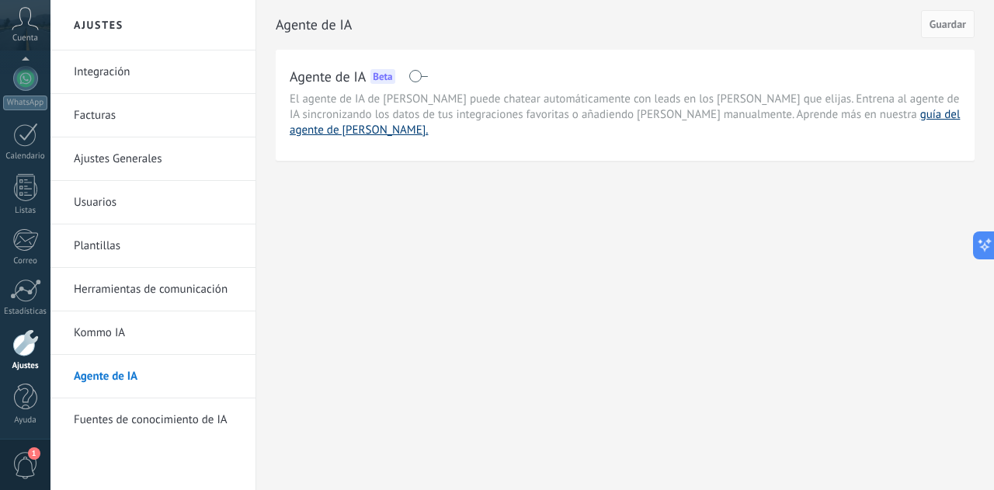
click at [852, 115] on link "guía del agente de [PERSON_NAME]." at bounding box center [625, 122] width 670 height 30
click at [412, 73] on span at bounding box center [417, 76] width 19 height 12
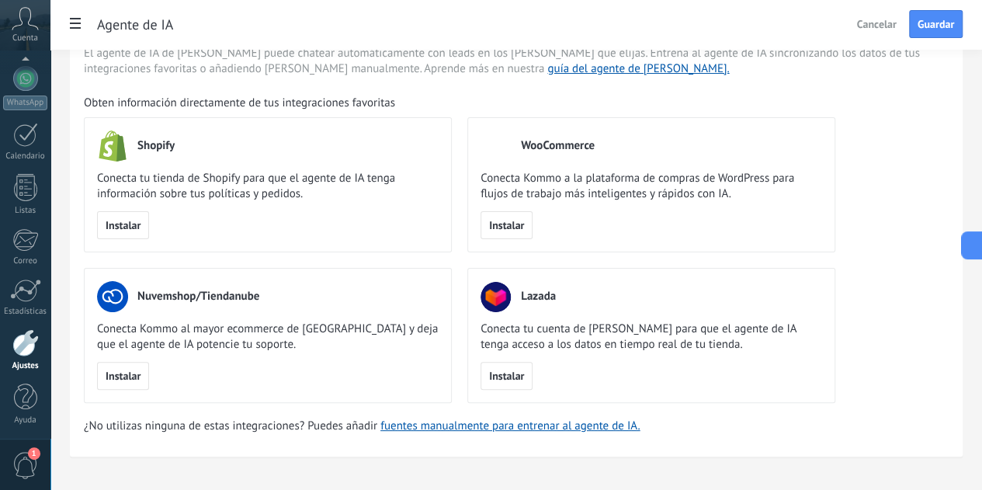
scroll to position [77, 0]
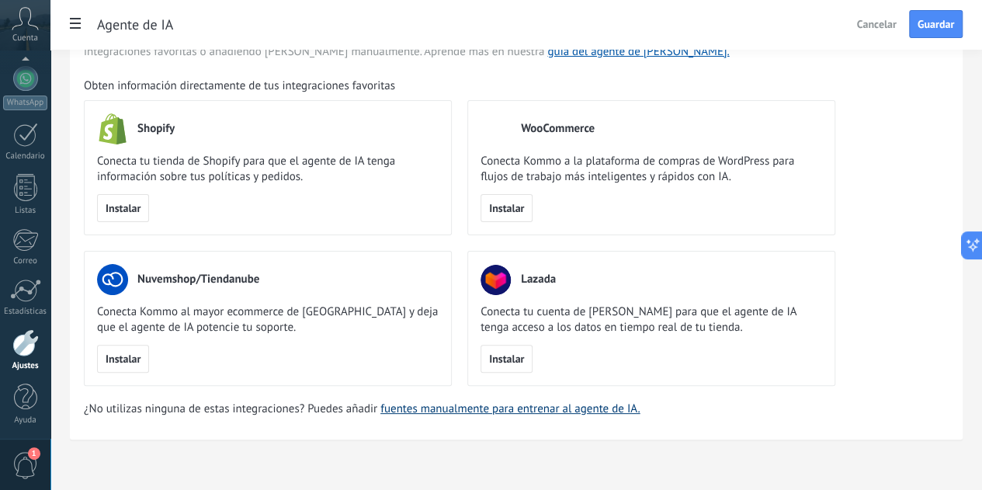
click at [640, 412] on link "fuentes manualmente para entrenar al agente de IA." at bounding box center [509, 408] width 259 height 15
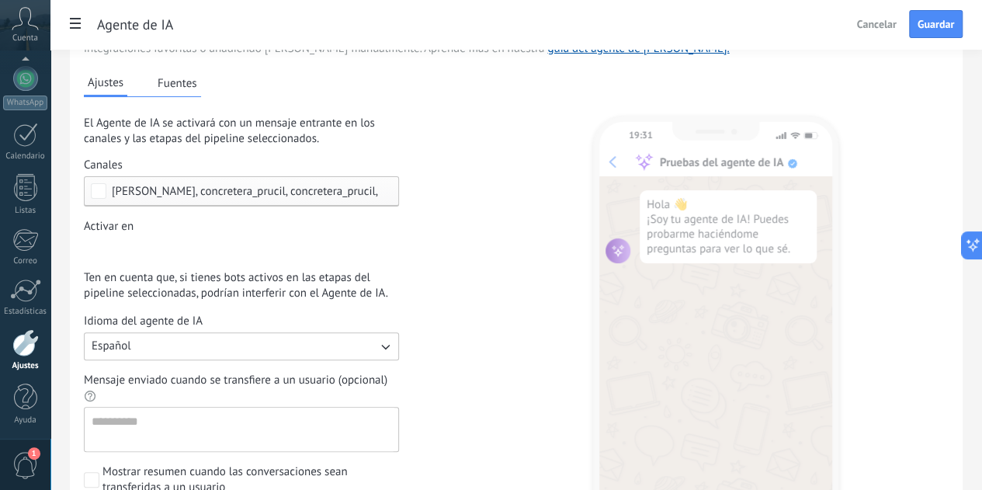
scroll to position [63, 0]
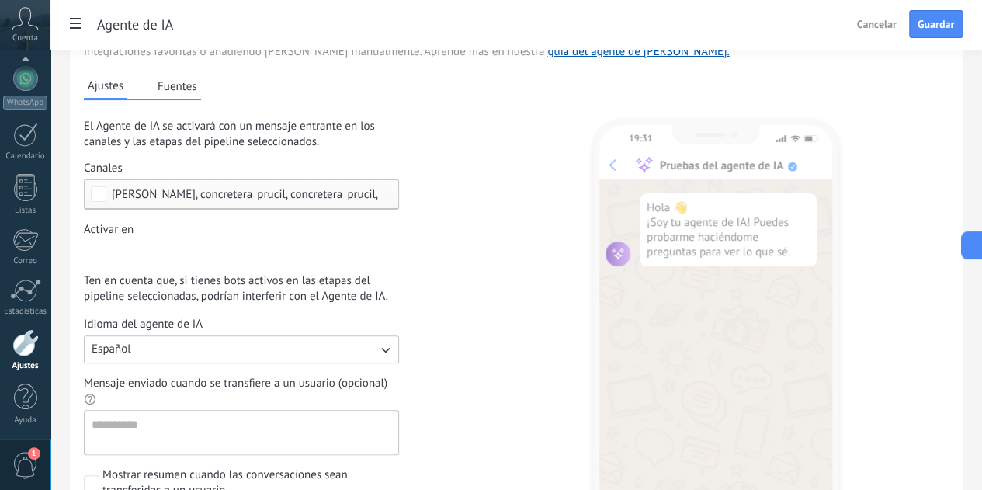
click at [412, 200] on span "[PERSON_NAME], concretera_prucil, concretera_prucil, TikTok" at bounding box center [262, 195] width 300 height 12
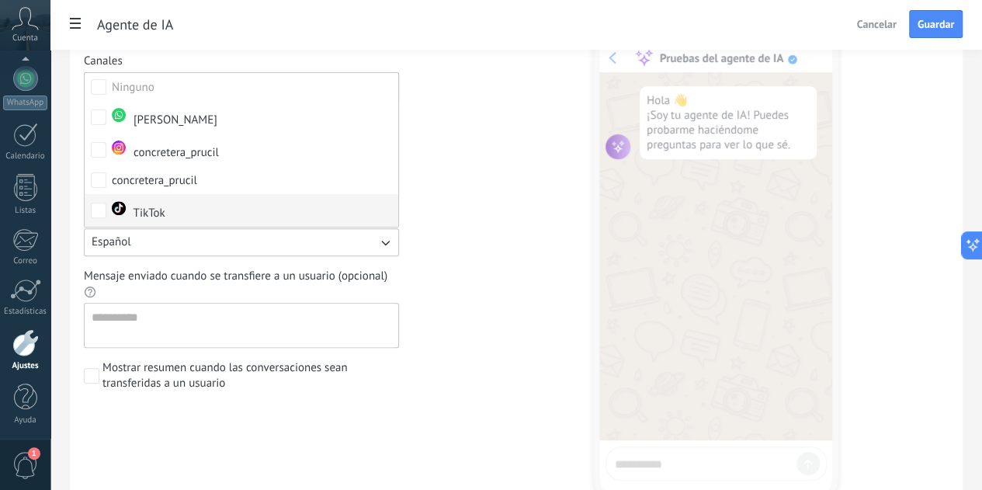
scroll to position [172, 0]
click at [395, 331] on textarea "Mensaje enviado cuando se transfiere a un usuario (opcional)" at bounding box center [240, 323] width 311 height 43
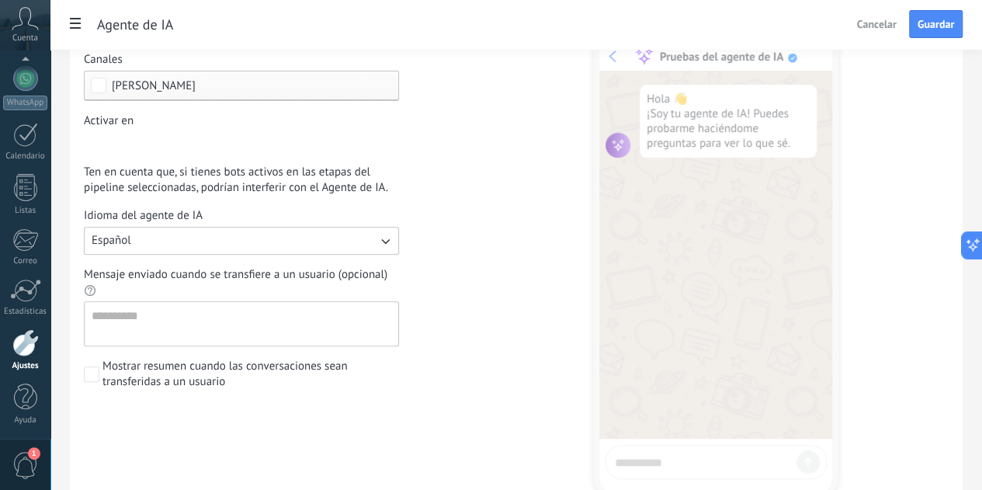
click at [379, 92] on span "[PERSON_NAME]" at bounding box center [245, 86] width 267 height 12
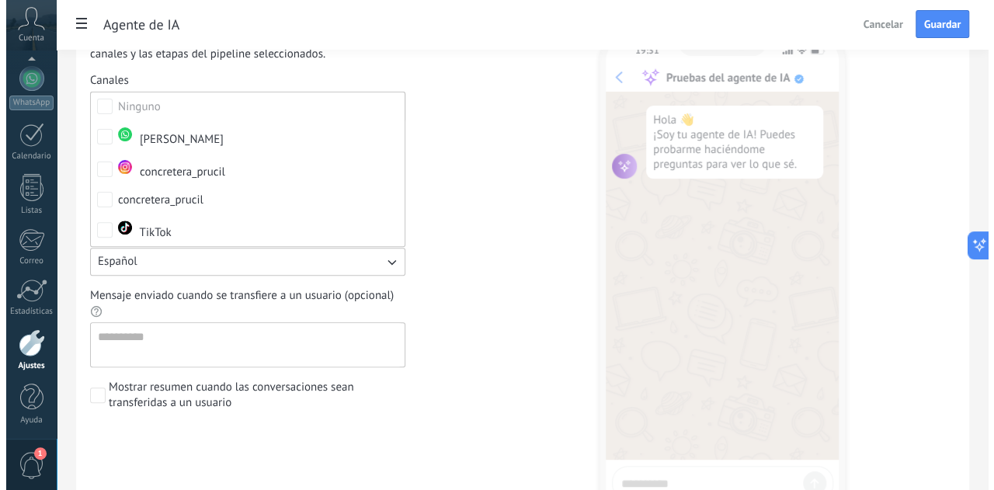
scroll to position [152, 0]
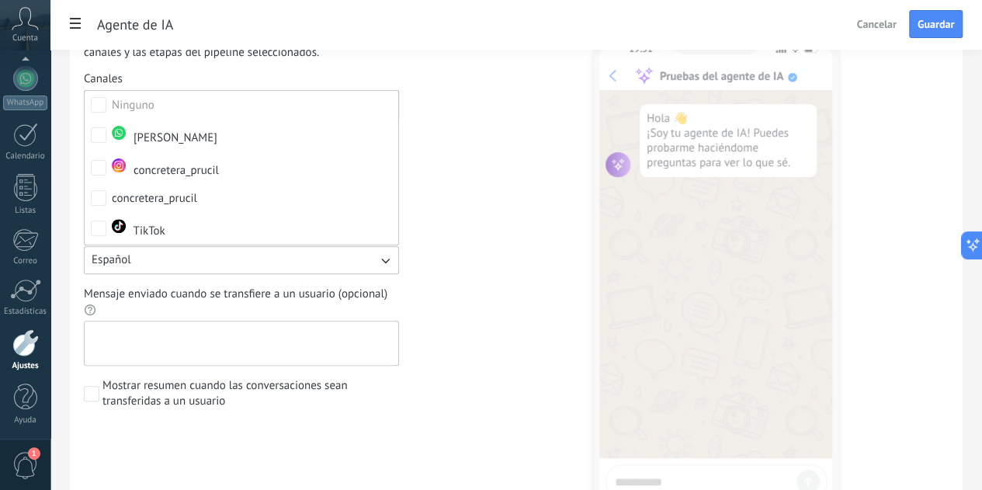
click at [395, 341] on textarea "Mensaje enviado cuando se transfiere a un usuario (opcional)" at bounding box center [240, 342] width 311 height 43
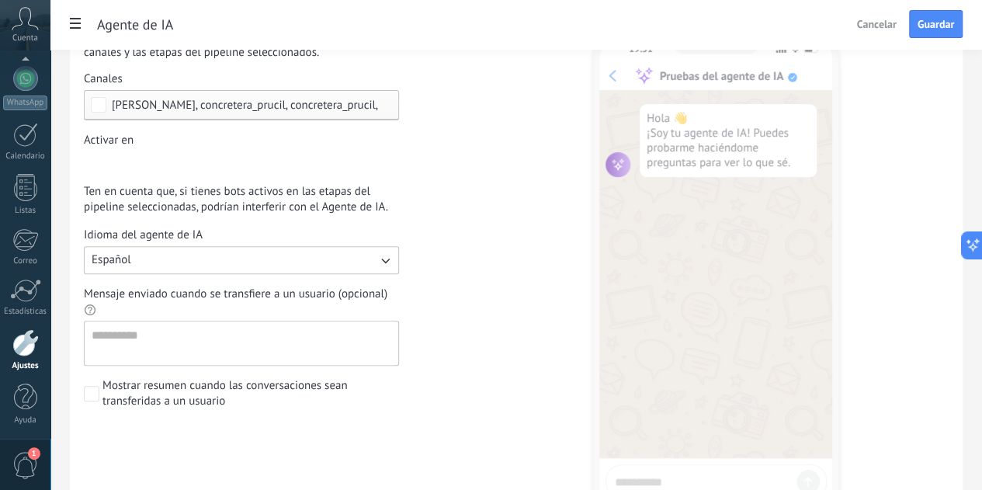
click at [0, 0] on div "Incoming leads Contacto inicial Negociación Debate contractual Discusión de con…" at bounding box center [0, 0] width 0 height 0
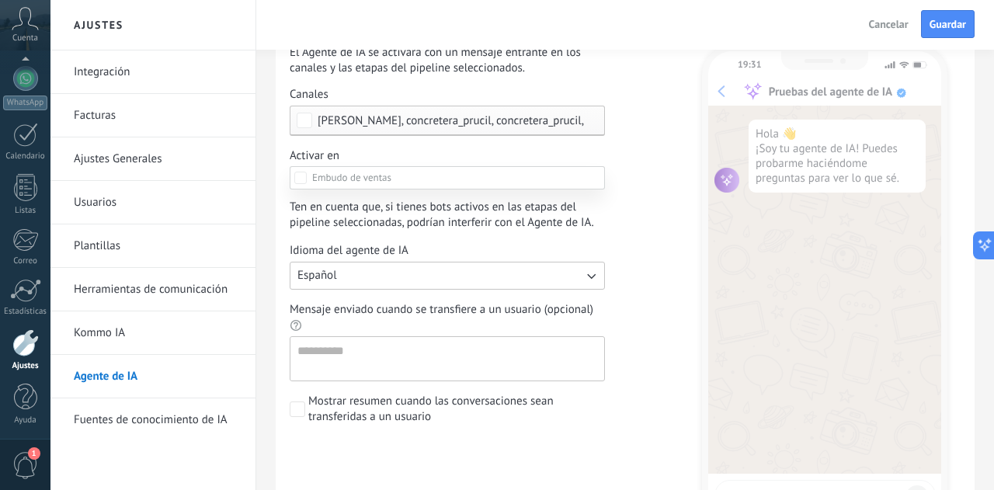
click at [457, 151] on div at bounding box center [521, 245] width 943 height 490
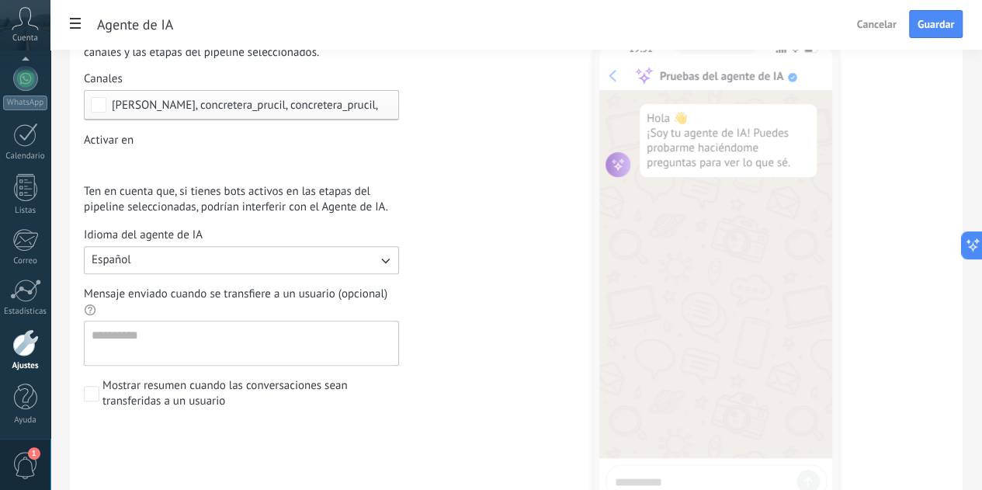
click at [412, 111] on span "[PERSON_NAME], concretera_prucil, concretera_prucil, TikTok" at bounding box center [262, 105] width 300 height 12
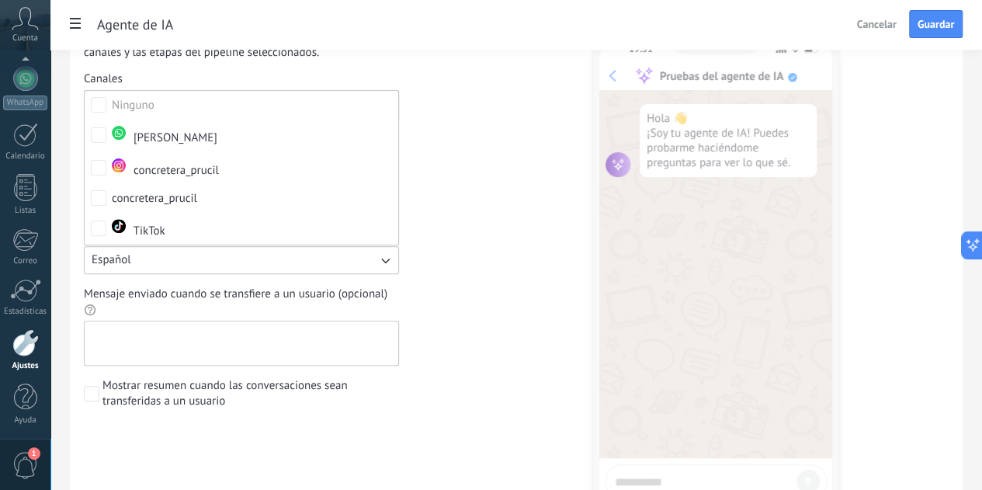
click at [395, 364] on textarea "Mensaje enviado cuando se transfiere a un usuario (opcional)" at bounding box center [240, 342] width 311 height 43
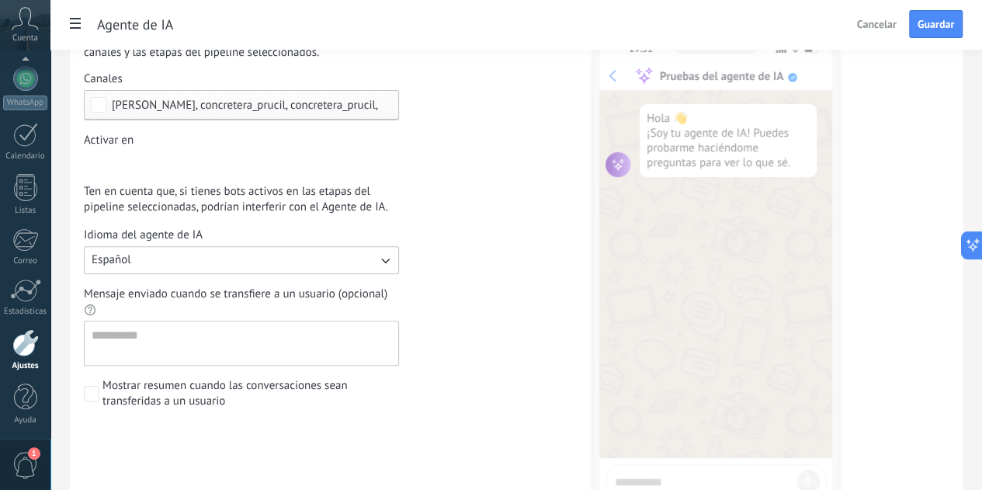
click at [0, 0] on div "Incoming leads Contacto inicial Negociación Debate contractual Discusión de con…" at bounding box center [0, 0] width 0 height 0
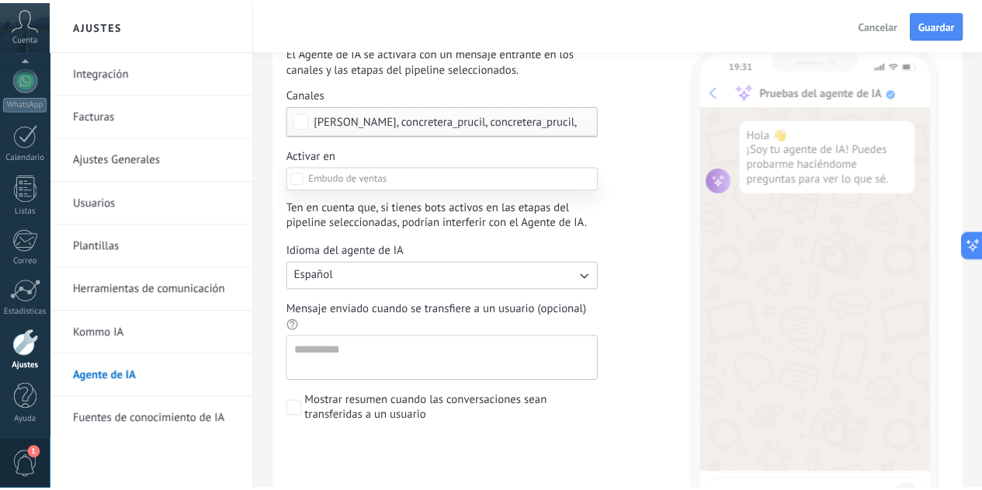
scroll to position [53, 0]
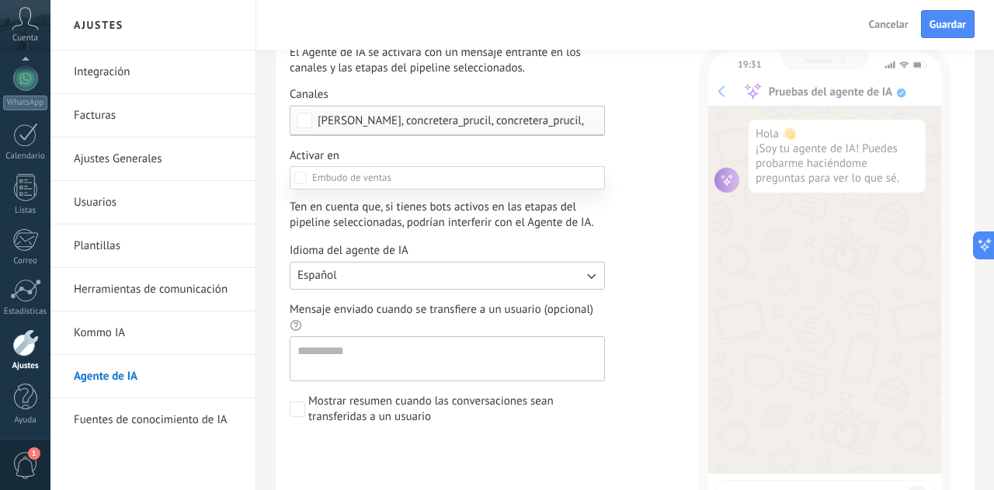
click at [626, 203] on div at bounding box center [521, 245] width 943 height 490
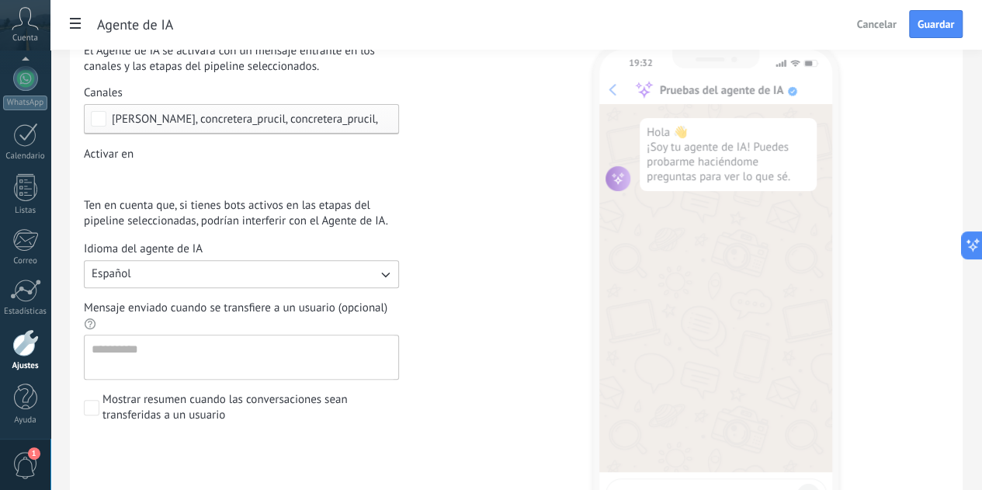
scroll to position [138, 0]
click at [395, 369] on textarea "Mensaje enviado cuando se transfiere a un usuario (opcional)" at bounding box center [240, 356] width 311 height 43
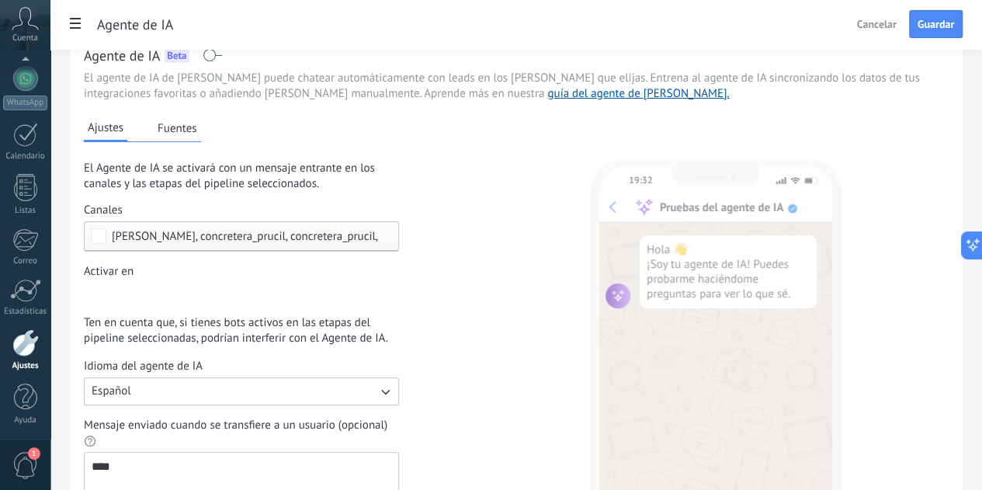
scroll to position [20, 0]
type textarea "****"
click at [201, 141] on button "Fuentes" at bounding box center [177, 128] width 47 height 23
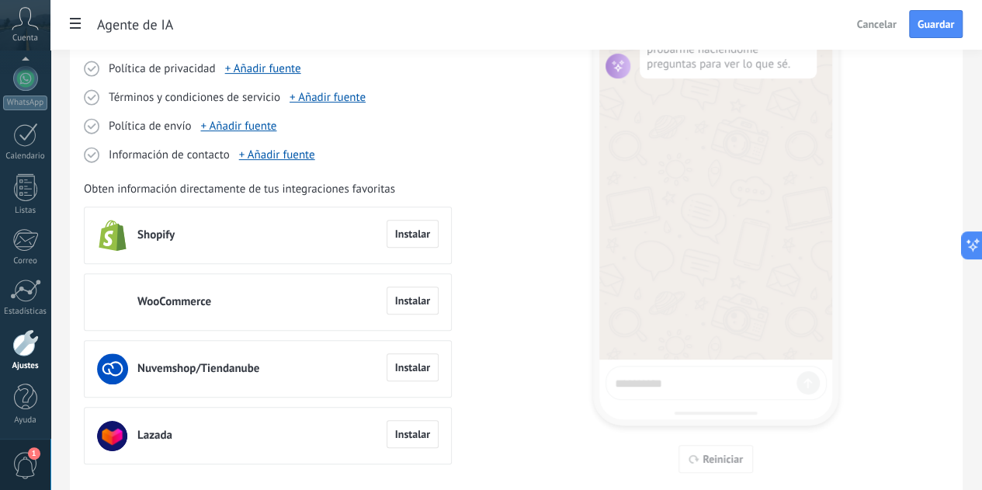
scroll to position [253, 0]
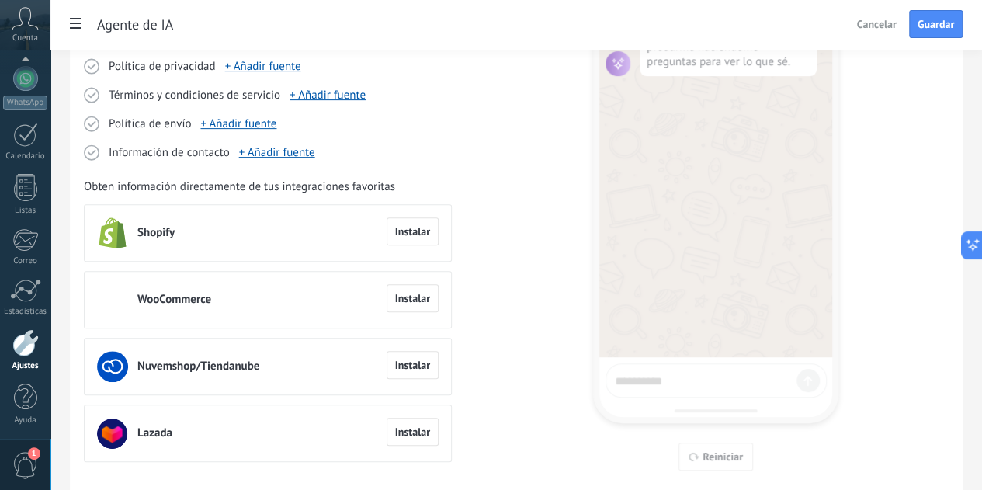
click at [191, 132] on span "Política de envío" at bounding box center [150, 124] width 82 height 16
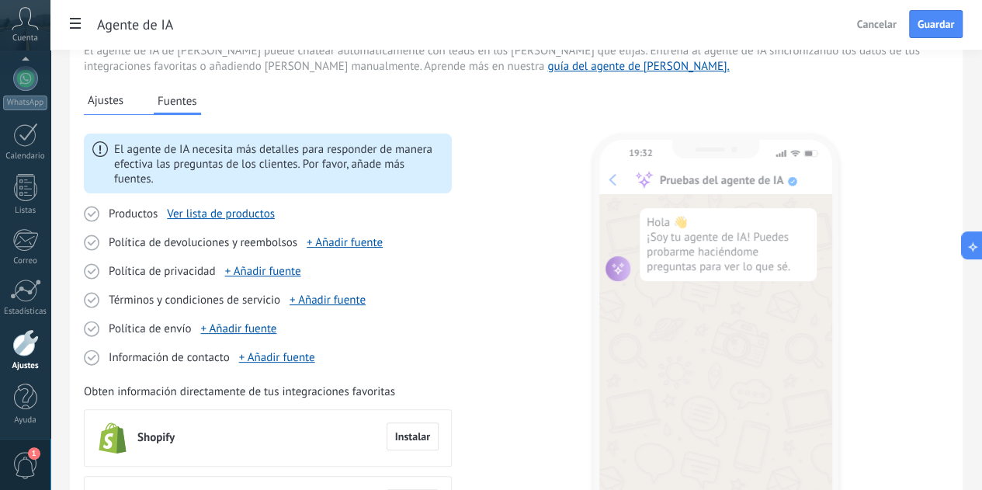
scroll to position [48, 0]
click at [123, 109] on span "Ajustes" at bounding box center [106, 101] width 36 height 16
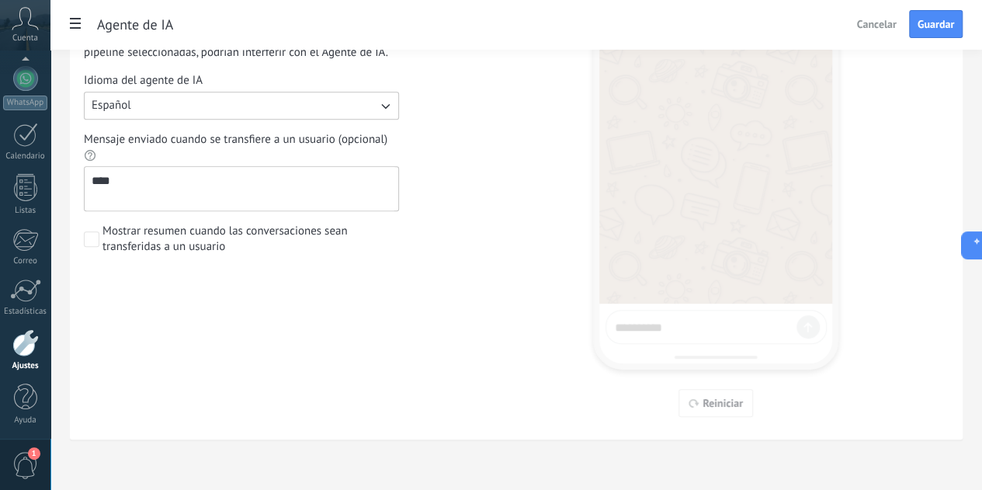
scroll to position [0, 0]
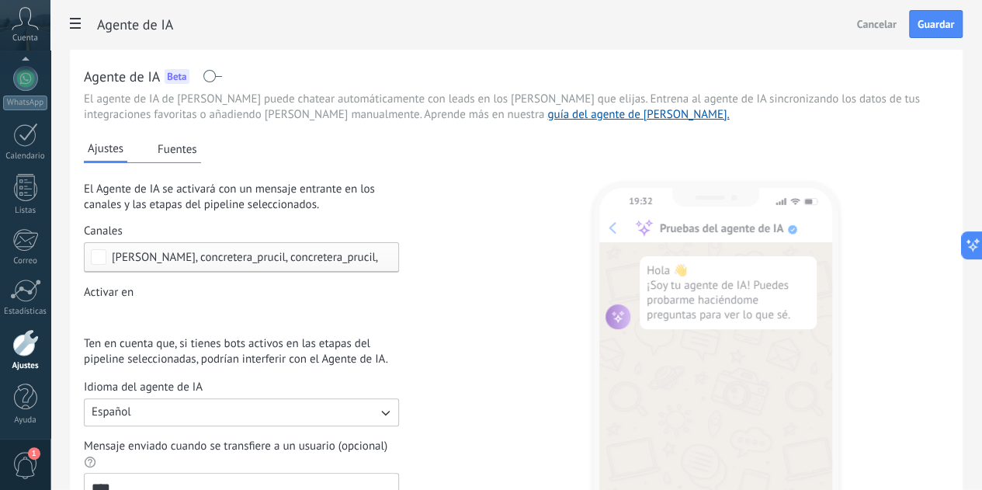
click at [387, 263] on span "[PERSON_NAME], concretera_prucil, concretera_prucil, TikTok" at bounding box center [262, 258] width 300 height 12
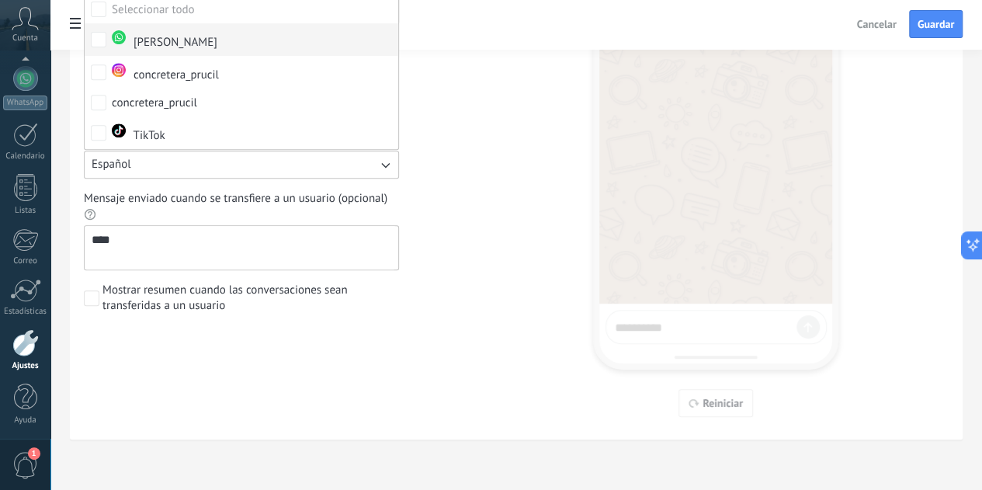
scroll to position [318, 0]
drag, startPoint x: 338, startPoint y: 252, endPoint x: 266, endPoint y: 260, distance: 72.6
click at [266, 260] on div "Agente de IA Cancelar Guardar Agente de IA Beta El agente de IA de Kommo puede …" at bounding box center [516, 91] width 932 height 797
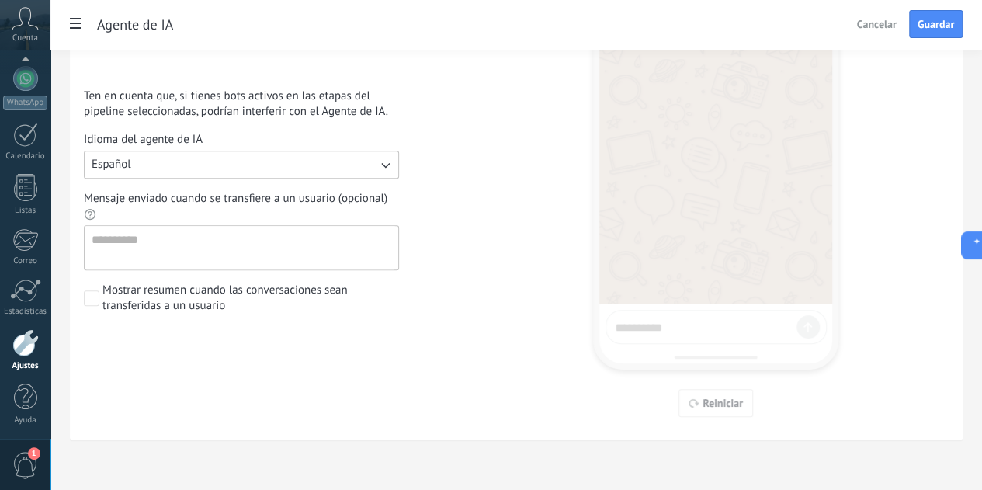
click at [452, 370] on div "Ajustes Fuentes Puedes guardar tu agente de IA, pero estará deshabilitado hasta…" at bounding box center [268, 126] width 368 height 582
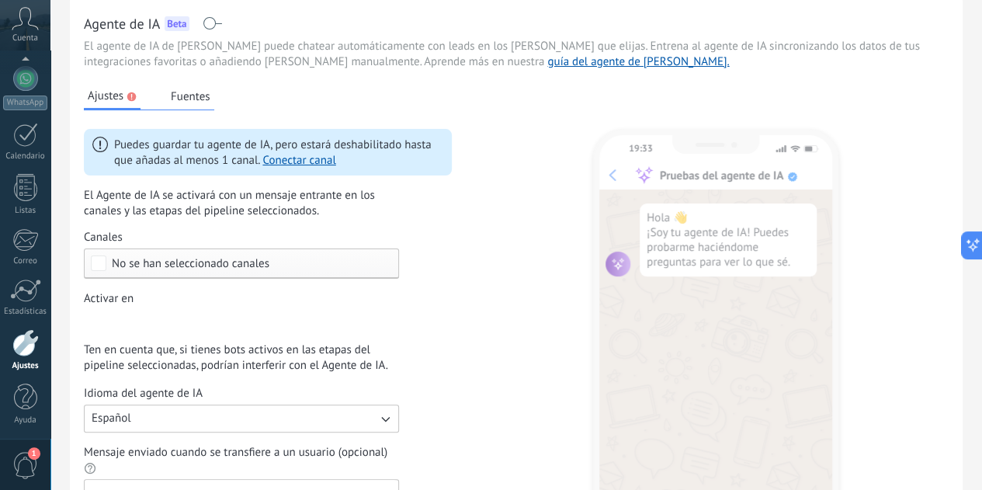
scroll to position [0, 0]
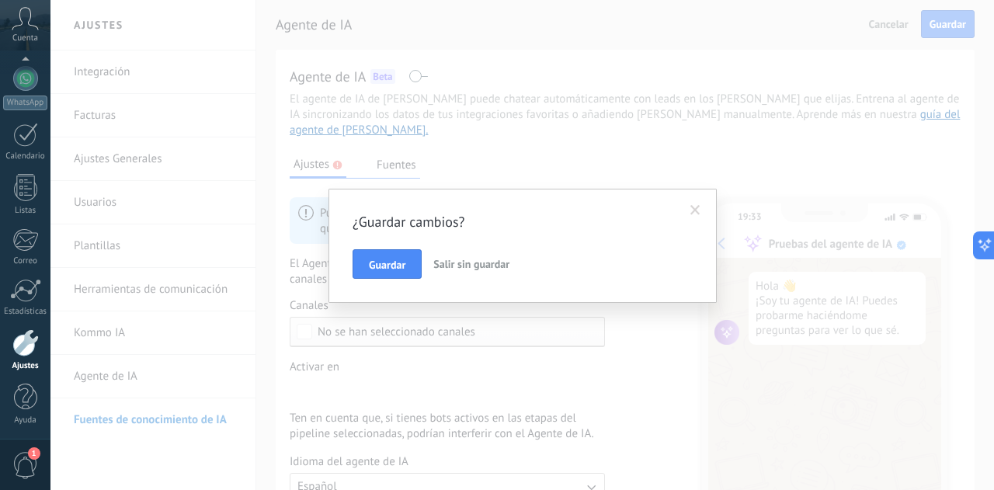
click at [446, 266] on span "Salir sin guardar" at bounding box center [471, 264] width 76 height 14
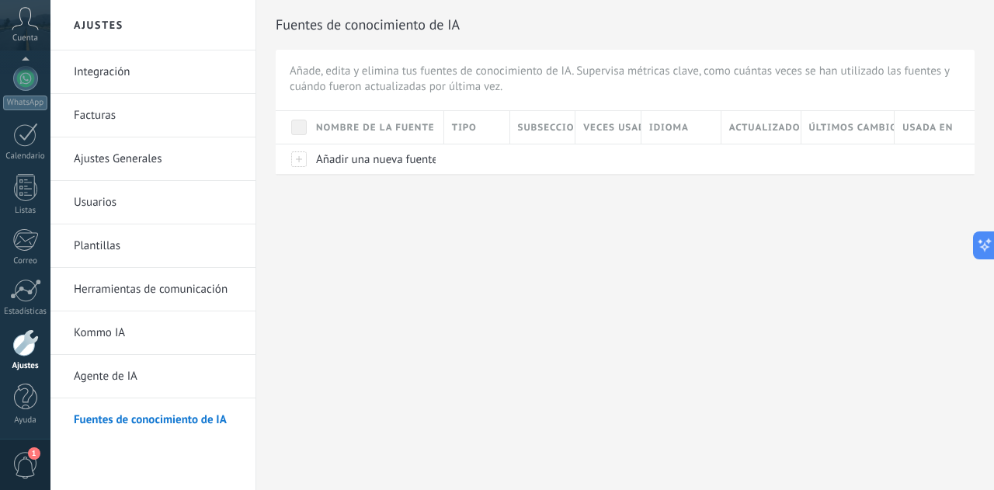
click at [140, 331] on link "Kommo IA" at bounding box center [157, 332] width 166 height 43
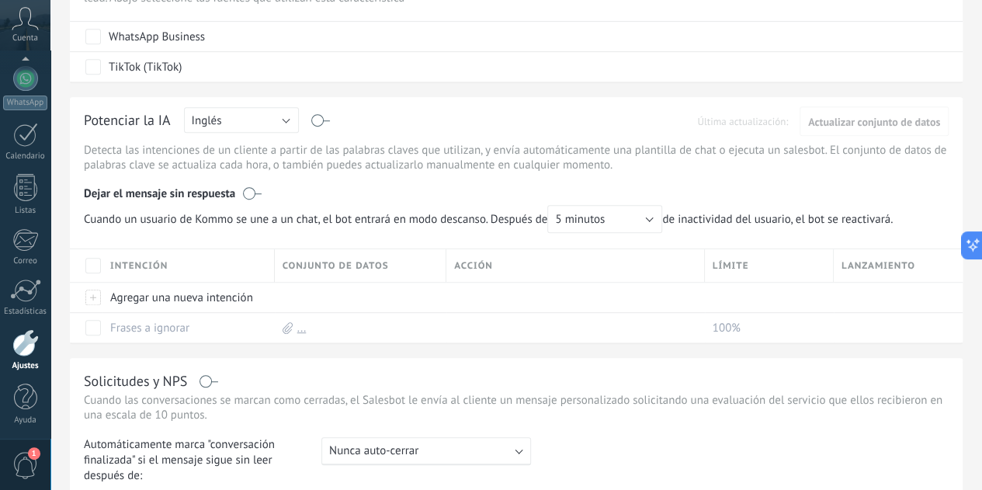
scroll to position [367, 0]
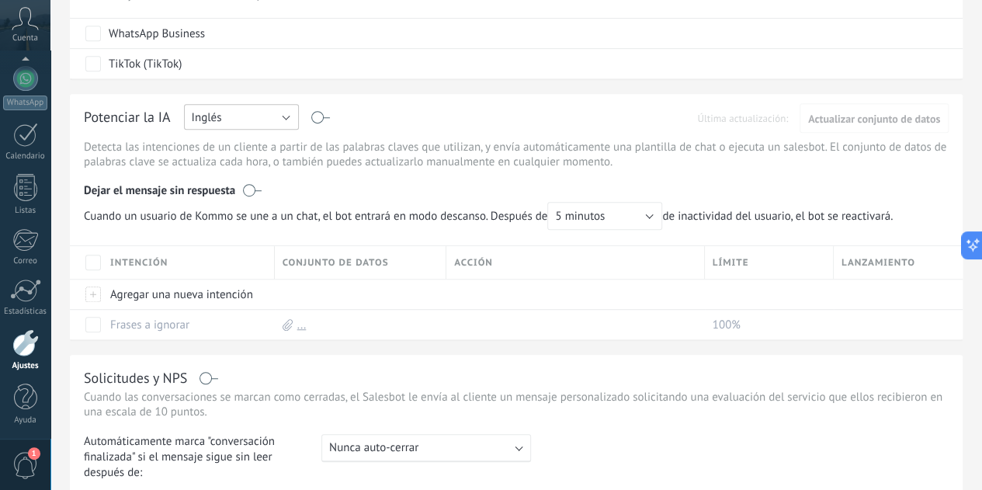
click at [299, 120] on button "Inglés" at bounding box center [241, 117] width 115 height 26
click at [293, 164] on span "Español" at bounding box center [234, 171] width 119 height 15
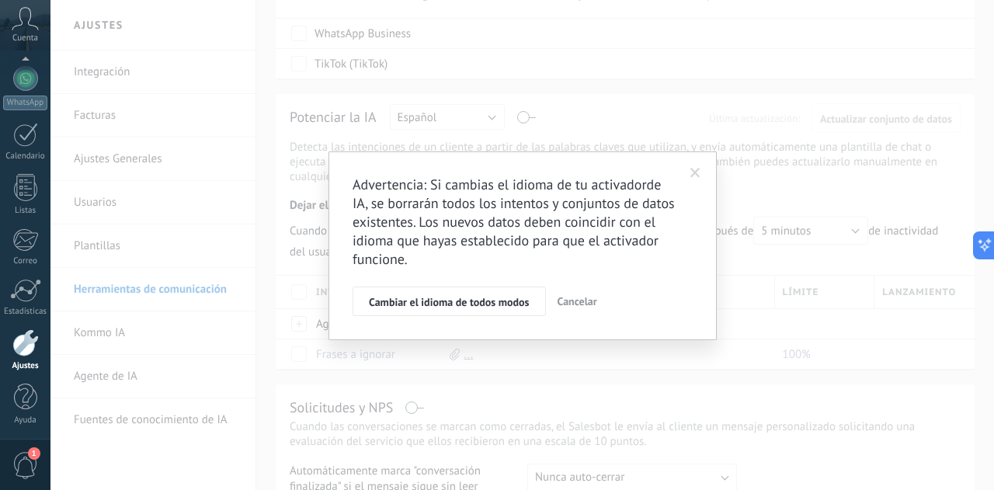
click at [693, 172] on span at bounding box center [695, 173] width 10 height 11
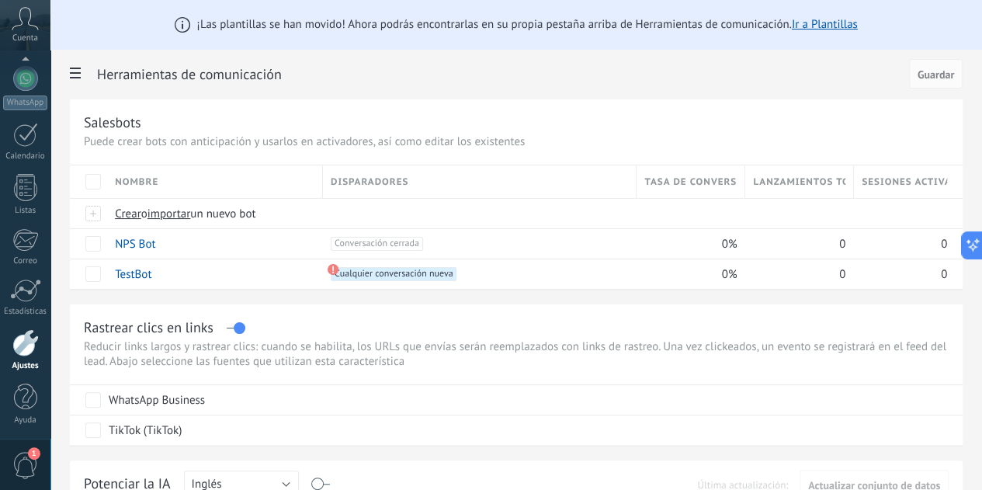
scroll to position [0, 0]
drag, startPoint x: 0, startPoint y: 471, endPoint x: 592, endPoint y: 451, distance: 592.0
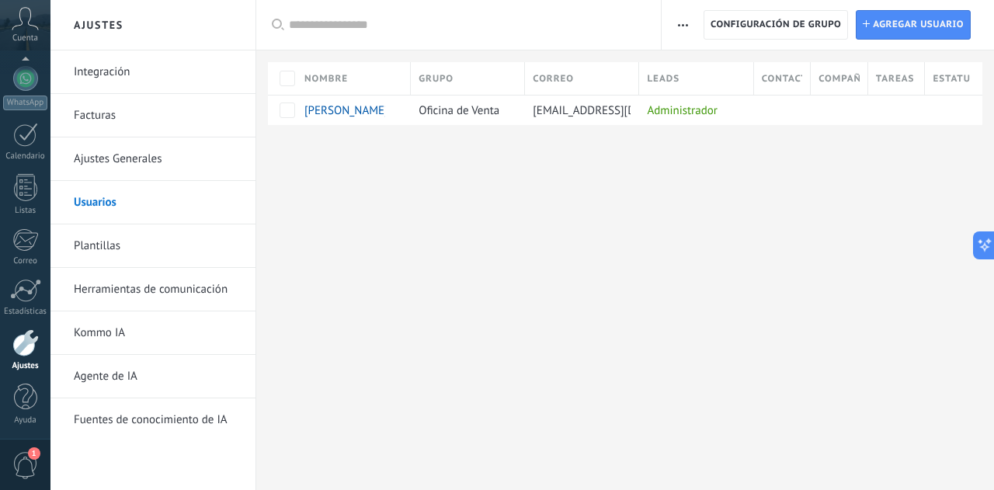
click at [126, 162] on link "Ajustes Generales" at bounding box center [157, 158] width 166 height 43
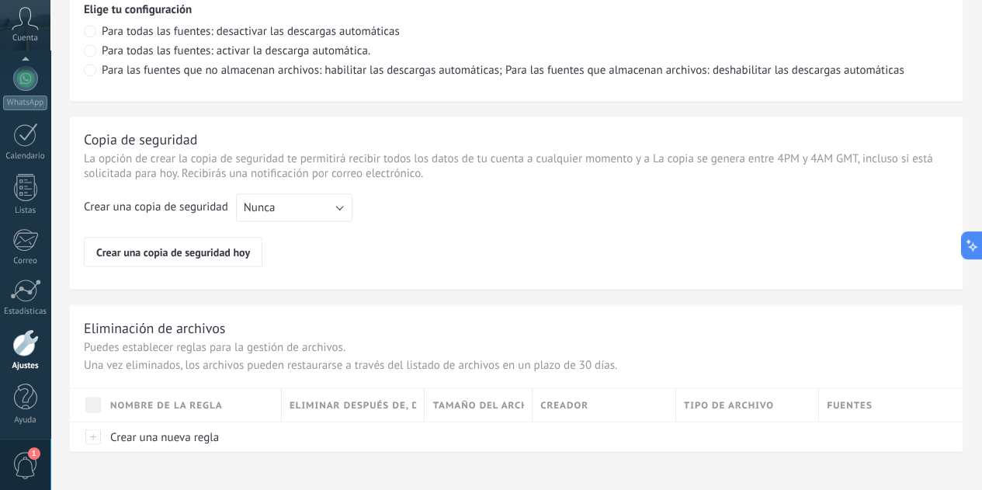
scroll to position [1250, 0]
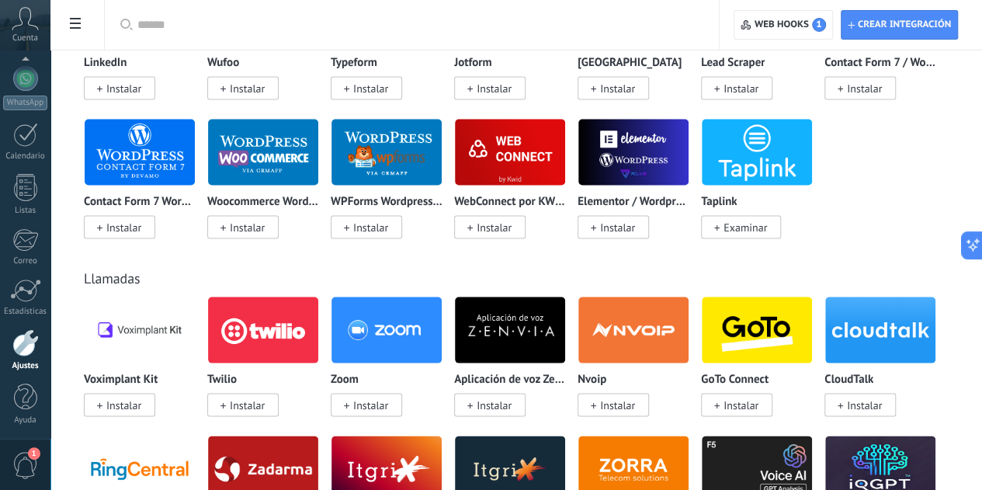
scroll to position [1430, 0]
